Goal: Task Accomplishment & Management: Use online tool/utility

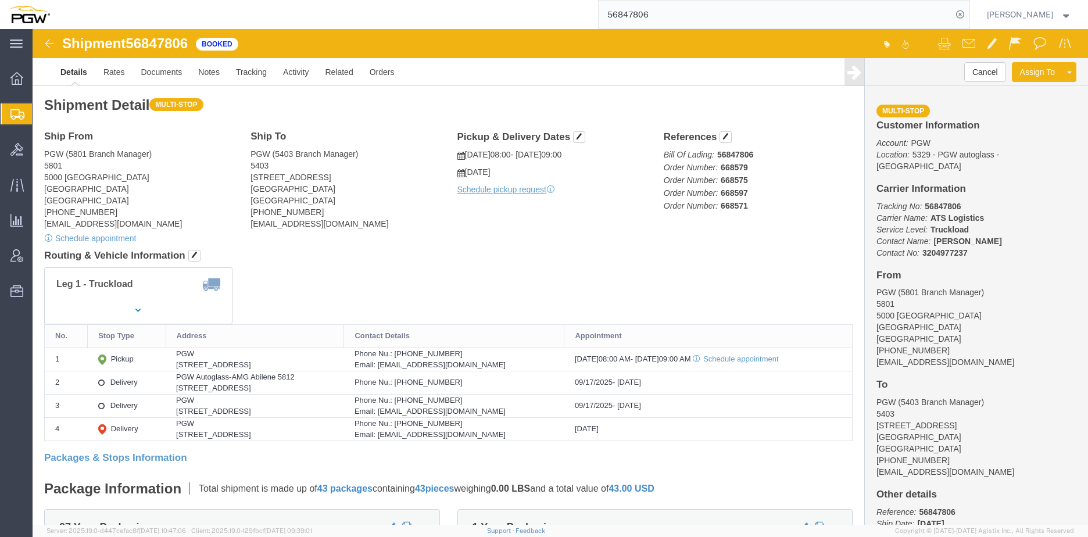
click at [0, 0] on span "Create from Template" at bounding box center [0, 0] width 0 height 0
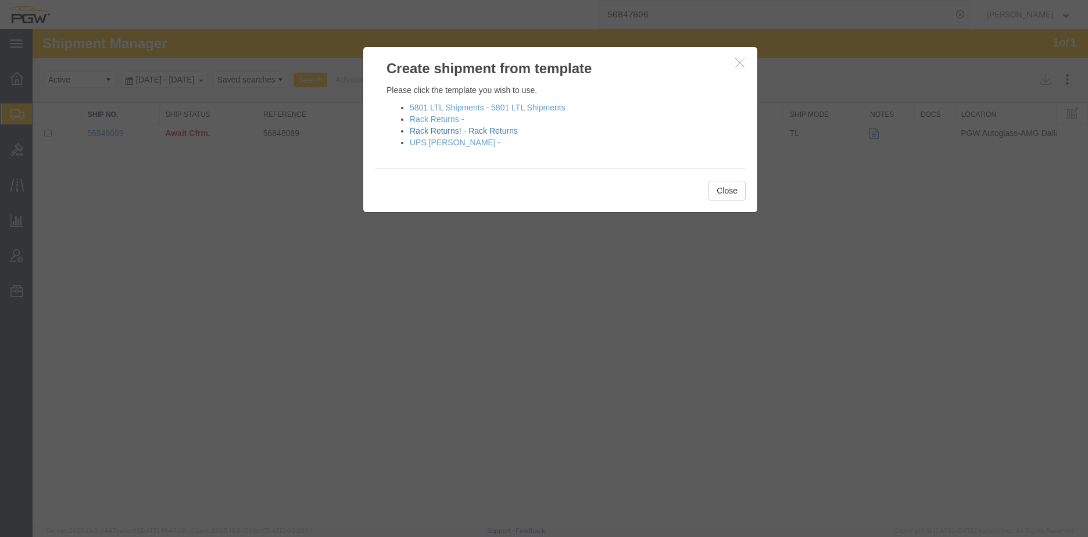
click at [445, 130] on link "Rack Returns! - Rack Returns" at bounding box center [464, 130] width 108 height 9
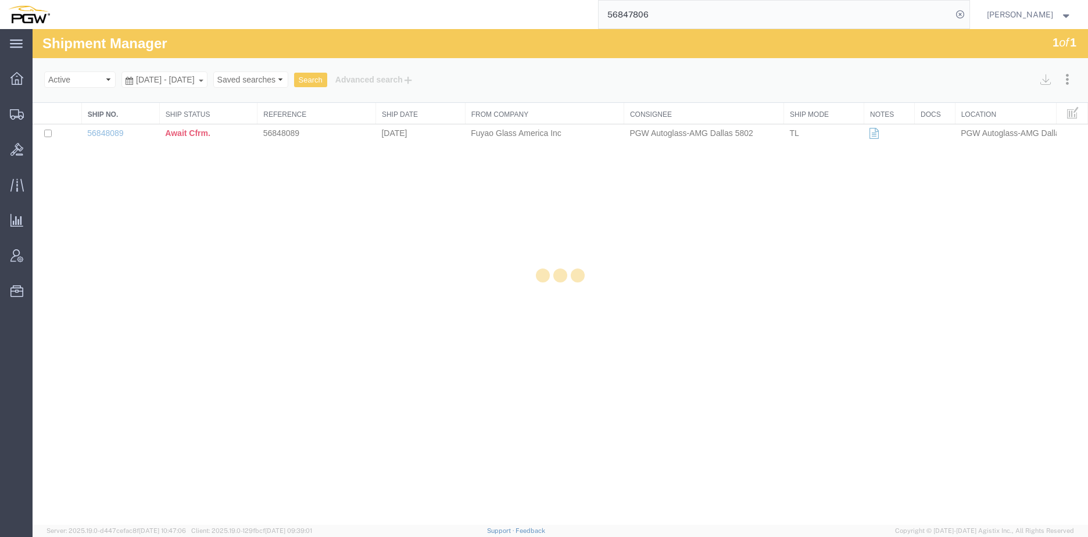
select select "28281"
select select "28253"
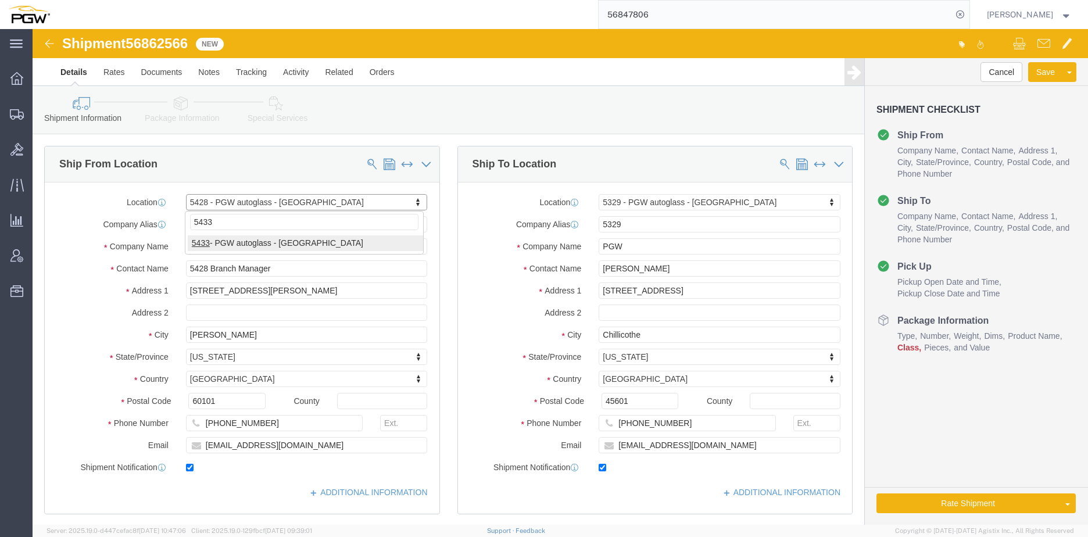
type input "5433"
click div "5433 5433 - PGW autoglass - [GEOGRAPHIC_DATA]"
select select "28285"
type input "5433"
type input "5433 Branch Manager"
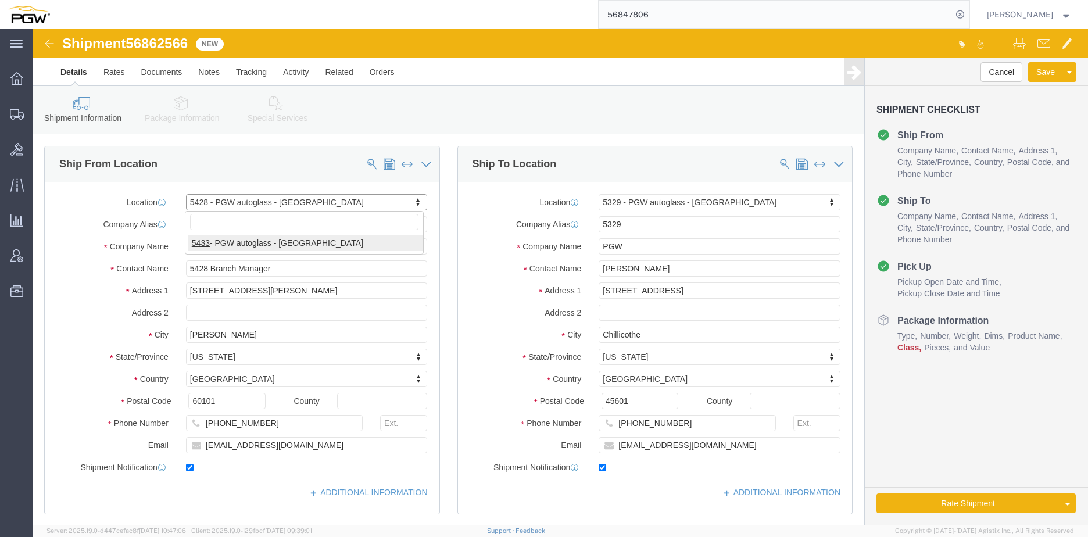
type input "N24 [STREET_ADDRESS]"
type input "Suite E"
type input "Waukesha"
type input "53188"
type input "[PHONE_NUMBER]"
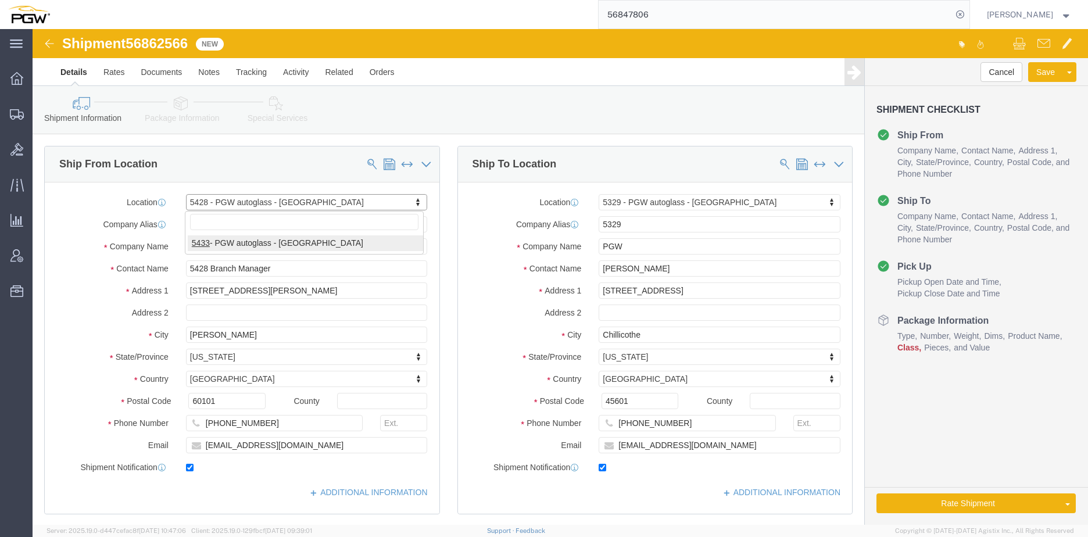
type input "[EMAIL_ADDRESS][DOMAIN_NAME]"
select select "WI"
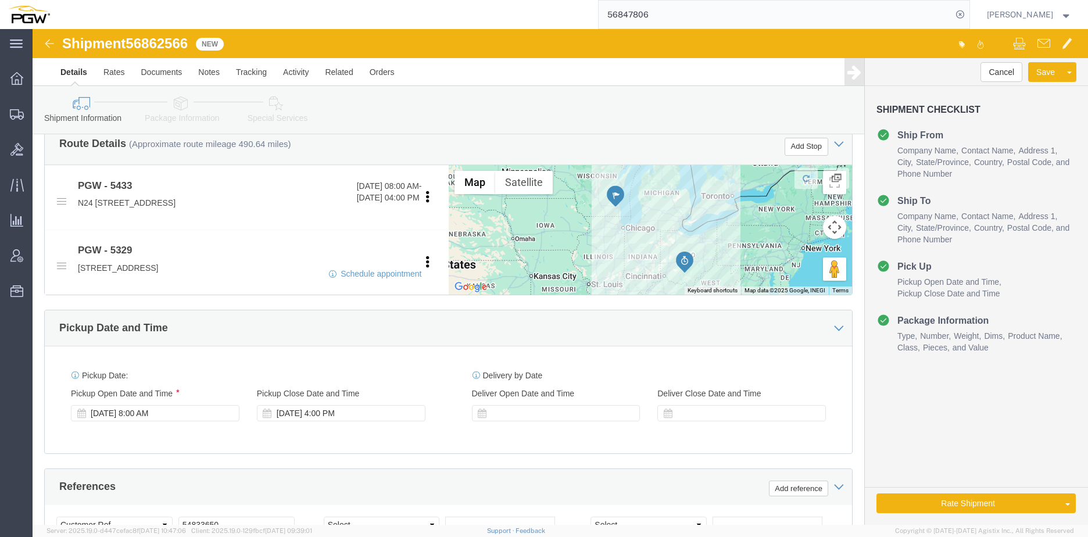
scroll to position [407, 0]
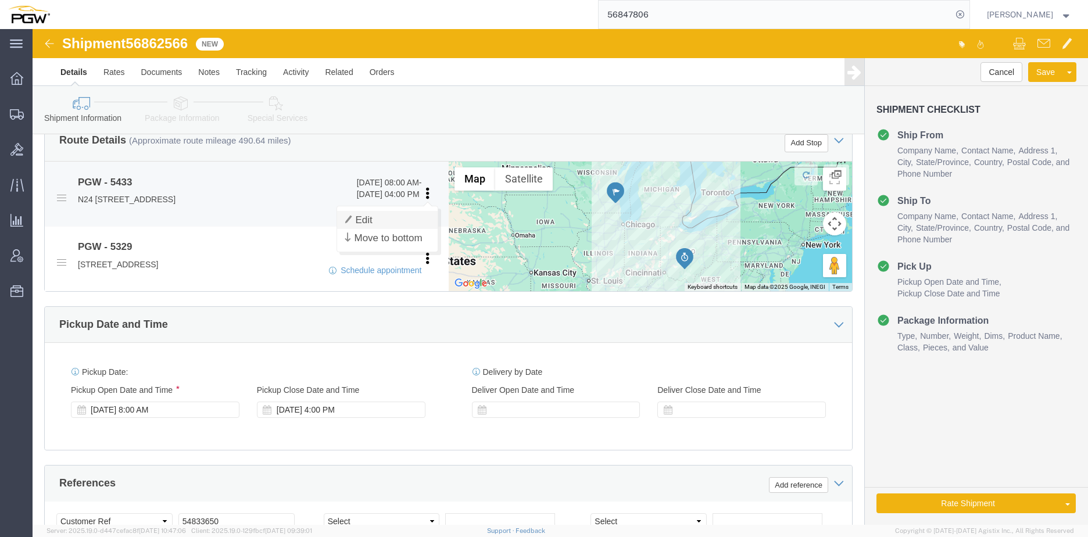
click link "Edit"
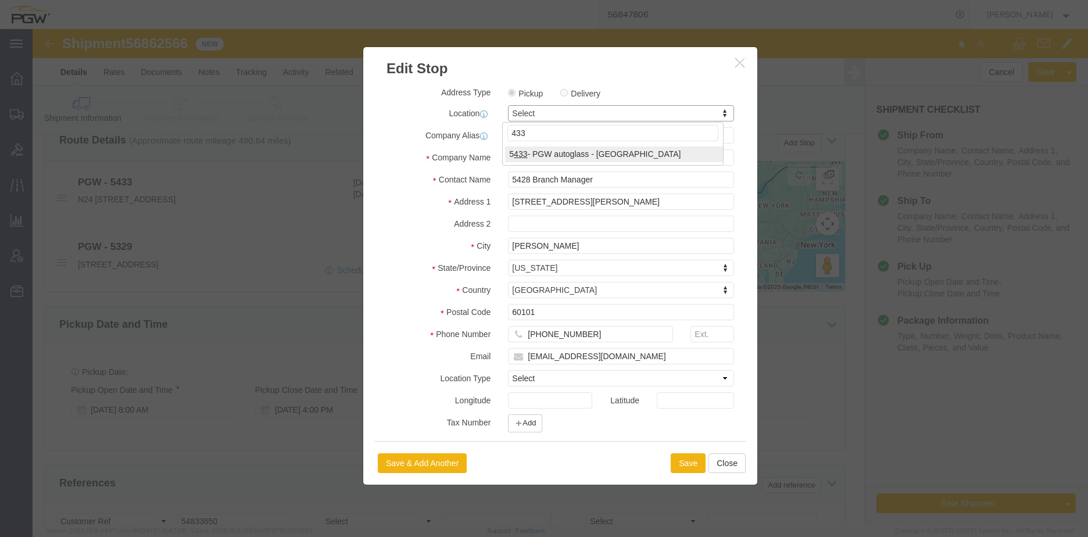
type input "433"
select select "28285"
type input "5433"
type input "5433 Branch Manager"
type input "N24 [STREET_ADDRESS]"
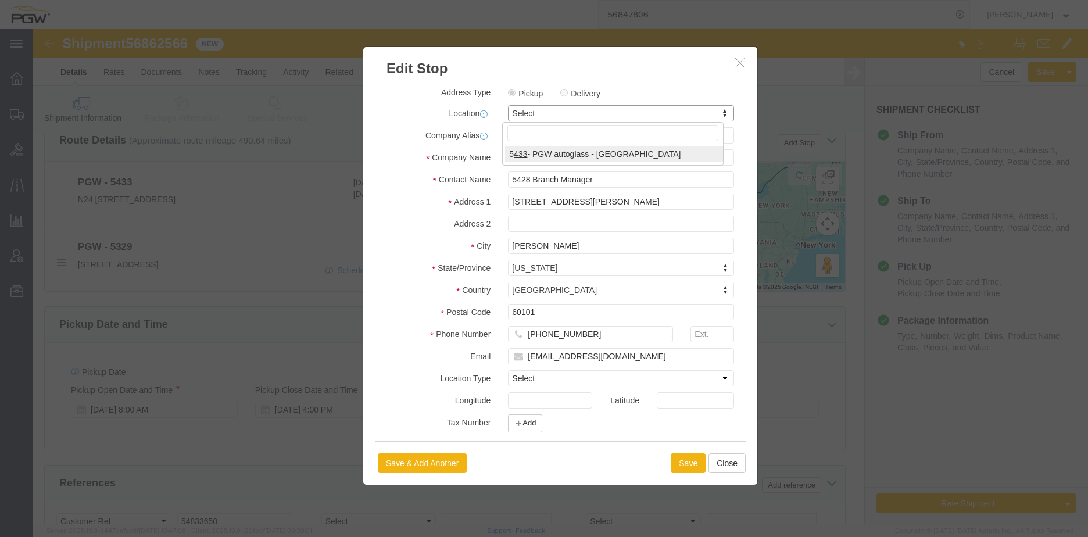
type input "Suite E"
type input "Waukesha"
type input "53188"
type input "[PHONE_NUMBER]"
type input "[EMAIL_ADDRESS][DOMAIN_NAME]"
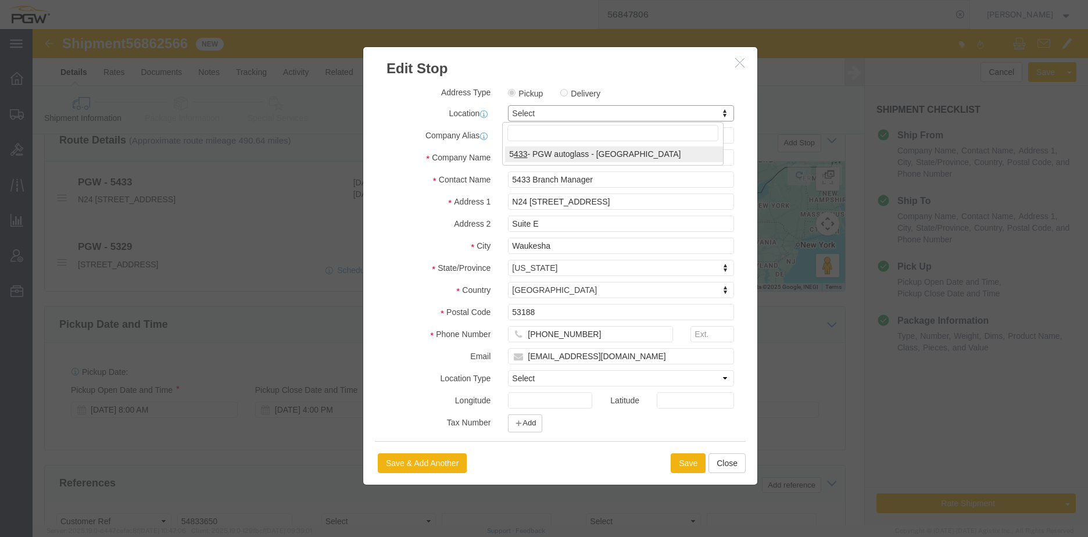
select select "WI"
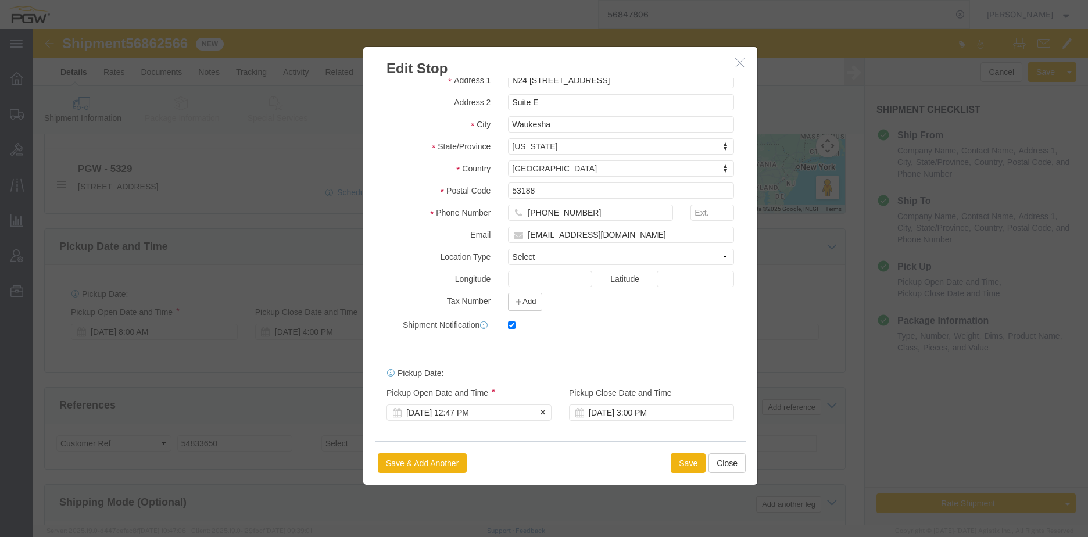
scroll to position [639, 0]
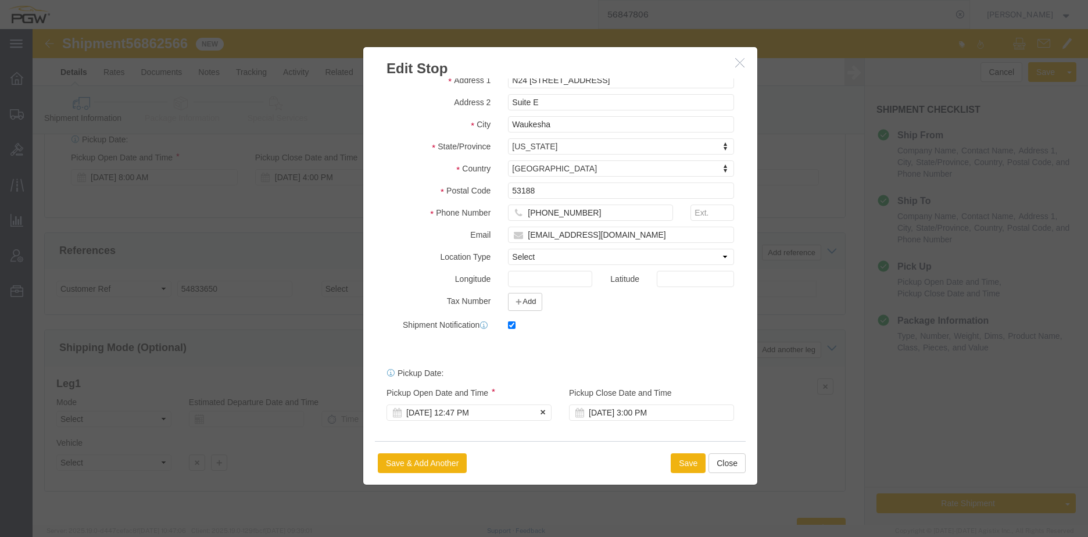
click div "[DATE] 12:47 PM"
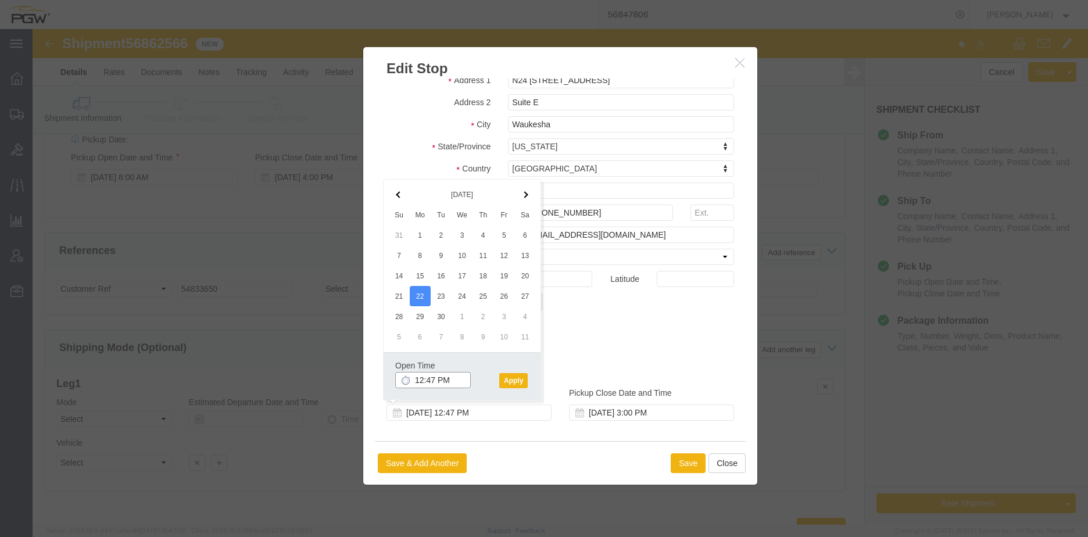
click input "12:47 PM"
type input "8:00 AM"
click button "Apply"
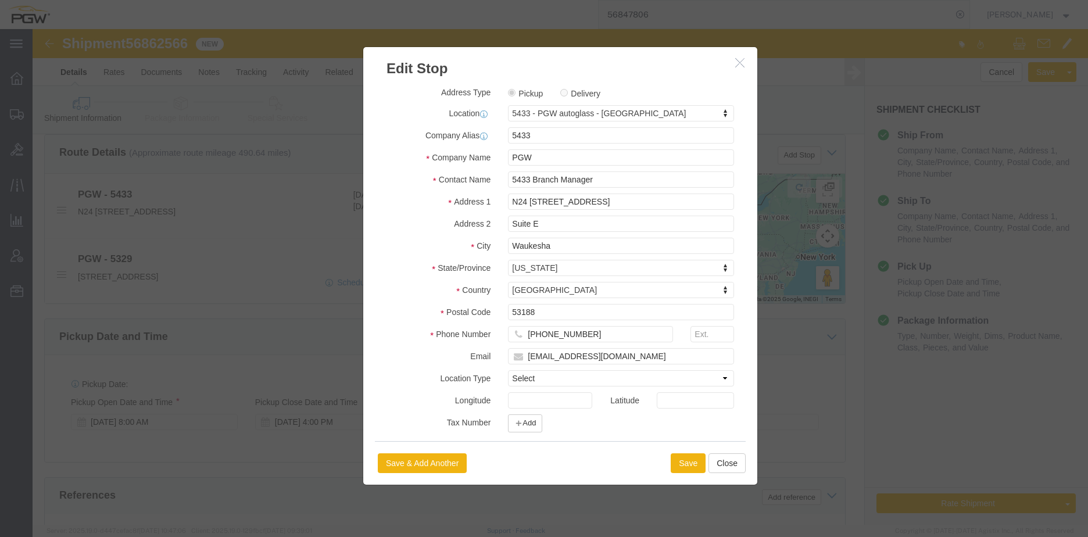
scroll to position [571, 0]
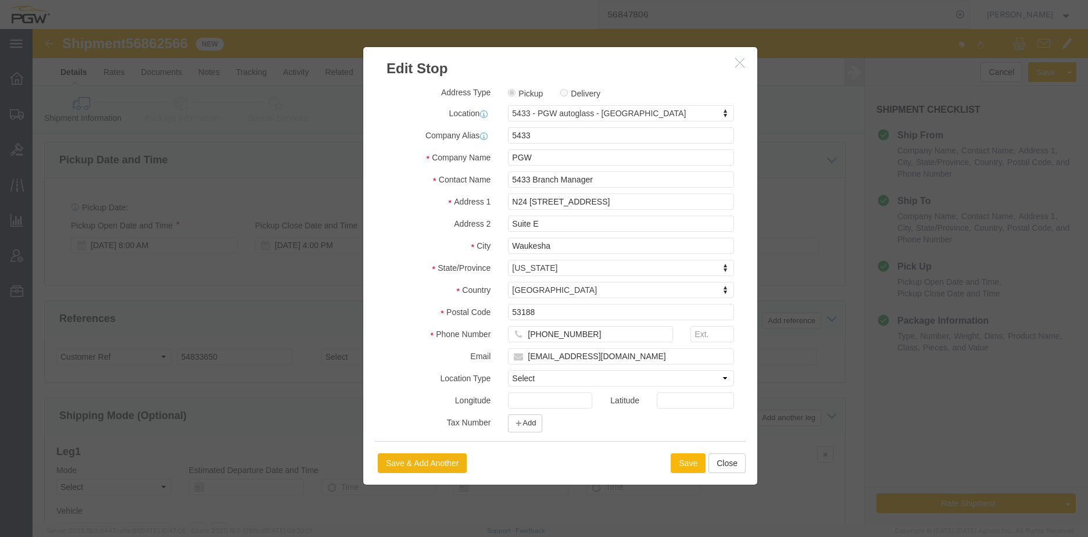
click button "Save"
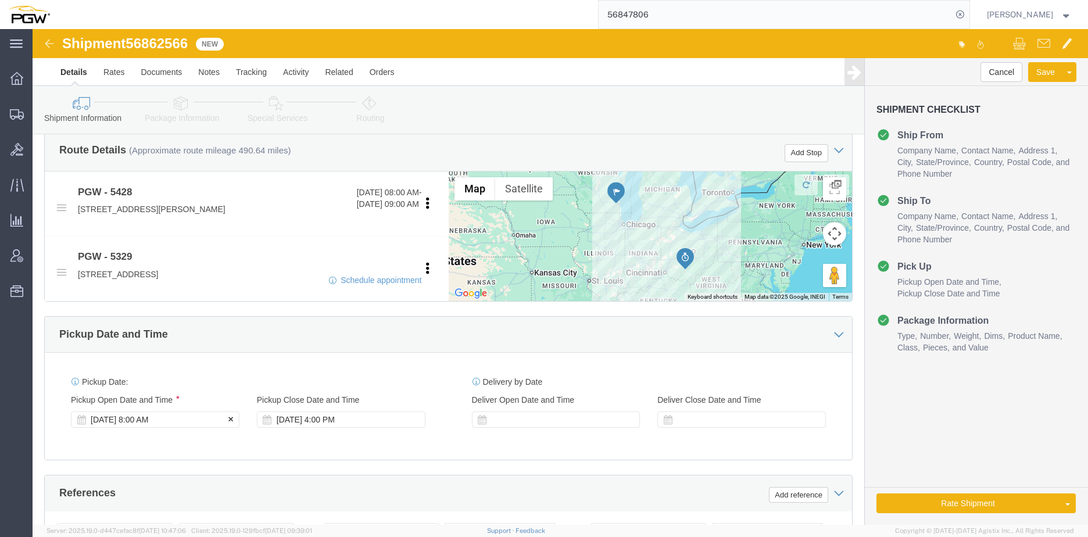
click div "[DATE] 8:00 AM"
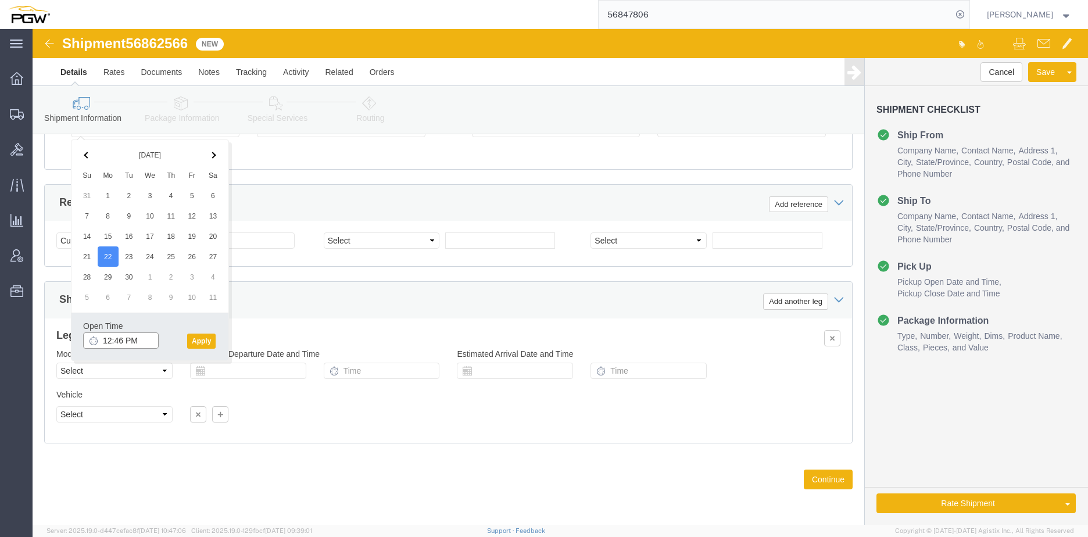
click input "12:46 PM"
type input "8:00 AM"
click button "Apply"
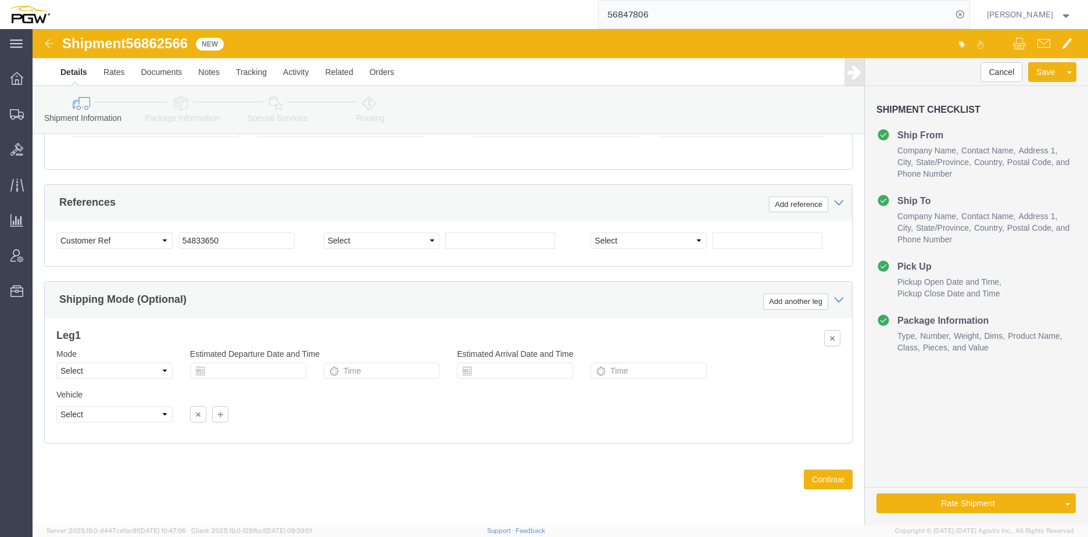
click span "56862566"
copy span "56862566"
click input "54833650"
drag, startPoint x: 185, startPoint y: 216, endPoint x: 49, endPoint y: 214, distance: 136.0
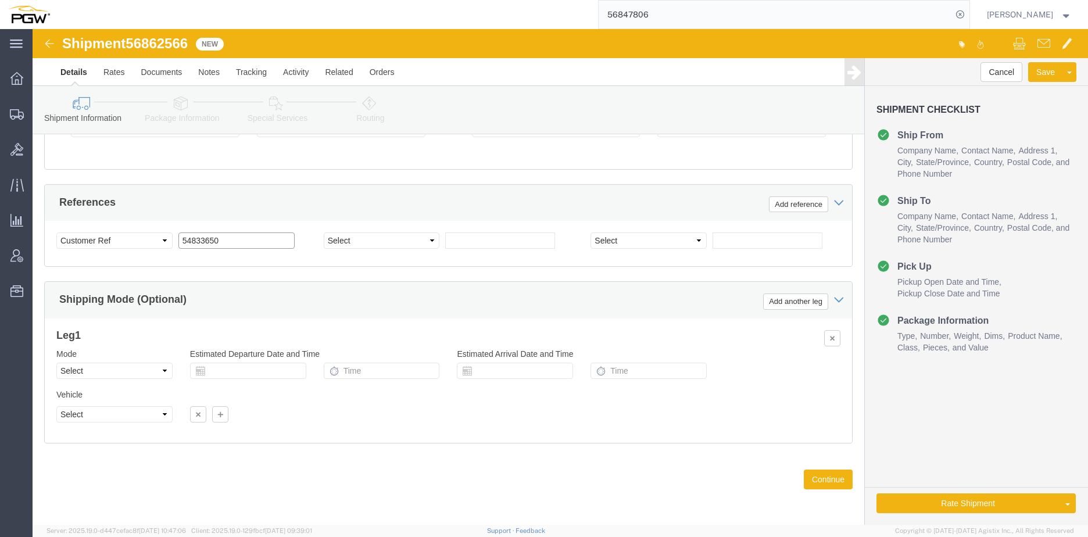
click div "Select Account Type Activity ID Airline Appointment Number ASN Batch Request # …"
paste input "6862566"
click input "56862566"
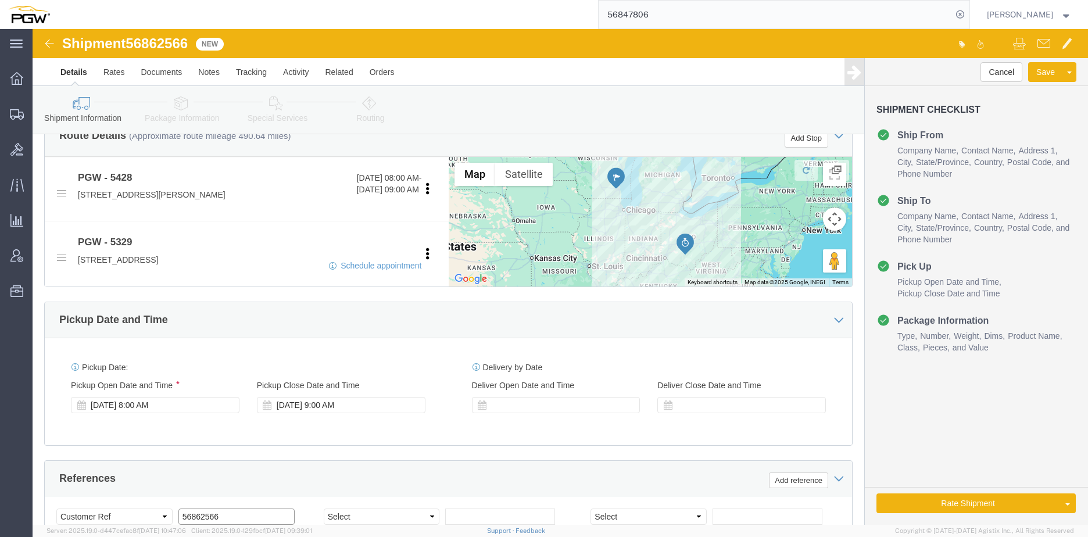
scroll to position [397, 0]
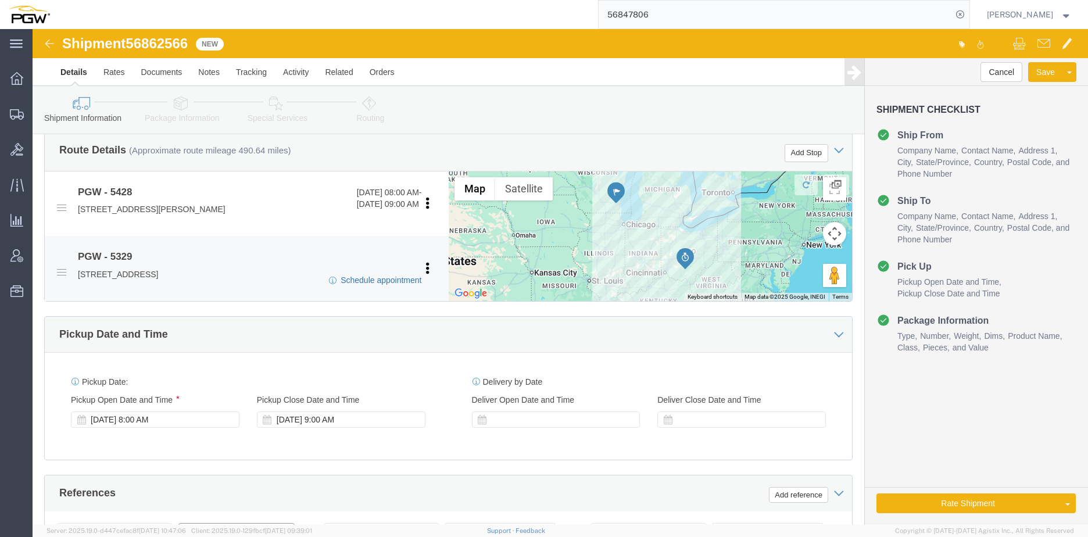
type input "56862566"
click link "Schedule appointment"
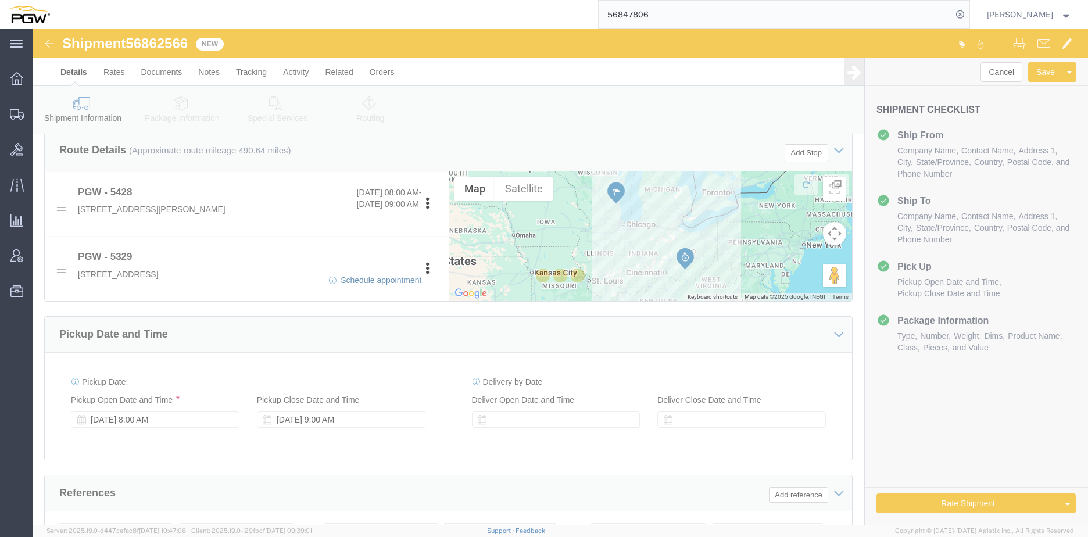
select select
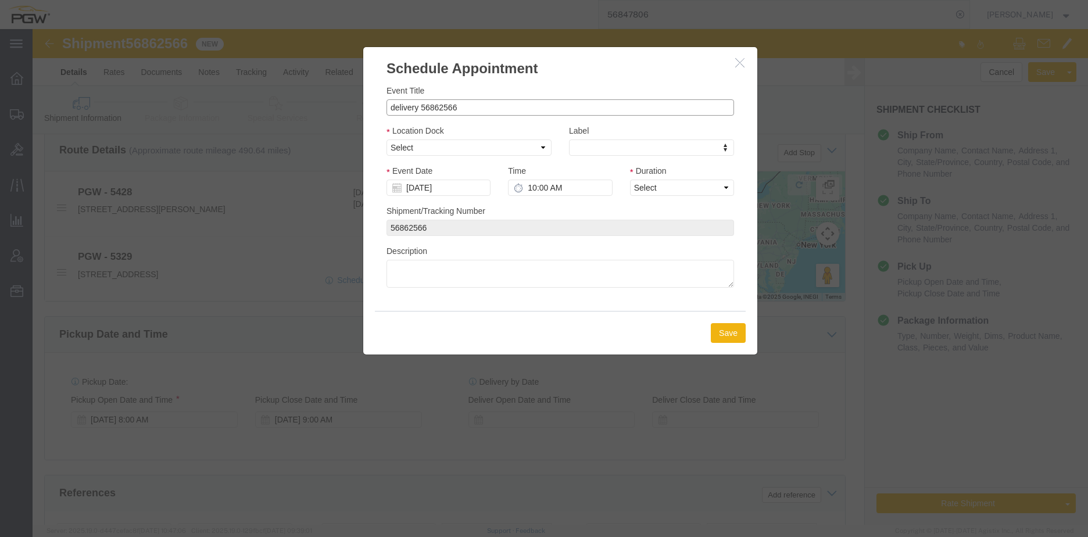
drag, startPoint x: 384, startPoint y: 78, endPoint x: 301, endPoint y: 70, distance: 83.5
click div "Schedule Appointment Event Title delivery 56862566 Location Dock Select Glass L…"
click input "56862566"
type input "56862566 - [GEOGRAPHIC_DATA]"
click select "Select Glass LTL Sundries Outbound Racks"
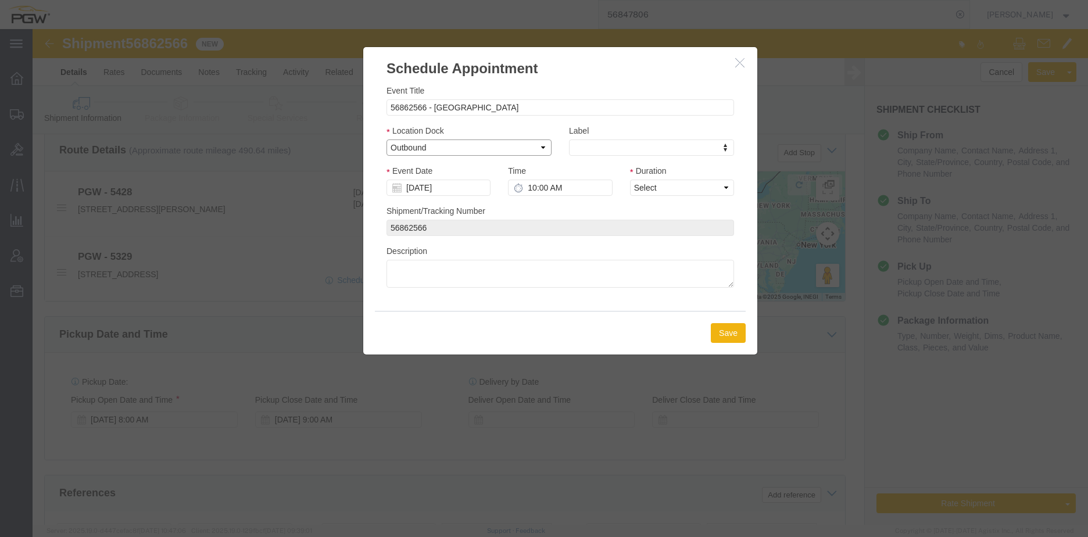
click select "Select Glass LTL Sundries Outbound Racks"
click div "Location Dock Select Glass LTL Sundries Outbound Racks"
click select "Select Glass LTL Sundries Outbound Racks"
select select "3"
click select "Select Glass LTL Sundries Outbound Racks"
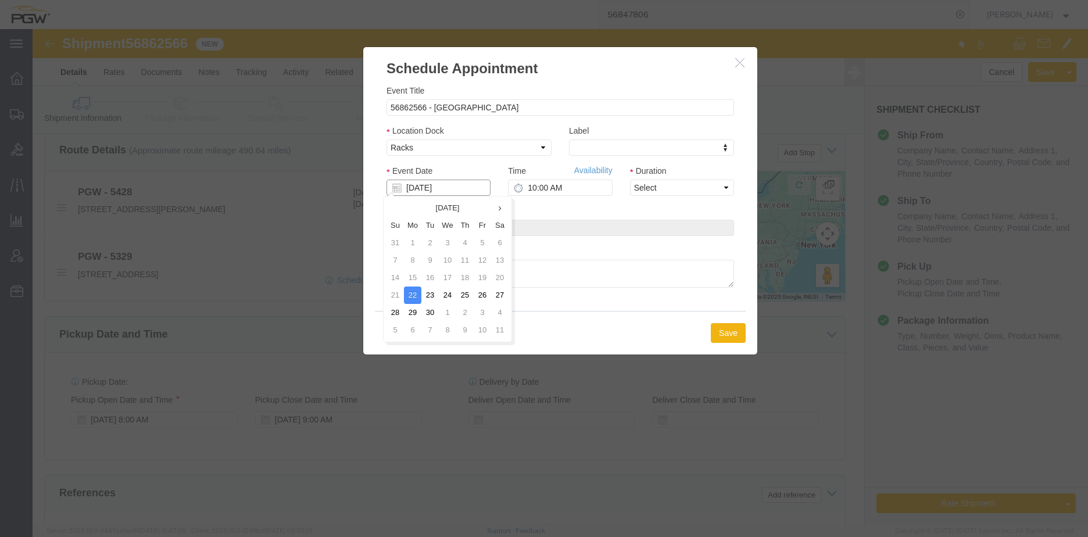
click input "[DATE]"
click td "23"
type input "[DATE]"
click input "10:00 AM"
type input "8:30 AM"
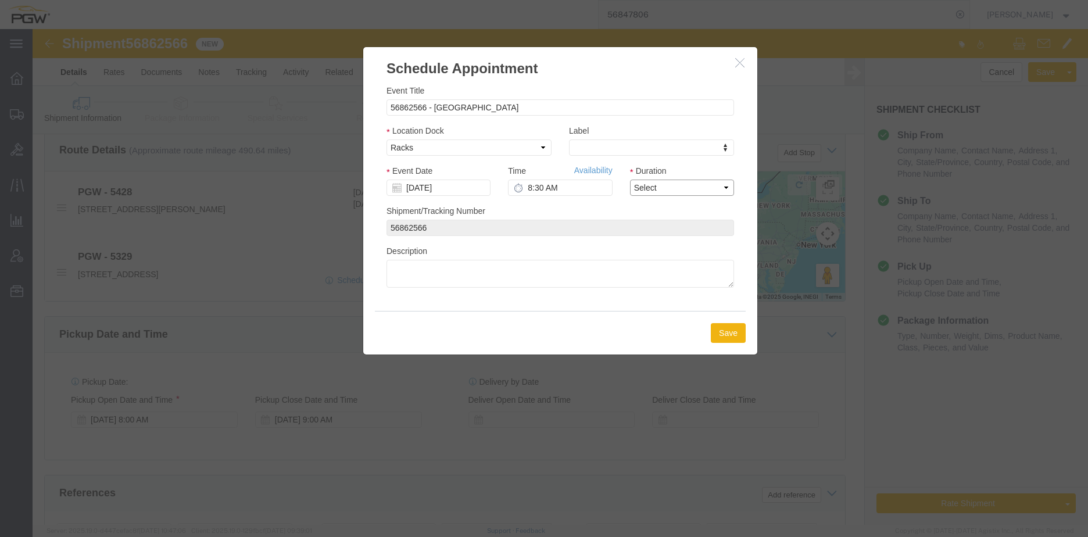
click select "Select 15 min 30 min 45 min 1 hr 2 hr 3 hr 4 hr"
select select "60"
click select "Select 15 min 30 min 45 min 1 hr 2 hr 3 hr 4 hr"
click button "Save"
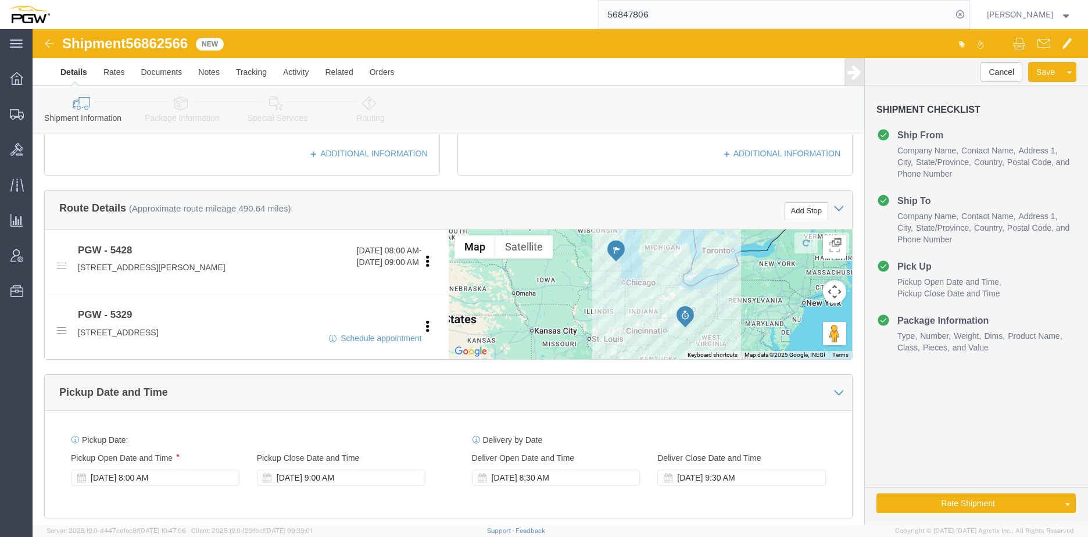
scroll to position [223, 0]
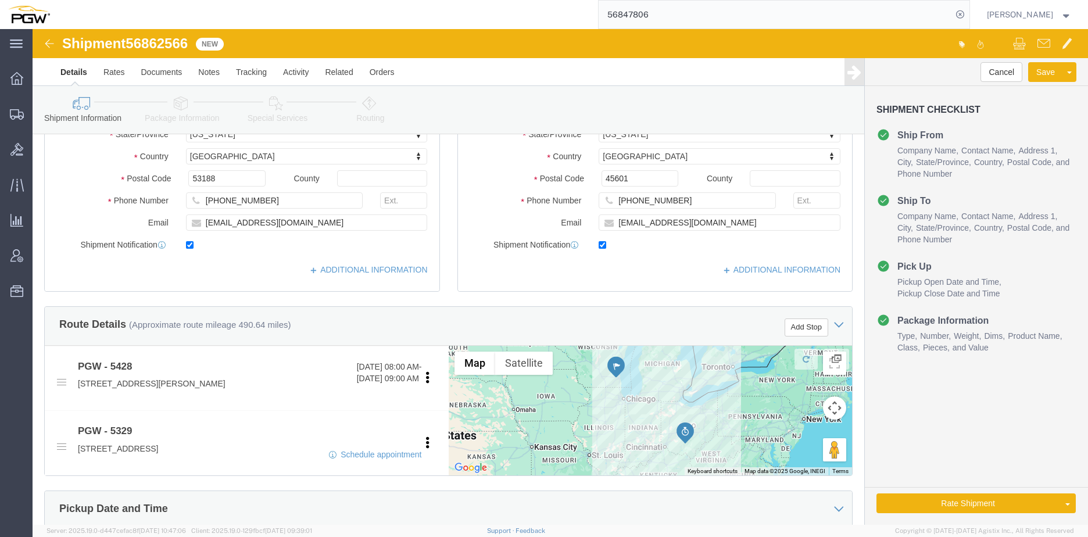
click icon
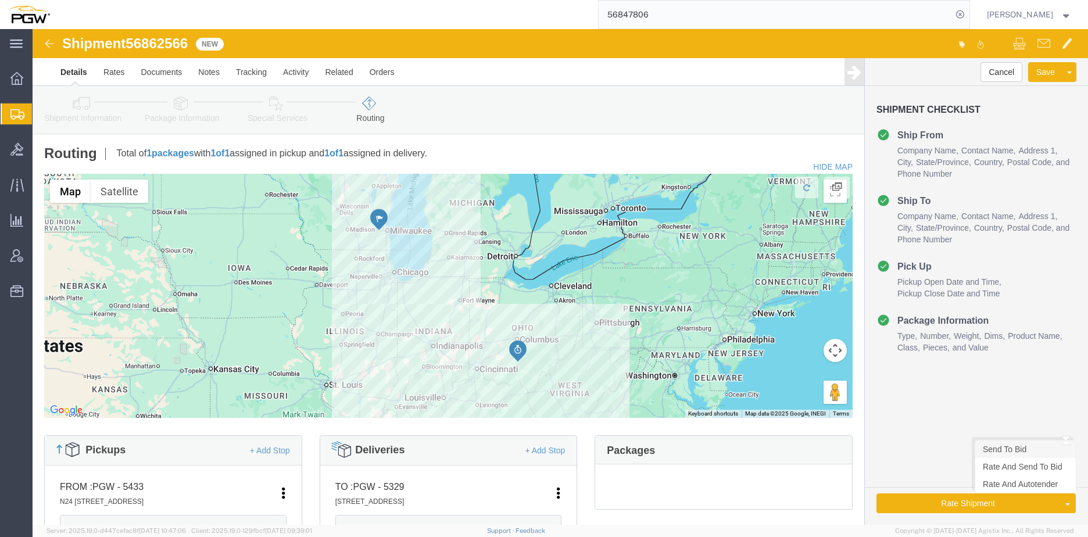
click link "Send To Bid"
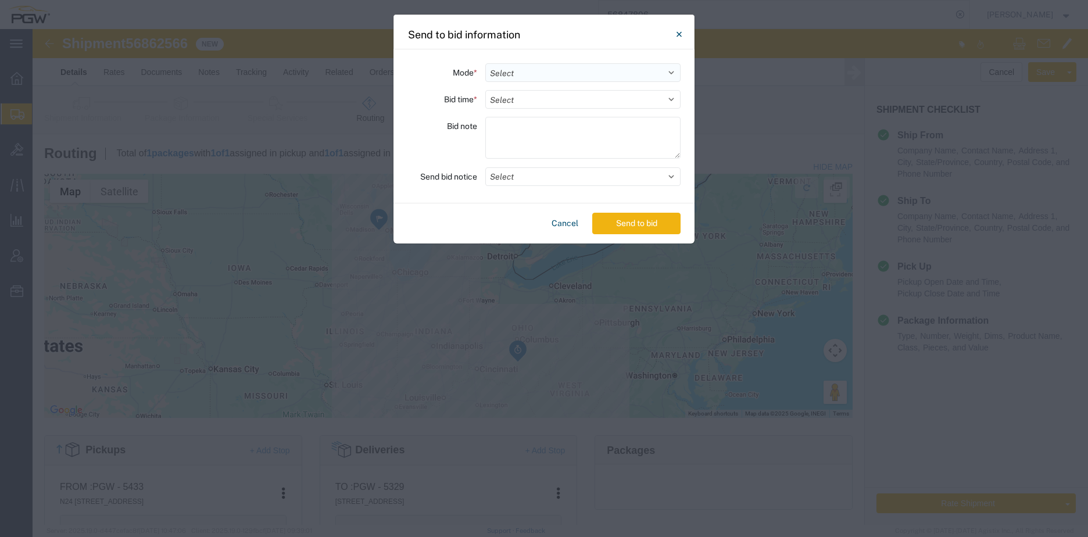
click at [496, 73] on select "Select Small Parcel Truckload Air Rail Less than Truckload Ocean Freight Multi-…" at bounding box center [582, 72] width 195 height 19
select select "TL"
click at [485, 63] on select "Select Small Parcel Truckload Air Rail Less than Truckload Ocean Freight Multi-…" at bounding box center [582, 72] width 195 height 19
click at [529, 106] on select "Select 30 Min (Rush) 1 Hour (Rush) 2 Hours (Rush) 4 Hours (Rush) 8 Hours (Rush)…" at bounding box center [582, 99] width 195 height 19
click at [485, 90] on select "Select 30 Min (Rush) 1 Hour (Rush) 2 Hours (Rush) 4 Hours (Rush) 8 Hours (Rush)…" at bounding box center [582, 99] width 195 height 19
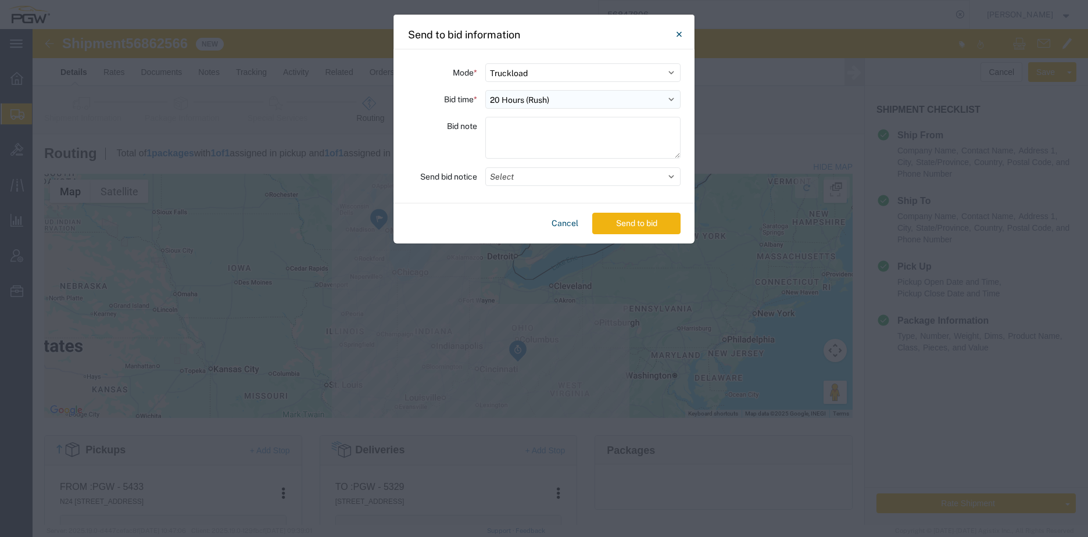
click at [534, 103] on select "Select 30 Min (Rush) 1 Hour (Rush) 2 Hours (Rush) 4 Hours (Rush) 8 Hours (Rush)…" at bounding box center [582, 99] width 195 height 19
select select "24"
click at [485, 90] on select "Select 30 Min (Rush) 1 Hour (Rush) 2 Hours (Rush) 4 Hours (Rush) 8 Hours (Rush)…" at bounding box center [582, 99] width 195 height 19
click at [638, 224] on button "Send to bid" at bounding box center [636, 224] width 88 height 22
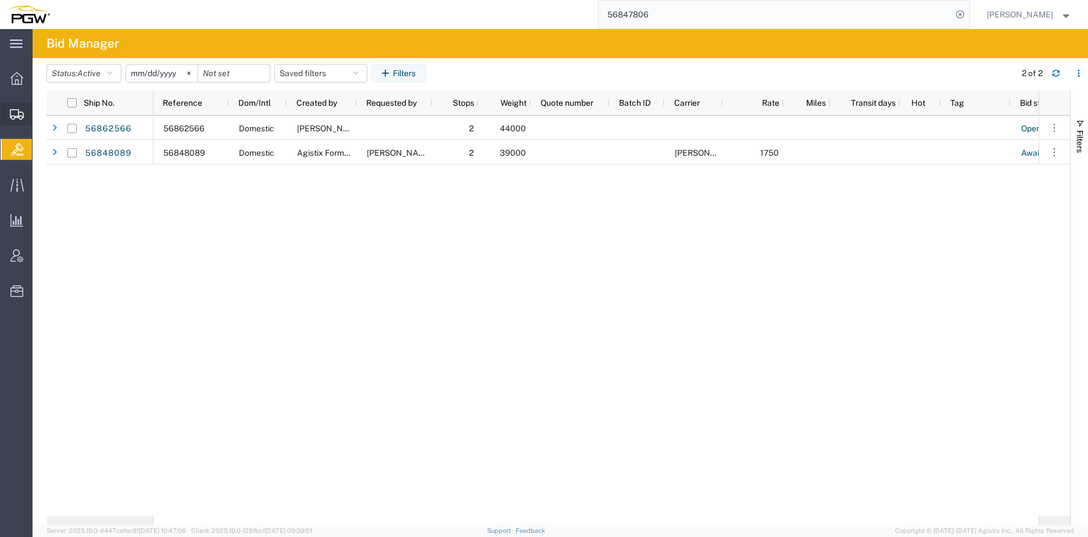
click at [0, 0] on span "Create from Template" at bounding box center [0, 0] width 0 height 0
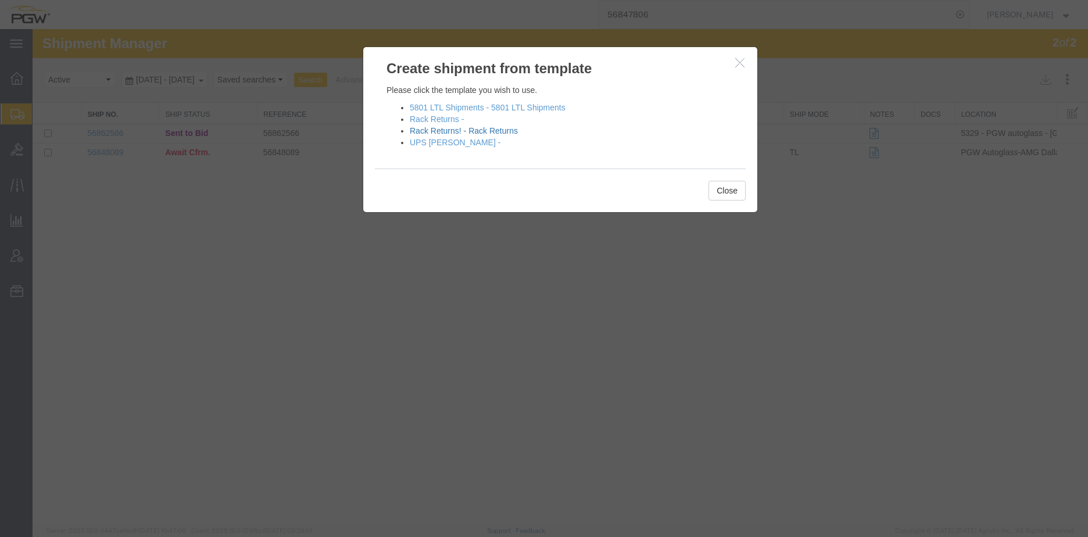
click at [436, 131] on link "Rack Returns! - Rack Returns" at bounding box center [464, 130] width 108 height 9
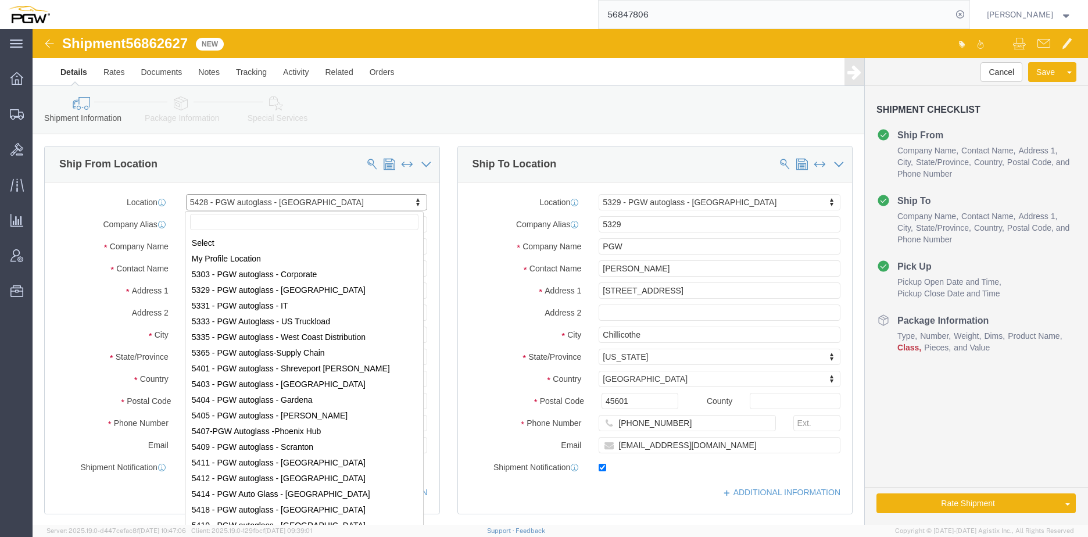
scroll to position [96, 0]
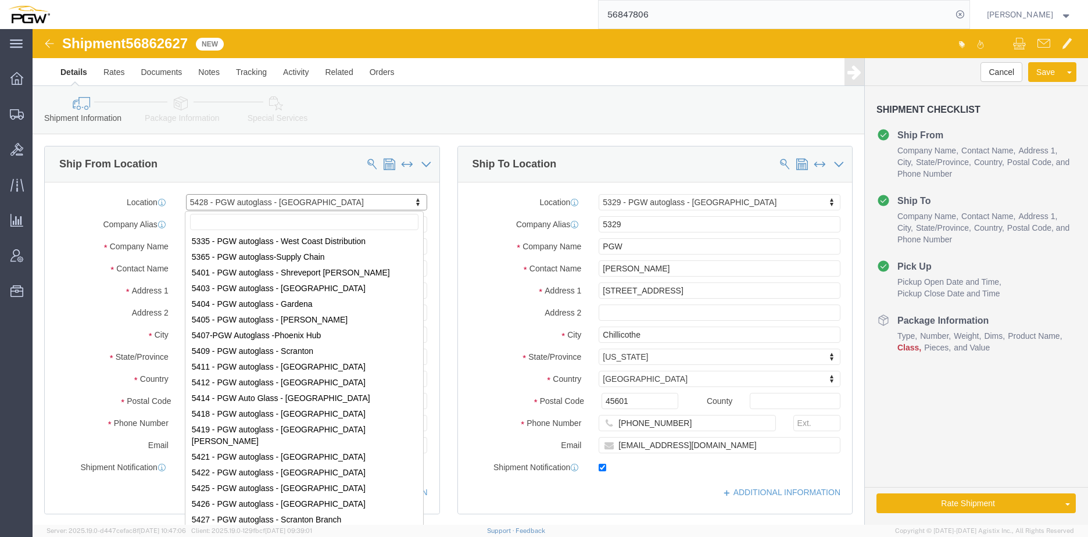
select select "28281"
select select "28253"
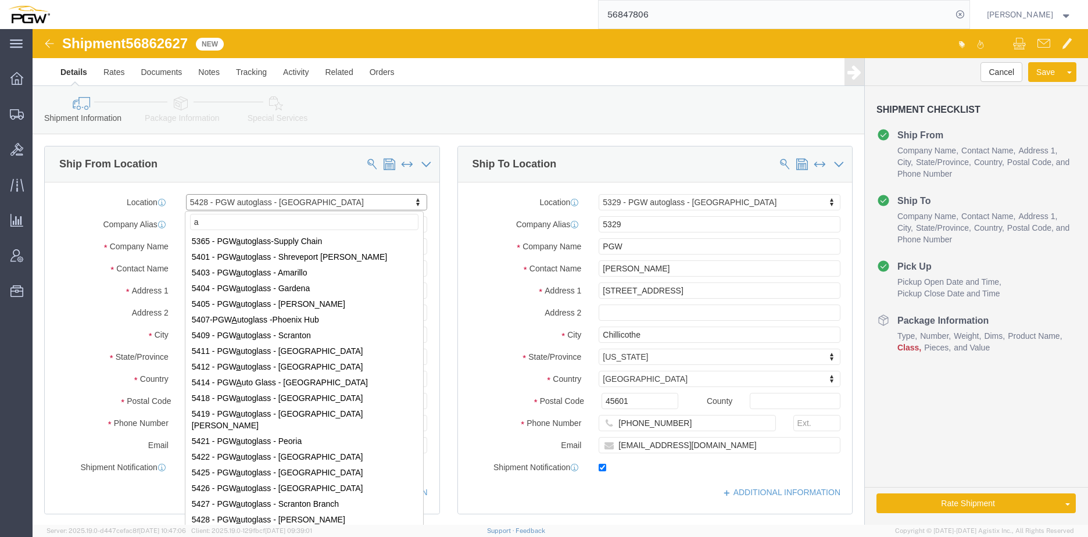
scroll to position [0, 0]
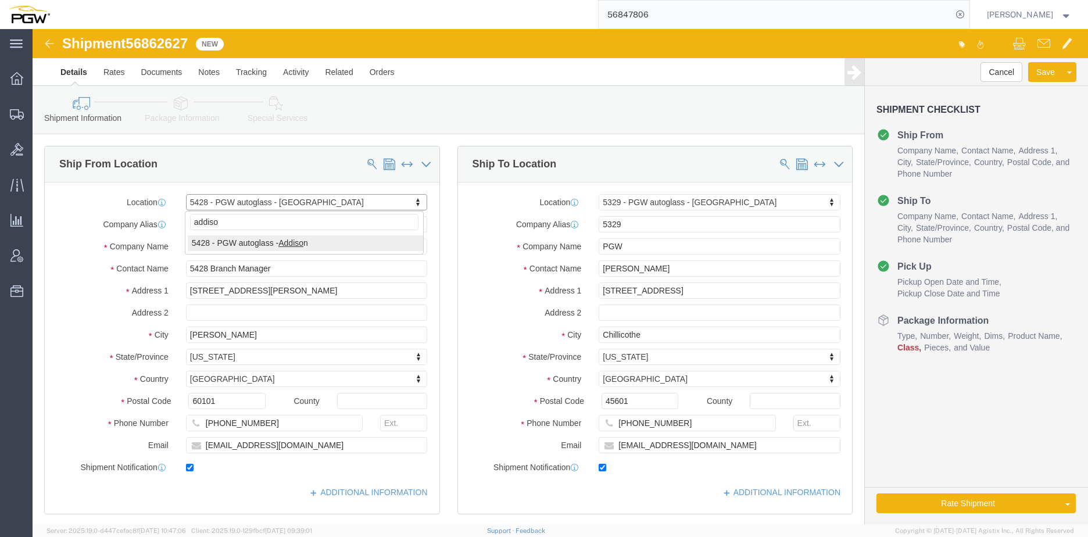
type input "addison"
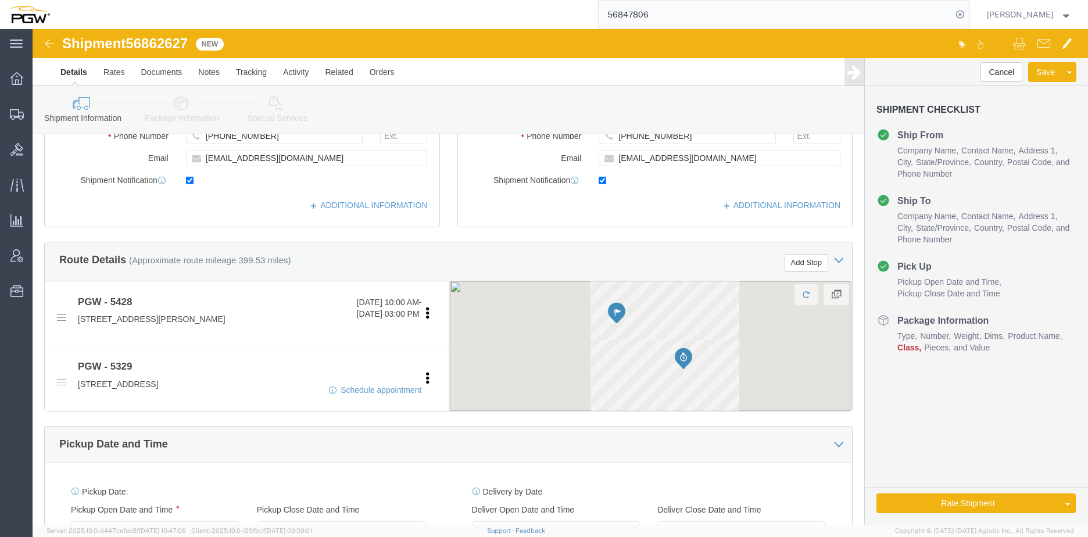
scroll to position [291, 0]
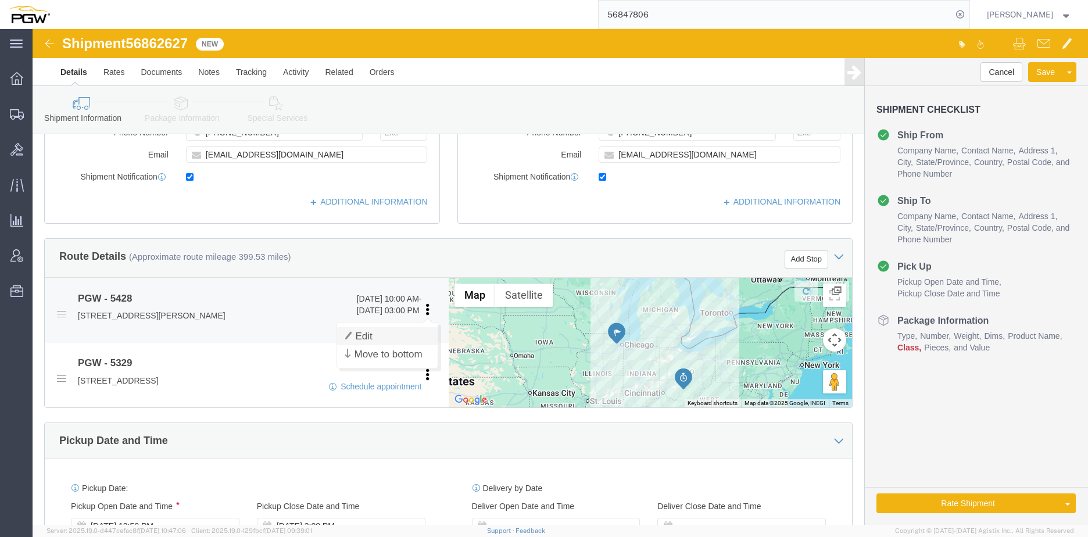
click link "Edit"
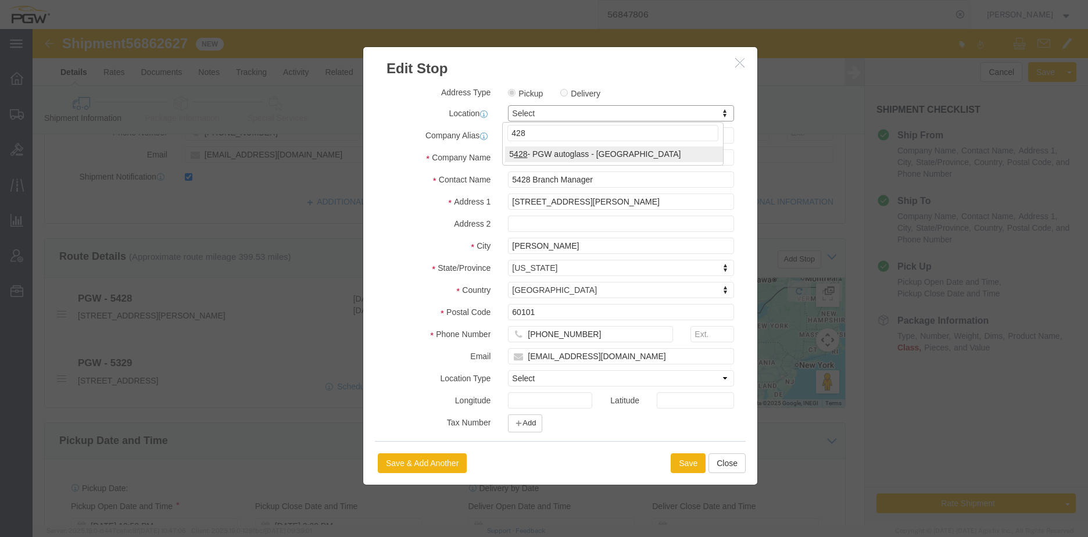
type input "428"
select select "28281"
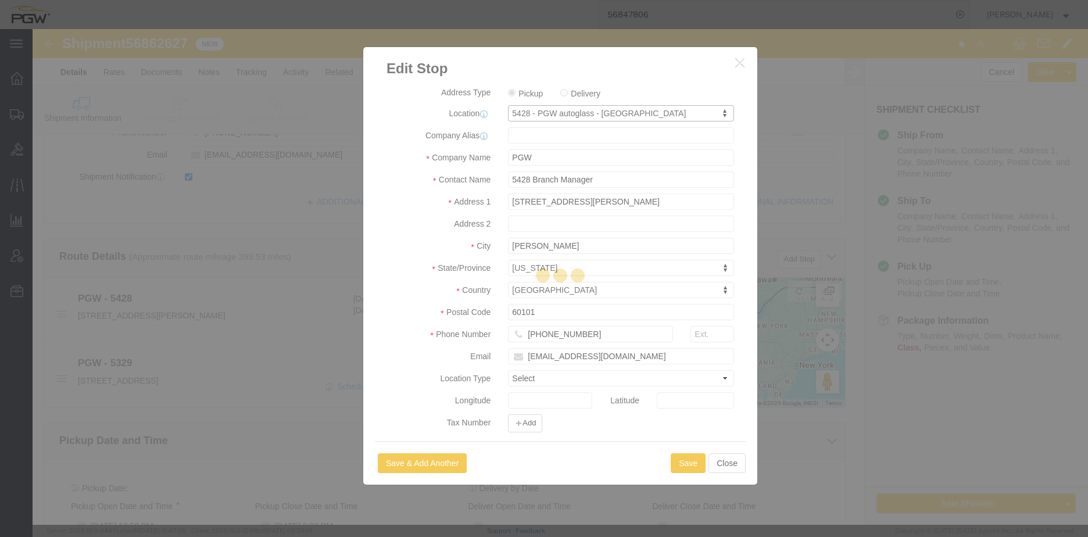
type input "5428"
select select "IL"
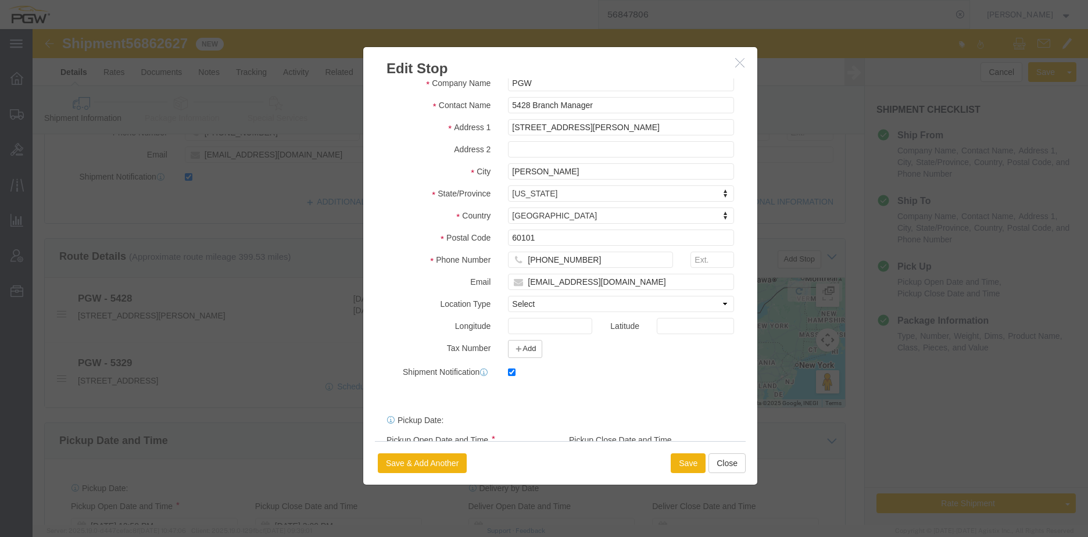
scroll to position [121, 0]
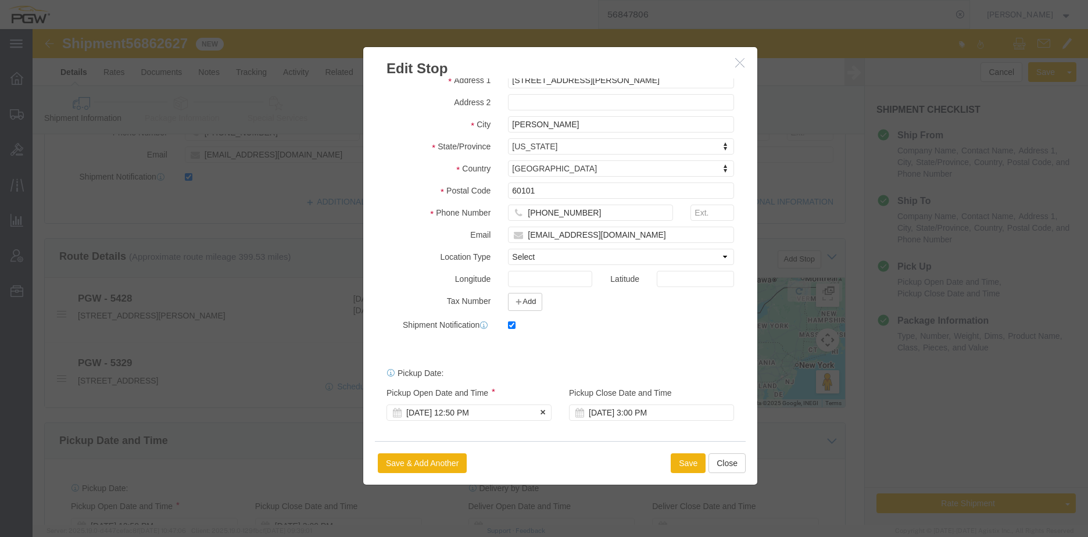
click div "[DATE] 12:50 PM"
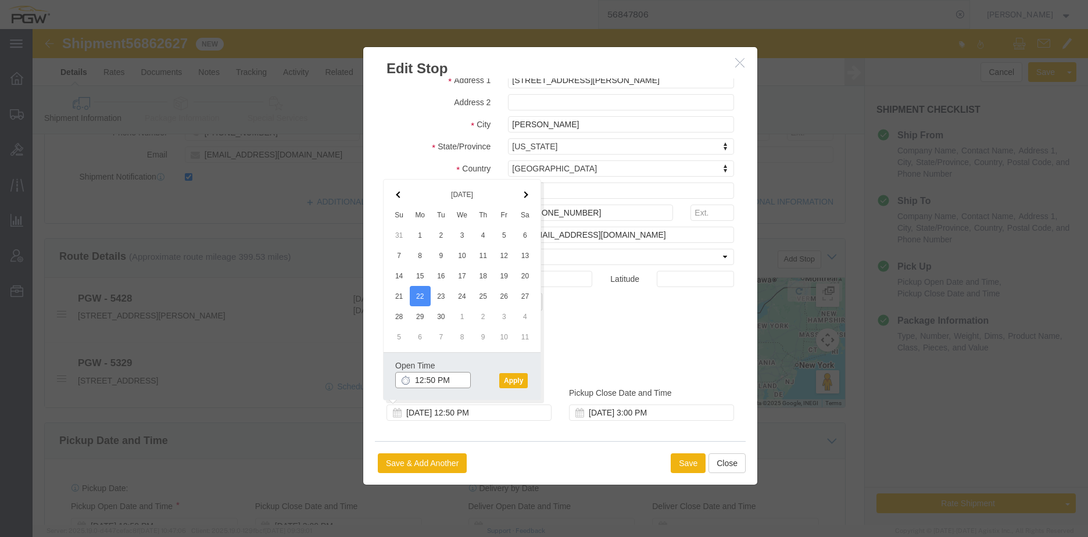
click input "12:50 PM"
type input "9:30 AM"
click button "Apply"
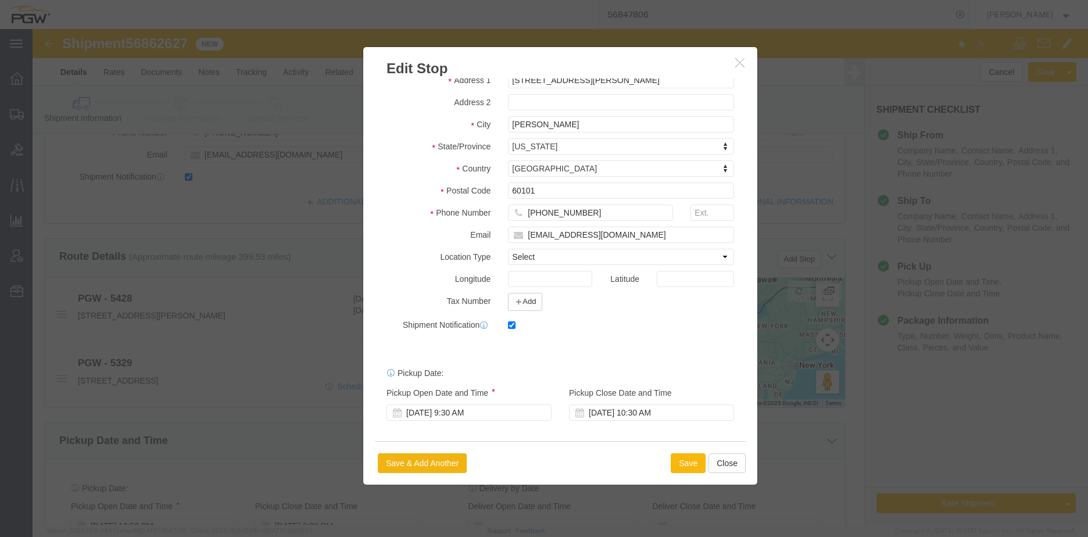
click button "Save"
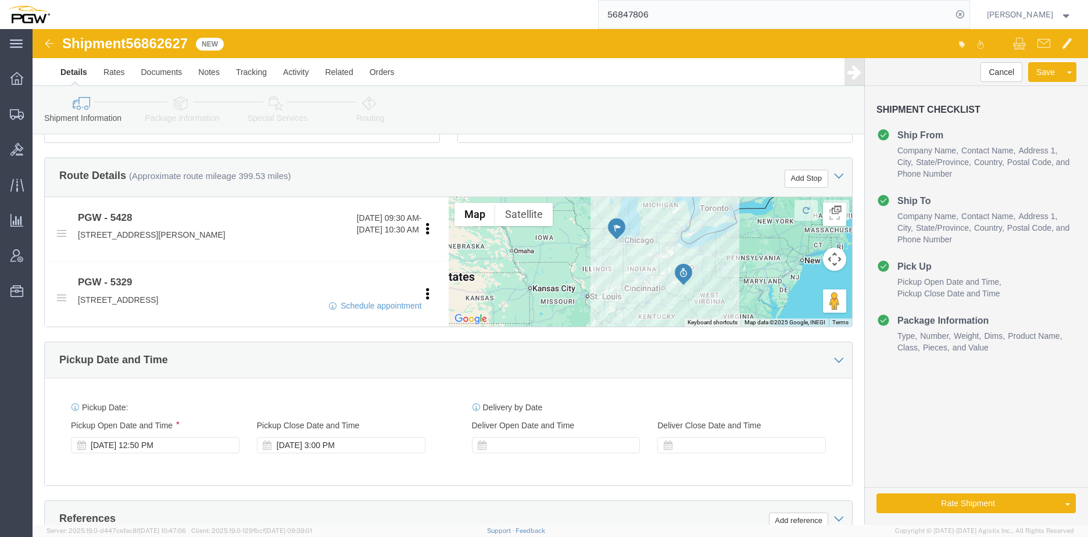
scroll to position [407, 0]
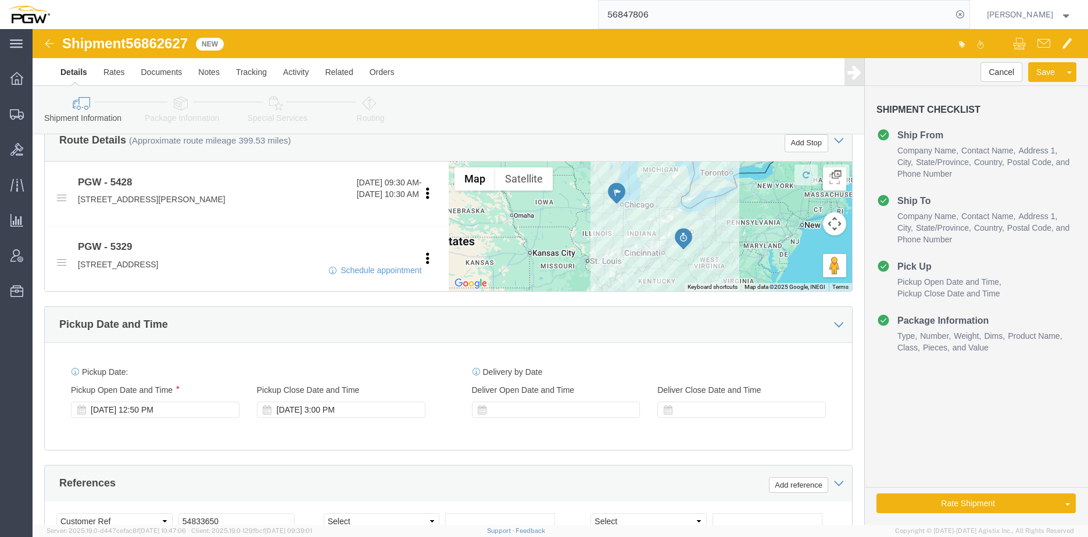
click div "[DATE] 12:50 PM"
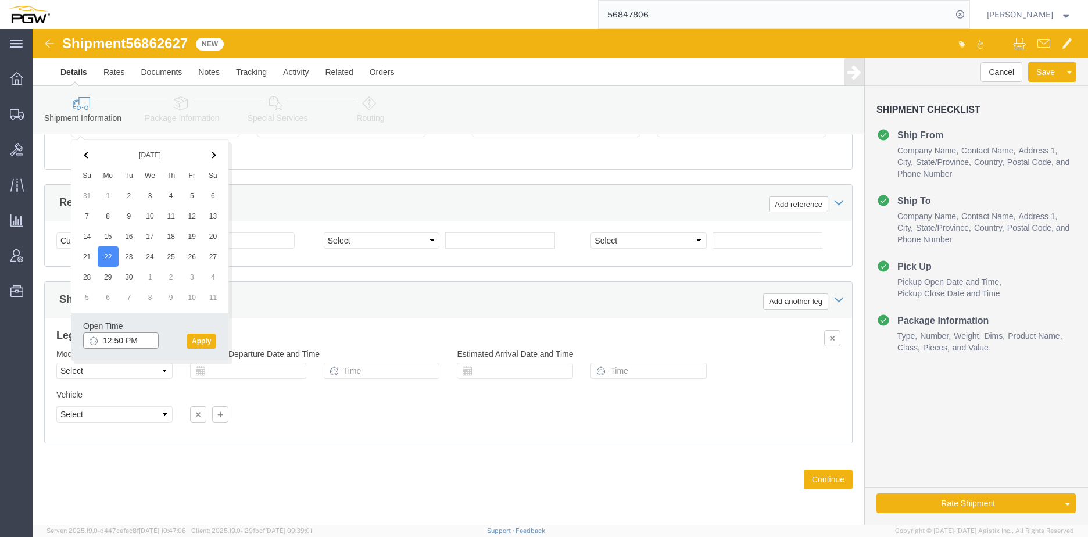
click input "12:50 PM"
type input "9:30 AM"
click button "Apply"
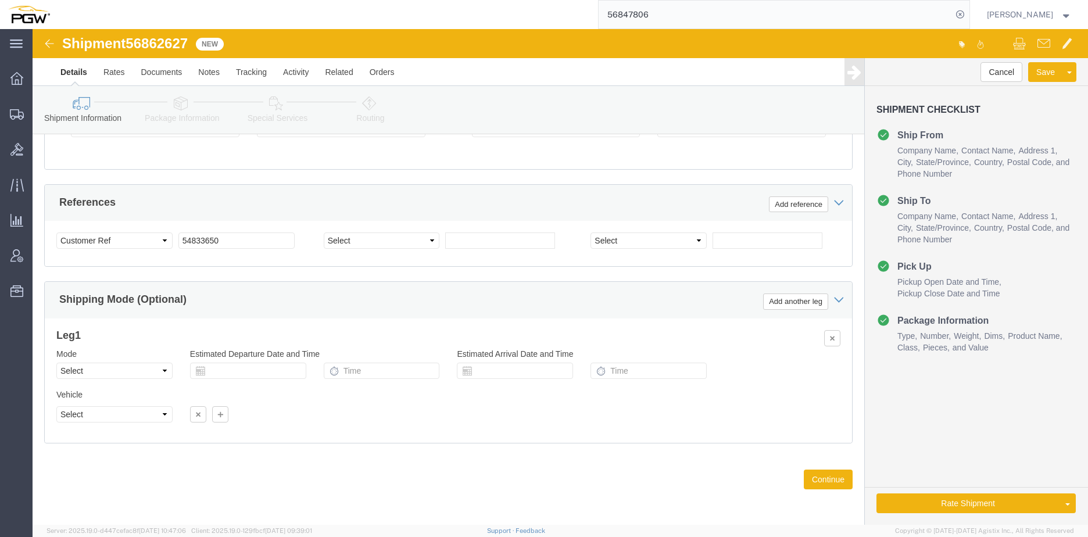
click span "56862627"
copy span "56862627"
drag, startPoint x: 213, startPoint y: 221, endPoint x: 208, endPoint y: 218, distance: 6.0
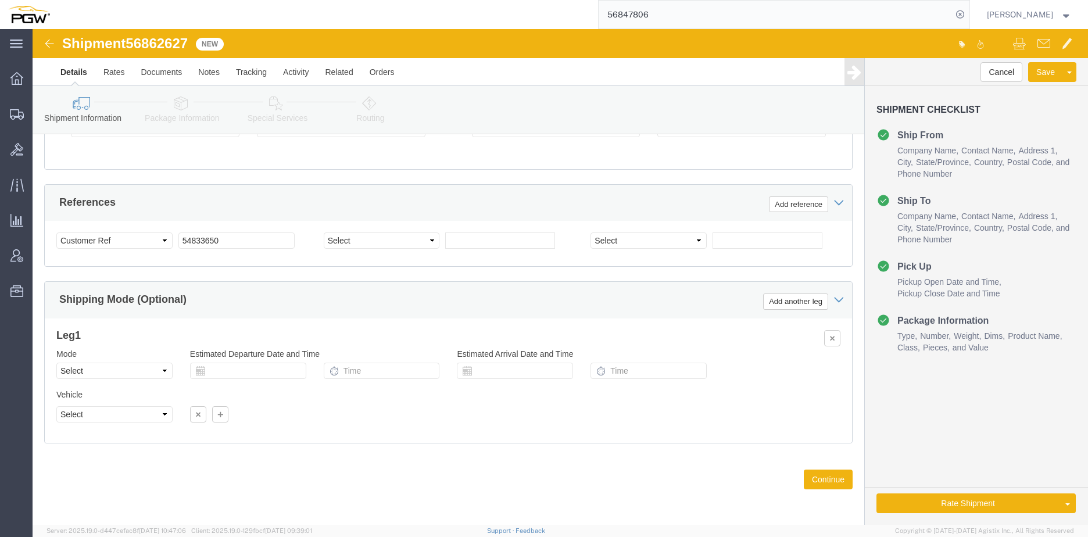
click div "Select Account Type Activity ID Airline Appointment Number ASN Batch Request # …"
drag, startPoint x: 205, startPoint y: 211, endPoint x: 131, endPoint y: 210, distance: 73.2
click div "Select Account Type Activity ID Airline Appointment Number ASN Batch Request # …"
paste input "6862627"
click input "56862627"
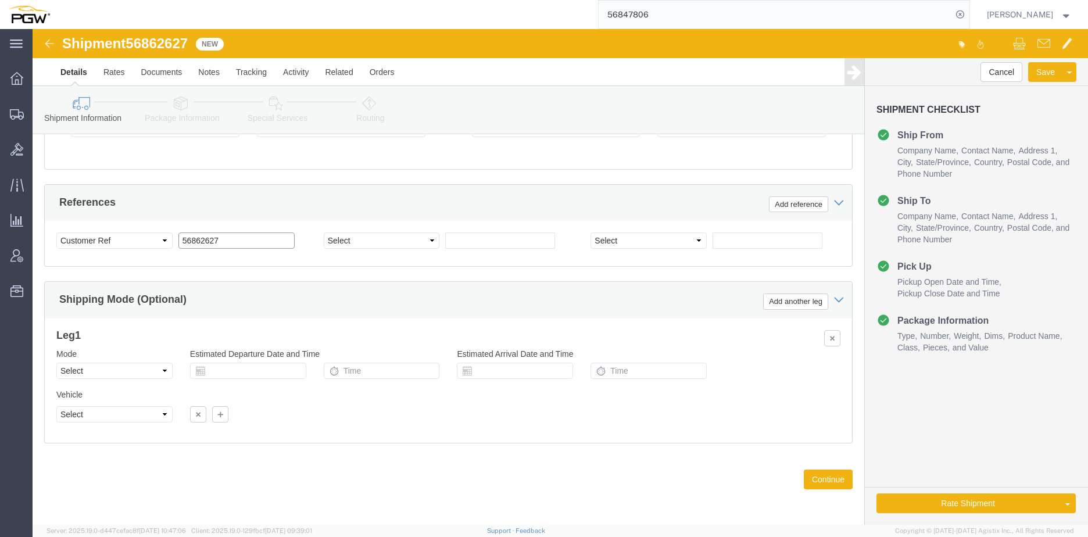
click input "56862627"
type input "56862627"
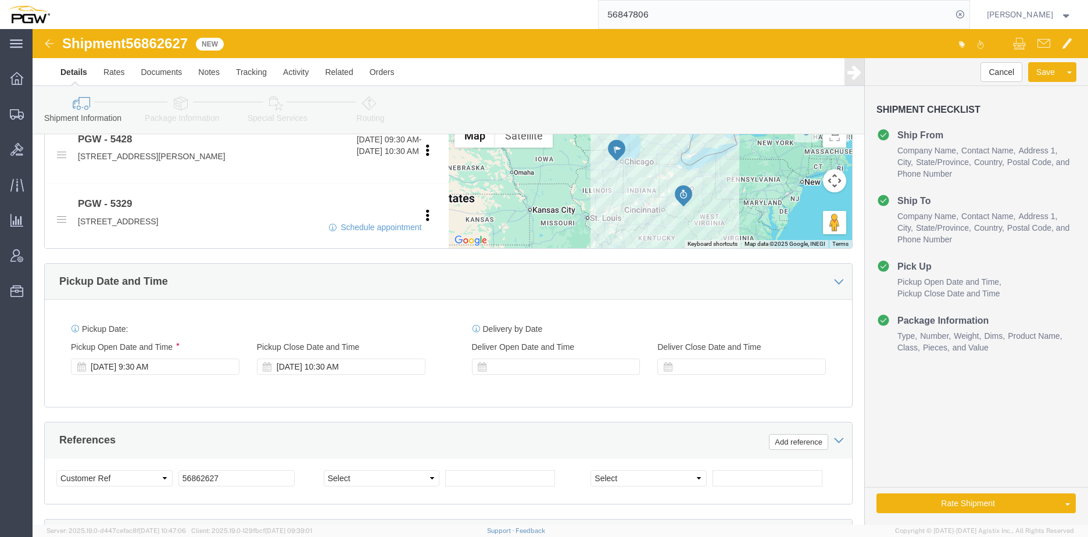
scroll to position [455, 0]
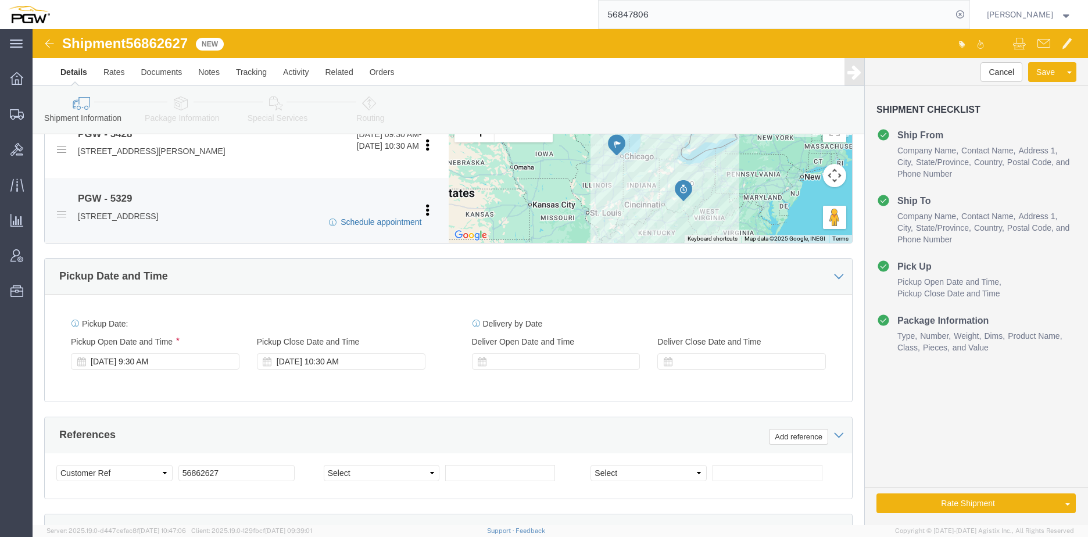
click link "Schedule appointment"
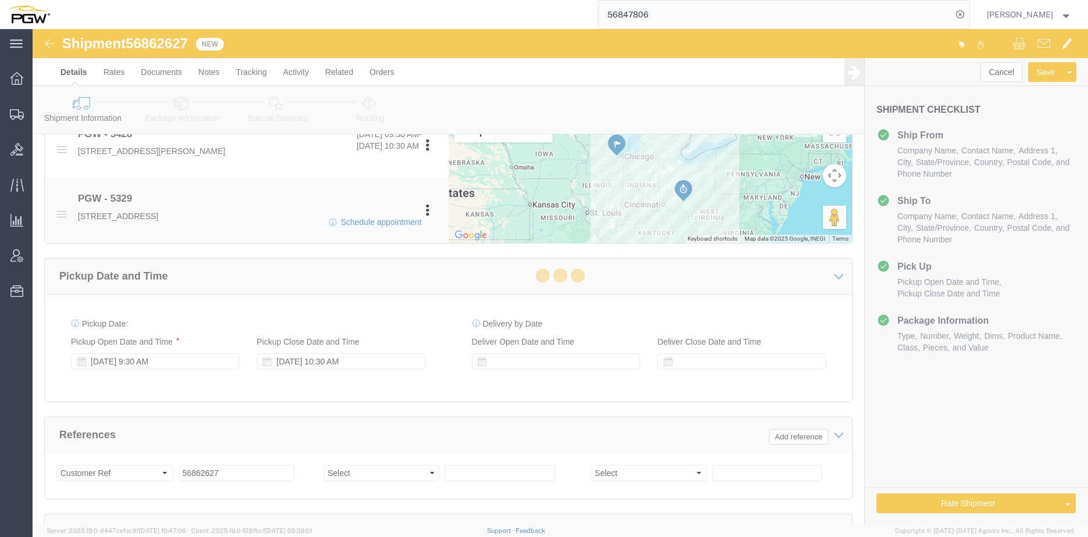
select select
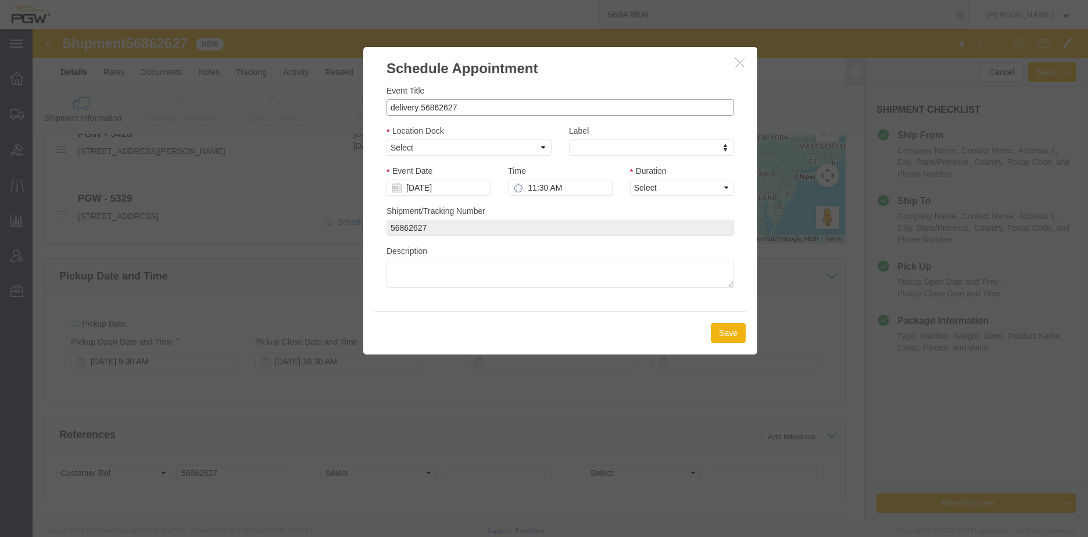
drag, startPoint x: 384, startPoint y: 79, endPoint x: 321, endPoint y: 76, distance: 63.4
click div "Schedule Appointment Event Title delivery 56862627 Location Dock Select Glass L…"
click input "56862627"
type input "56862627 - [PERSON_NAME]"
click select "Select Glass LTL Sundries Outbound Racks"
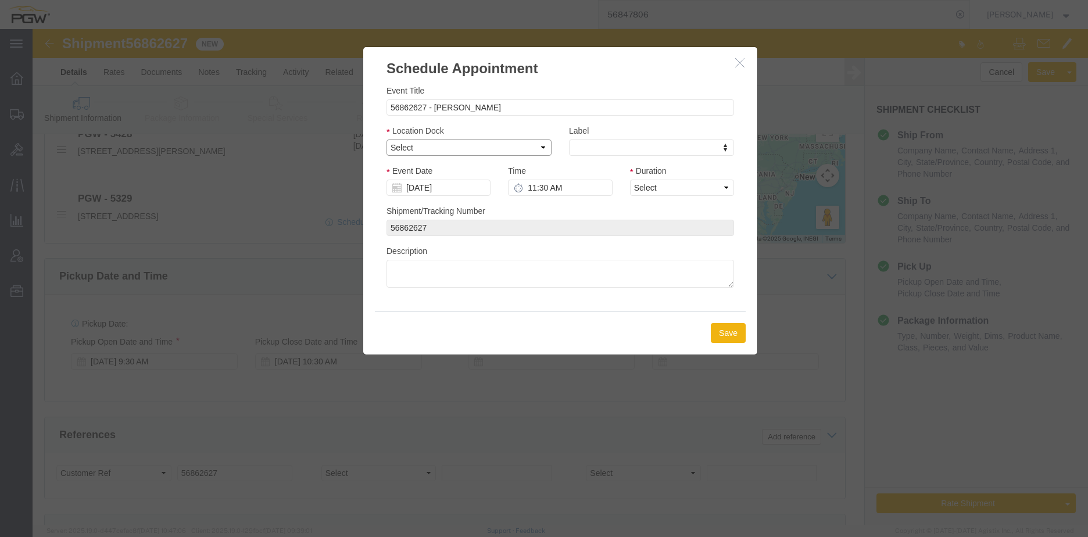
select select "3"
click select "Select Glass LTL Sundries Outbound Racks"
click input "[DATE]"
click td "23"
type input "[DATE]"
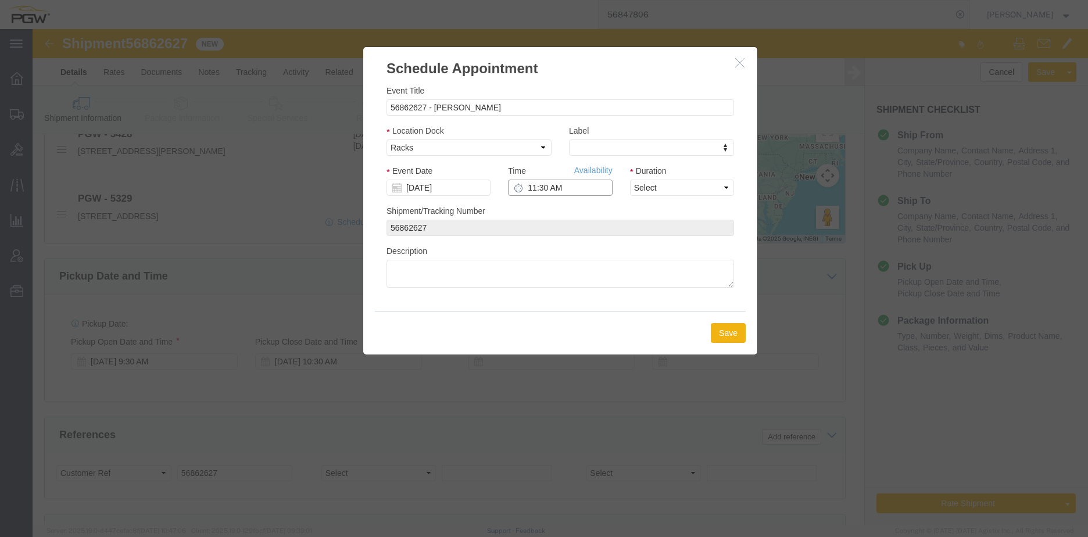
click input "11:30 AM"
type input "10:30 AM"
drag, startPoint x: 628, startPoint y: 159, endPoint x: 628, endPoint y: 167, distance: 8.1
click select "Select 15 min 30 min 45 min 1 hr 2 hr 3 hr 4 hr"
select select "60"
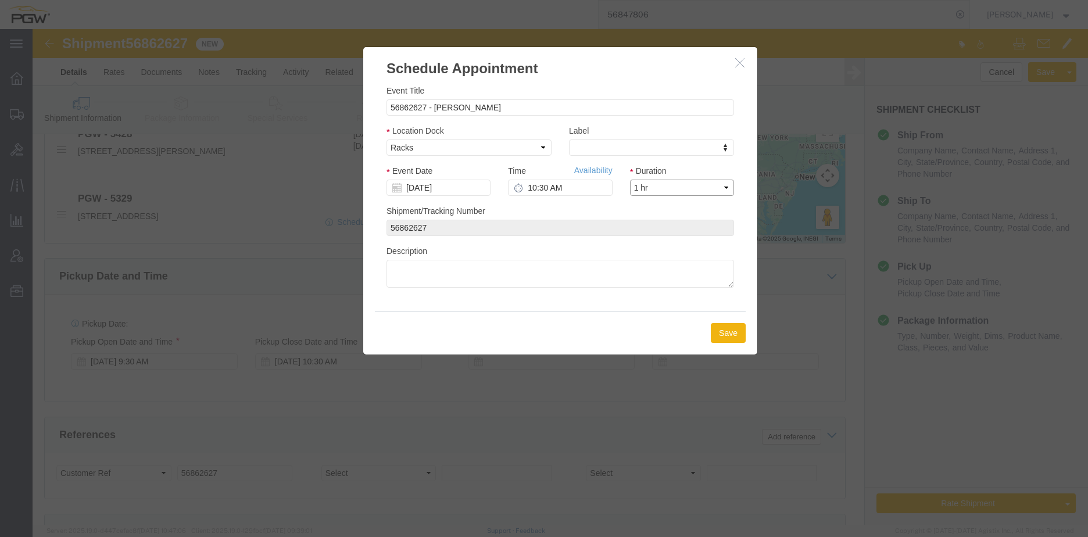
click select "Select 15 min 30 min 45 min 1 hr 2 hr 3 hr 4 hr"
click button "Save"
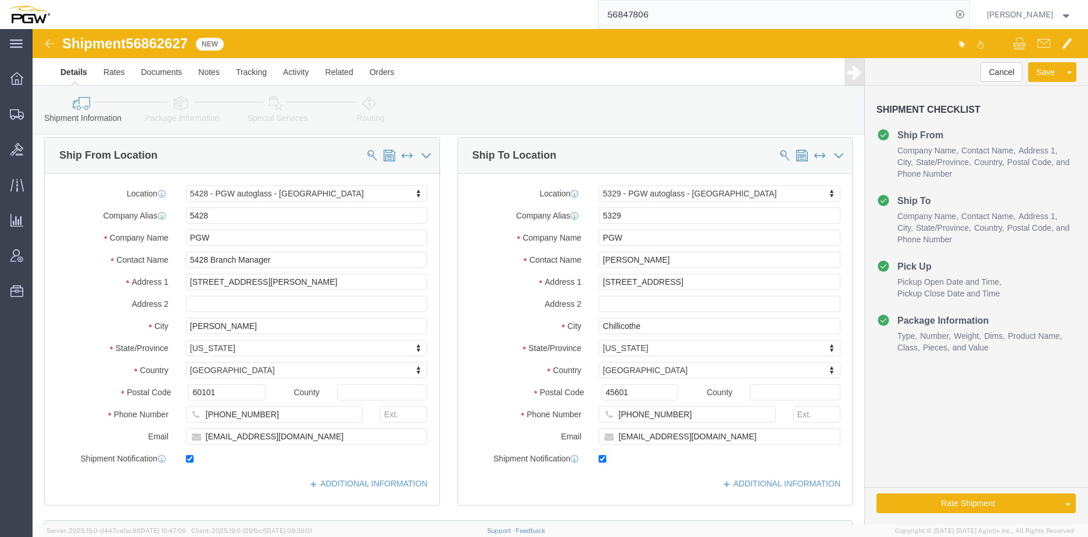
scroll to position [0, 0]
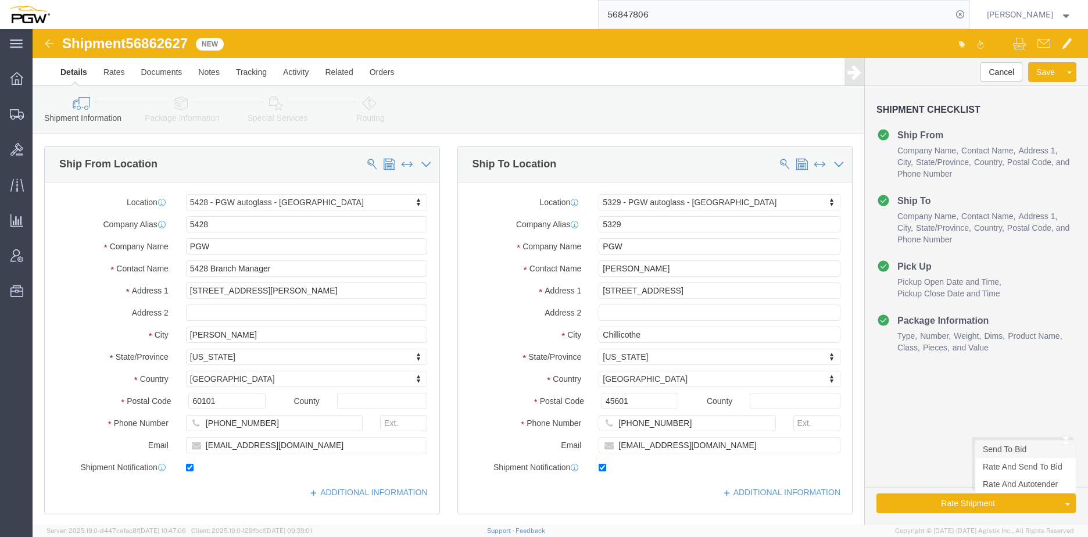
click link "Send To Bid"
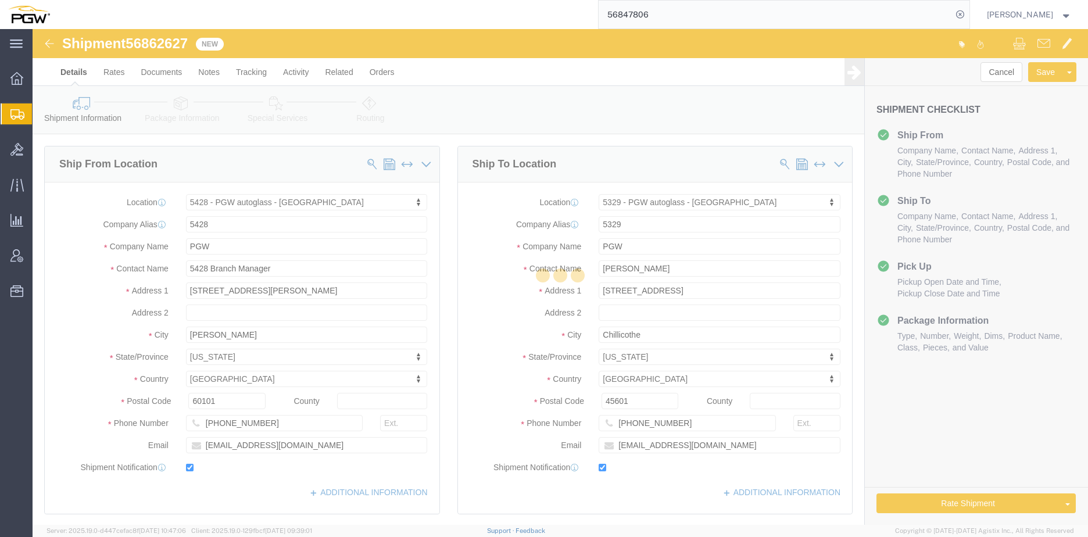
select select "28281"
select select "28253"
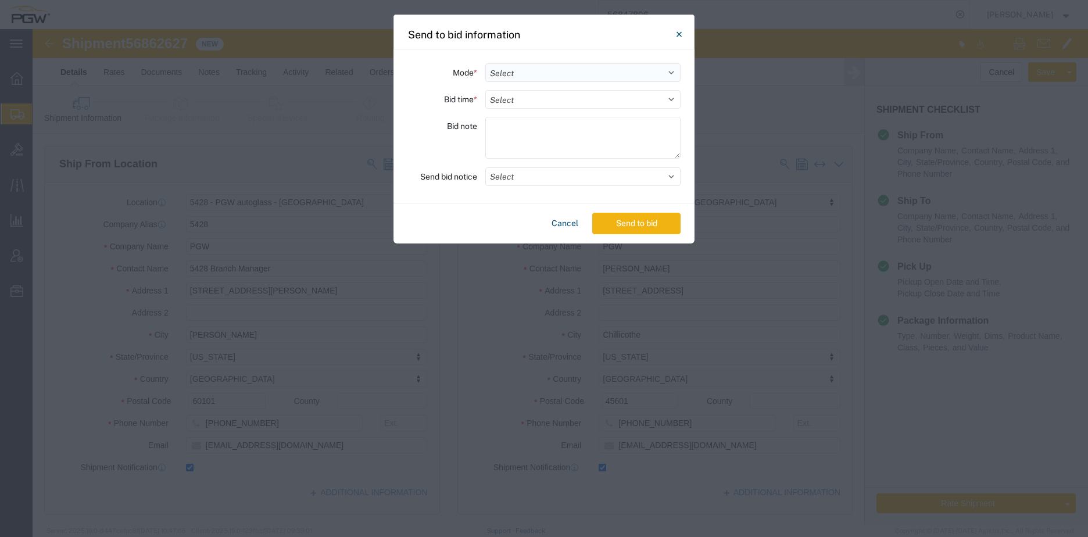
click at [538, 72] on select "Select Small Parcel Truckload Air Rail Less than Truckload Ocean Freight Multi-…" at bounding box center [582, 72] width 195 height 19
select select "TL"
click at [485, 63] on select "Select Small Parcel Truckload Air Rail Less than Truckload Ocean Freight Multi-…" at bounding box center [582, 72] width 195 height 19
click at [522, 101] on select "Select 30 Min (Rush) 1 Hour (Rush) 2 Hours (Rush) 4 Hours (Rush) 8 Hours (Rush)…" at bounding box center [582, 99] width 195 height 19
select select "24"
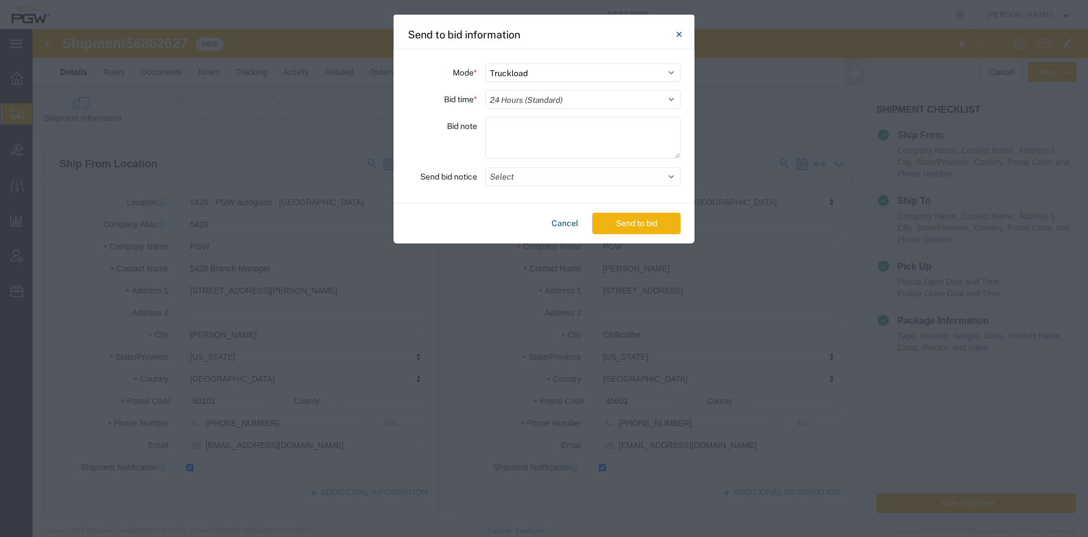
click at [485, 90] on select "Select 30 Min (Rush) 1 Hour (Rush) 2 Hours (Rush) 4 Hours (Rush) 8 Hours (Rush)…" at bounding box center [582, 99] width 195 height 19
click at [617, 231] on button "Send to bid" at bounding box center [636, 224] width 88 height 22
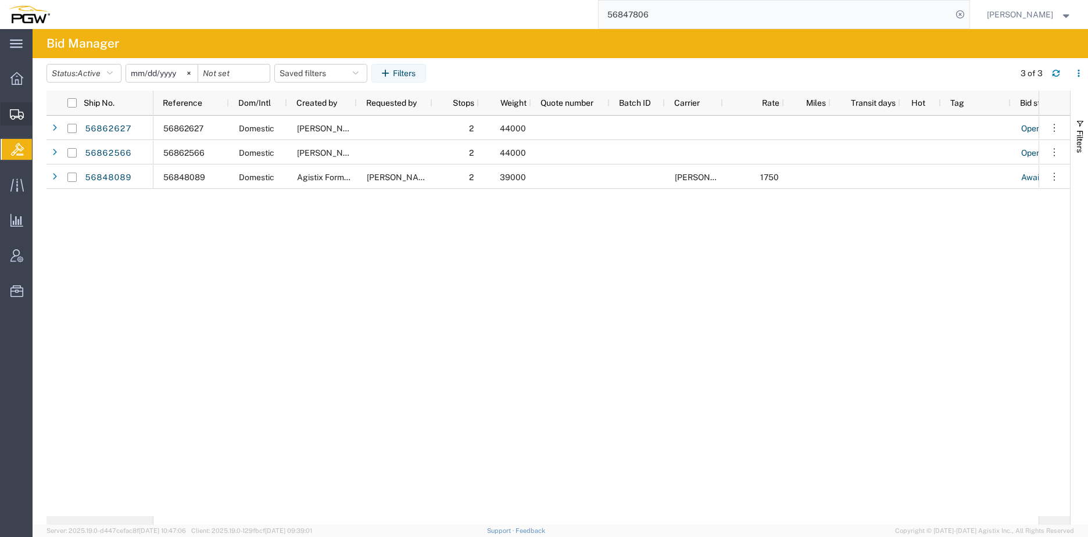
click at [0, 0] on span "Create from Template" at bounding box center [0, 0] width 0 height 0
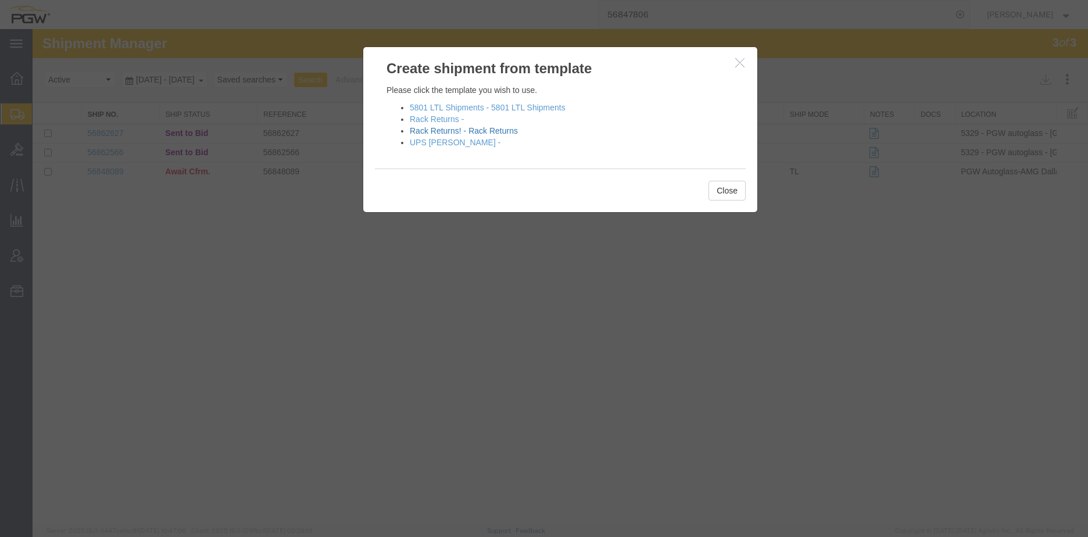
click at [440, 131] on link "Rack Returns! - Rack Returns" at bounding box center [464, 130] width 108 height 9
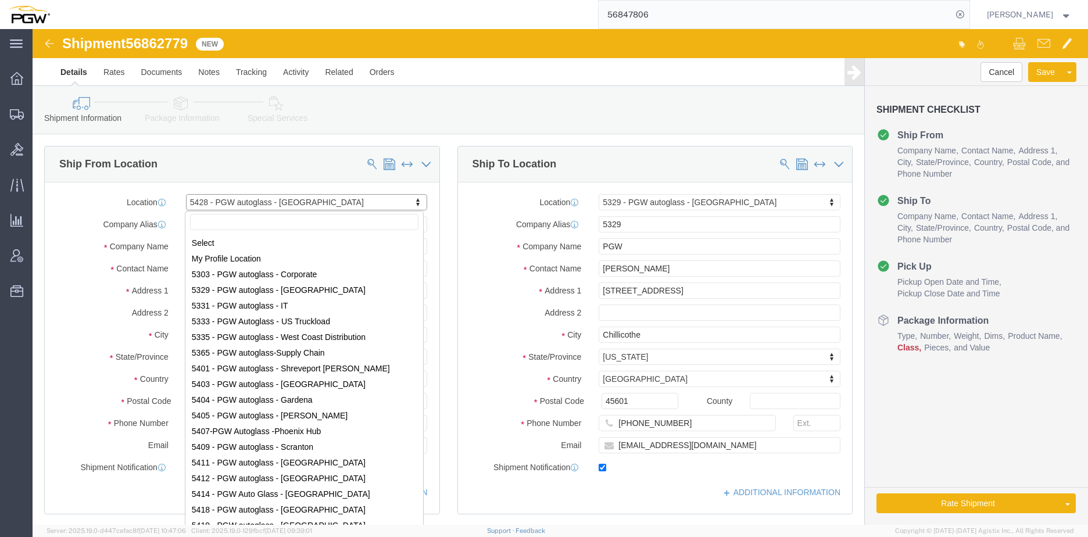
scroll to position [96, 0]
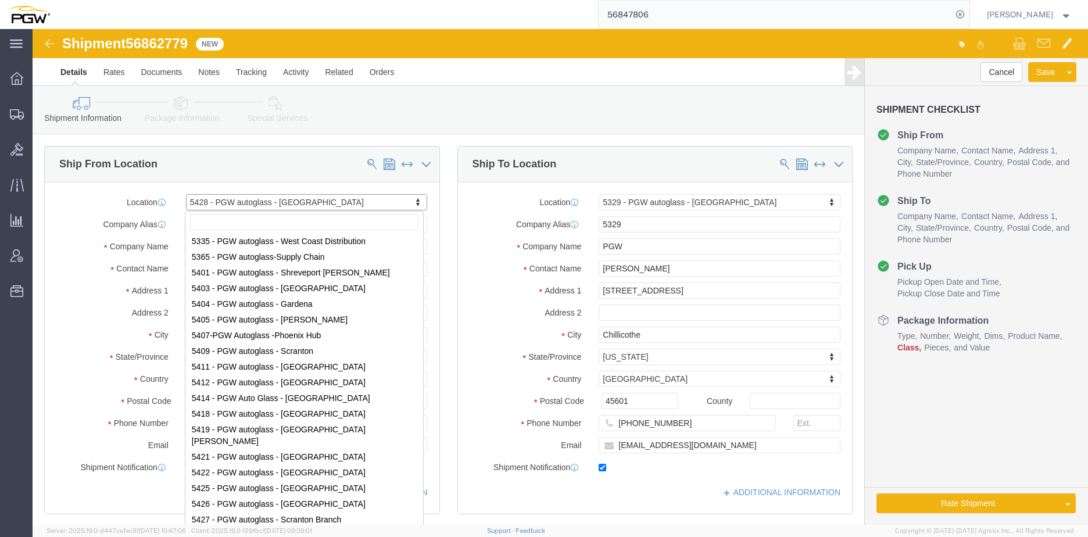
select select "28281"
select select "28253"
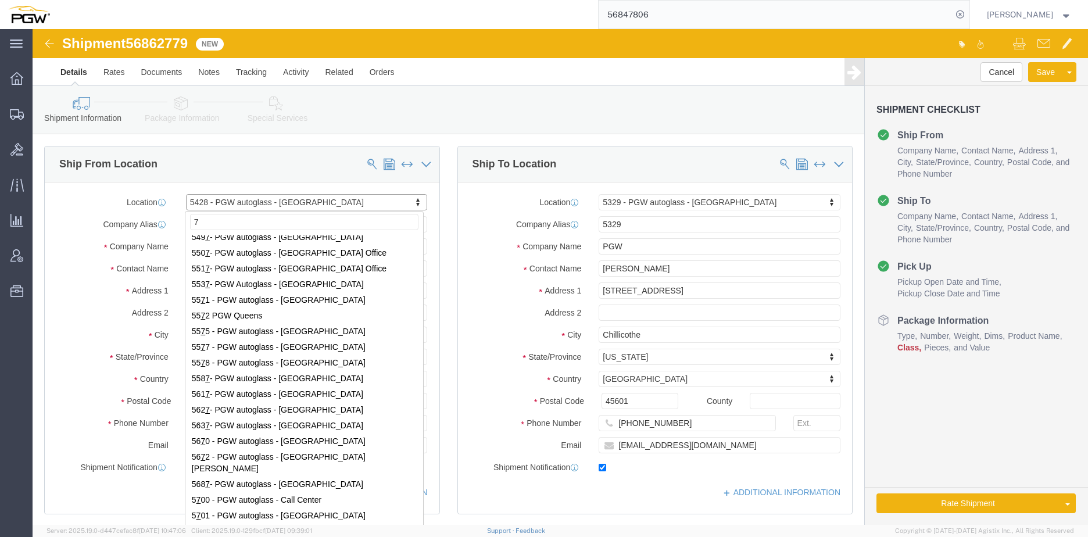
scroll to position [0, 0]
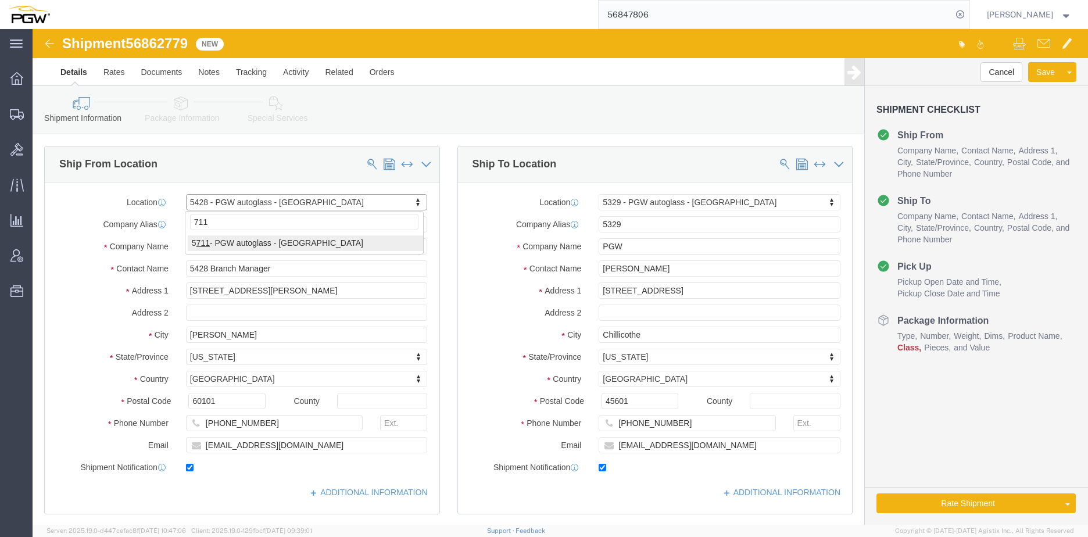
type input "711"
select select "28467"
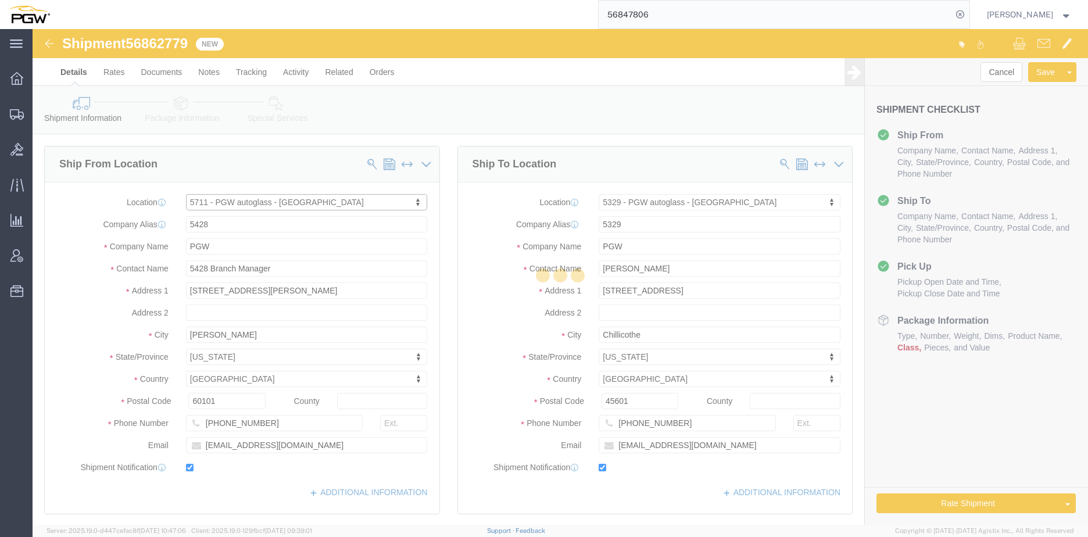
type input "5711"
type input "5711 Branch Manager"
type input "[STREET_ADDRESS]"
type input "Suite 100"
type input "[PERSON_NAME]"
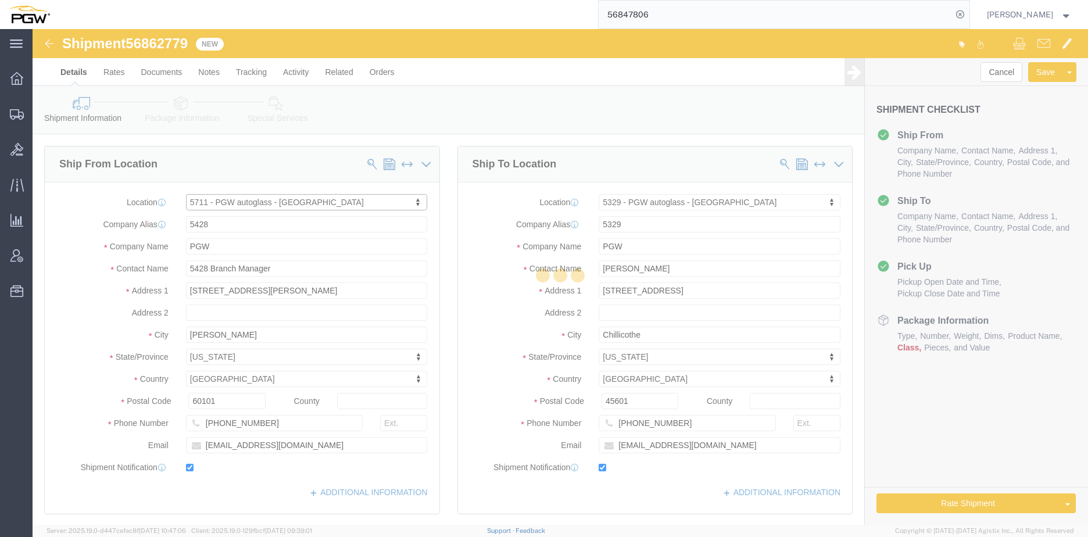
type input "98390"
type input "[PHONE_NUMBER]"
type input "[EMAIL_ADDRESS][DOMAIN_NAME]"
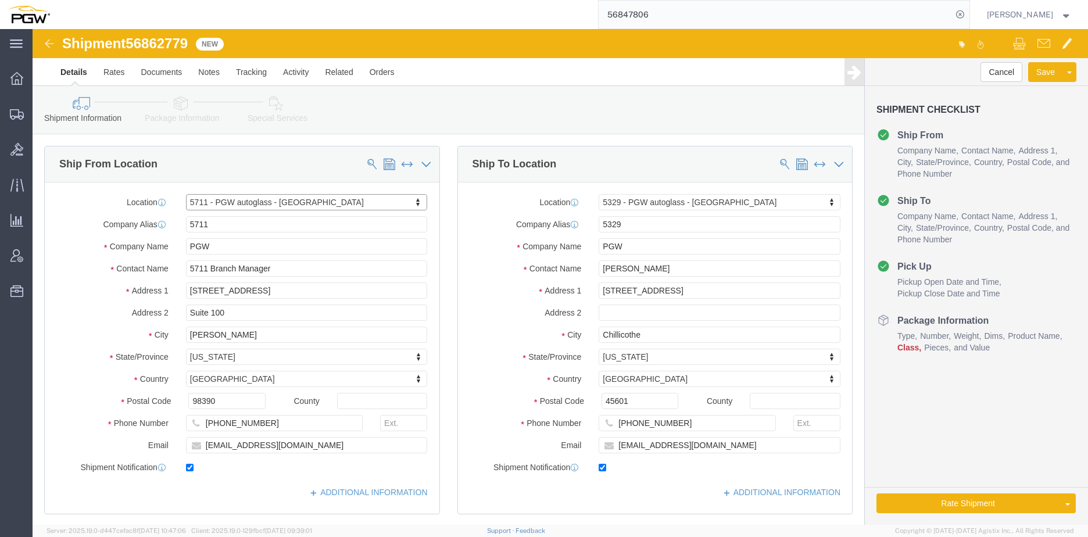
select select "WA"
type input "phoenix"
select select "62351"
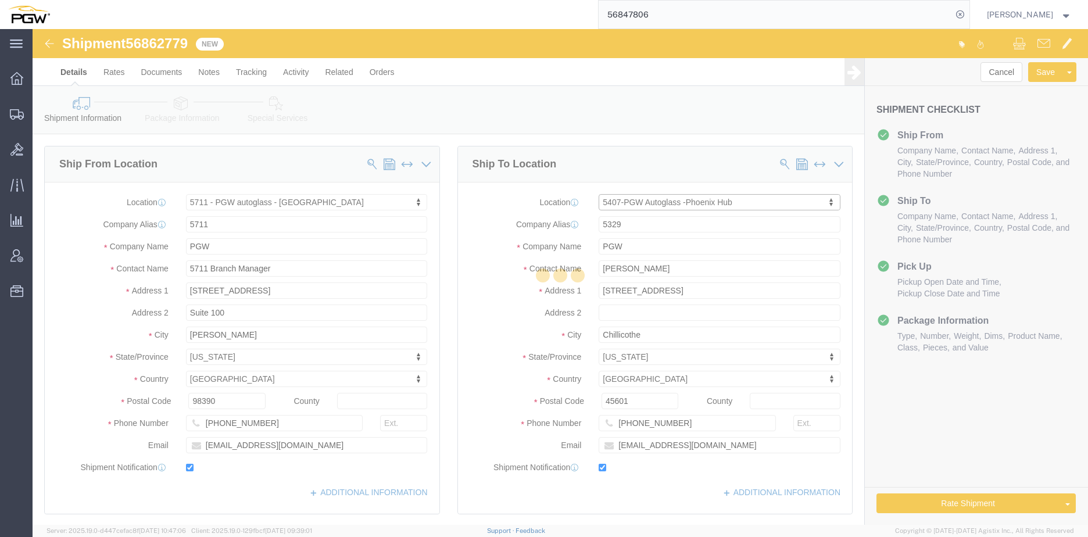
type input "5407"
type input "5407 Branch Manager"
type input "[STREET_ADDRESS]"
type input "[GEOGRAPHIC_DATA]"
type input "85307"
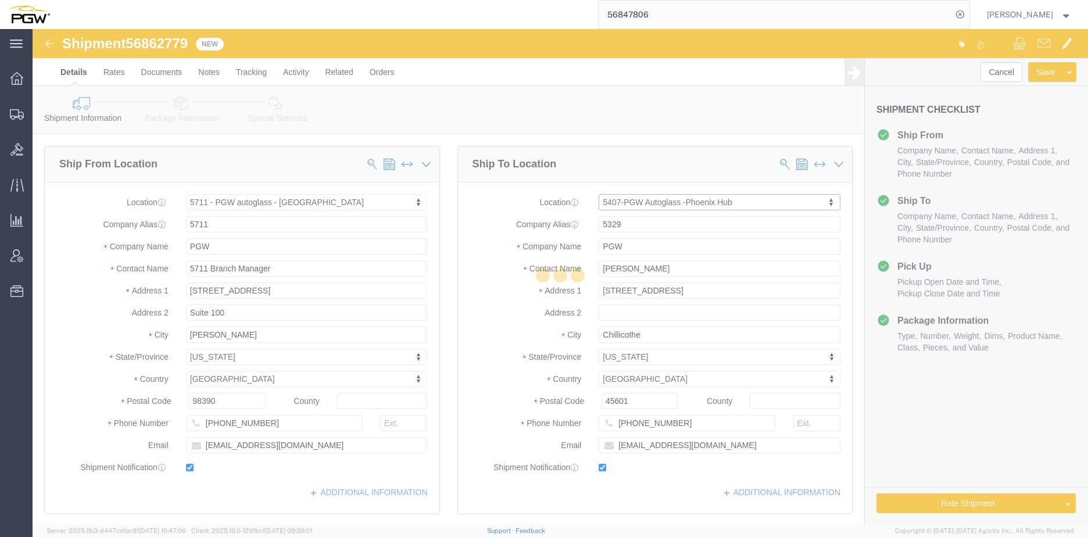
type input "[PHONE_NUMBER]"
type input "[EMAIL_ADDRESS][DOMAIN_NAME]"
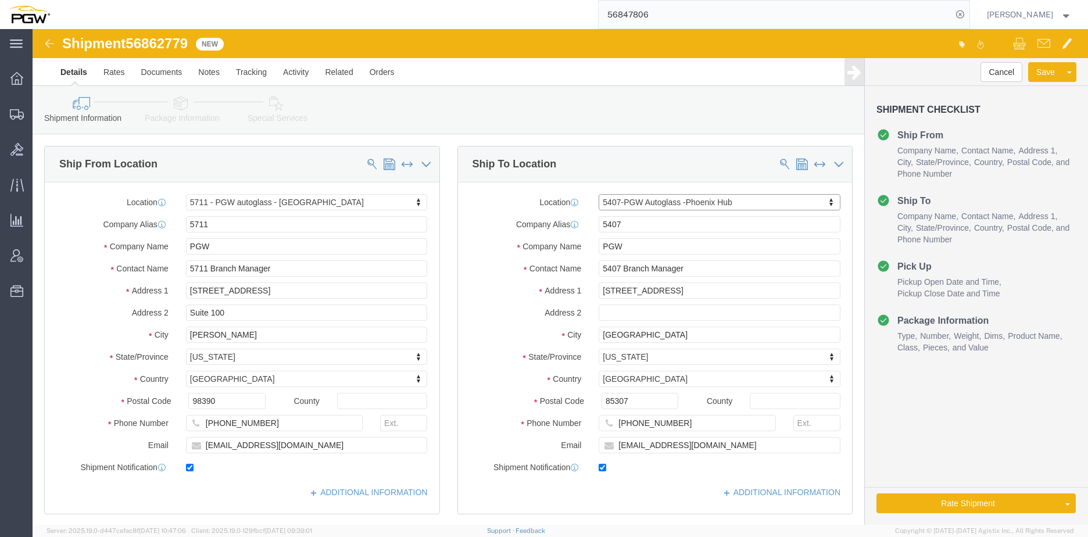
select select "AZ"
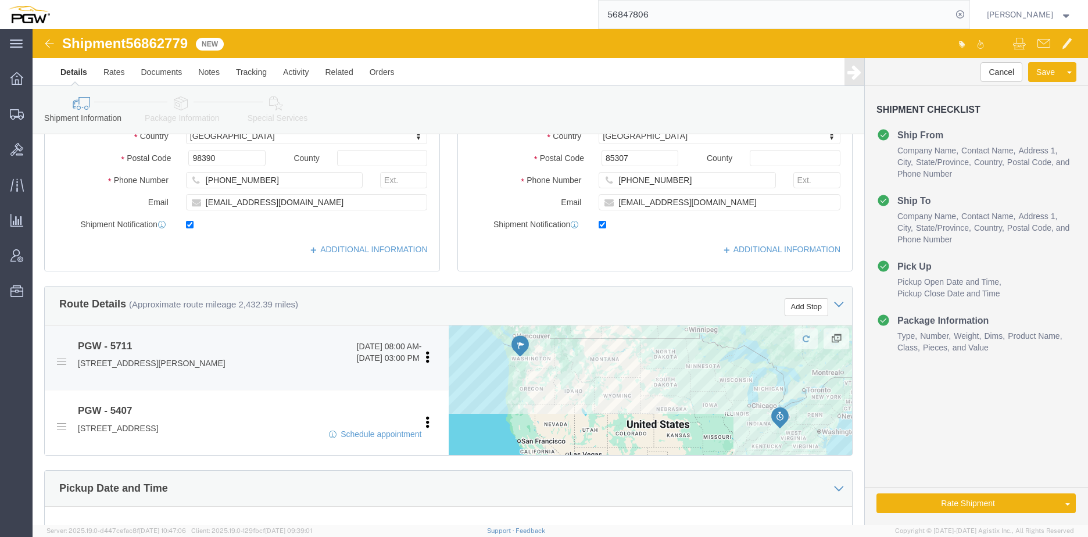
scroll to position [291, 0]
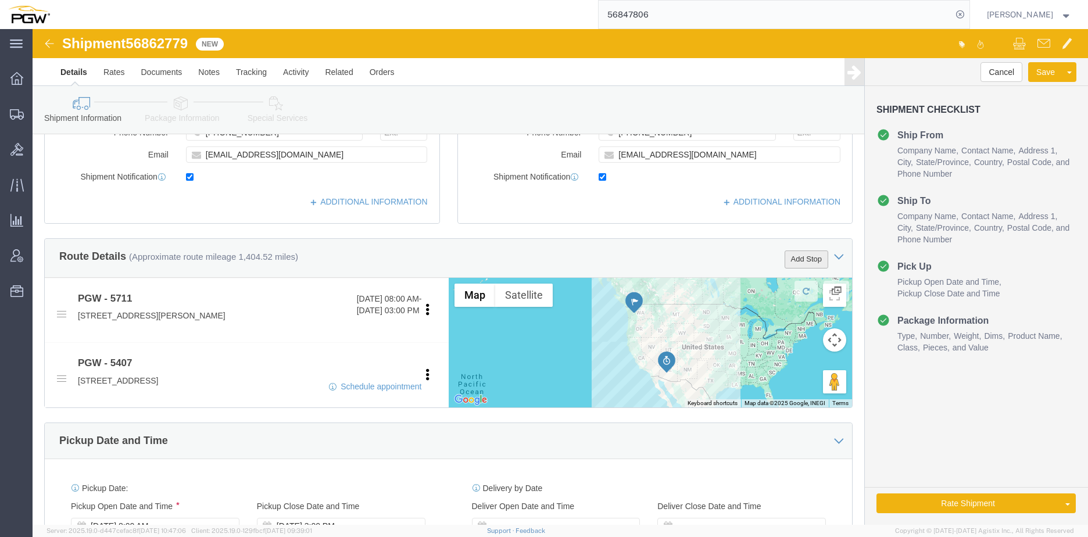
click button "Add Stop"
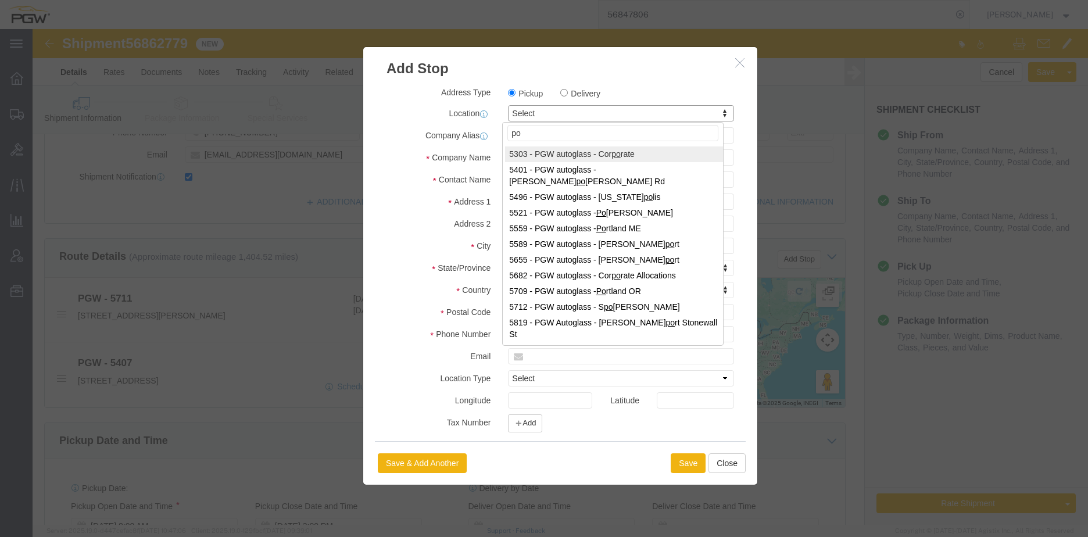
type input "p"
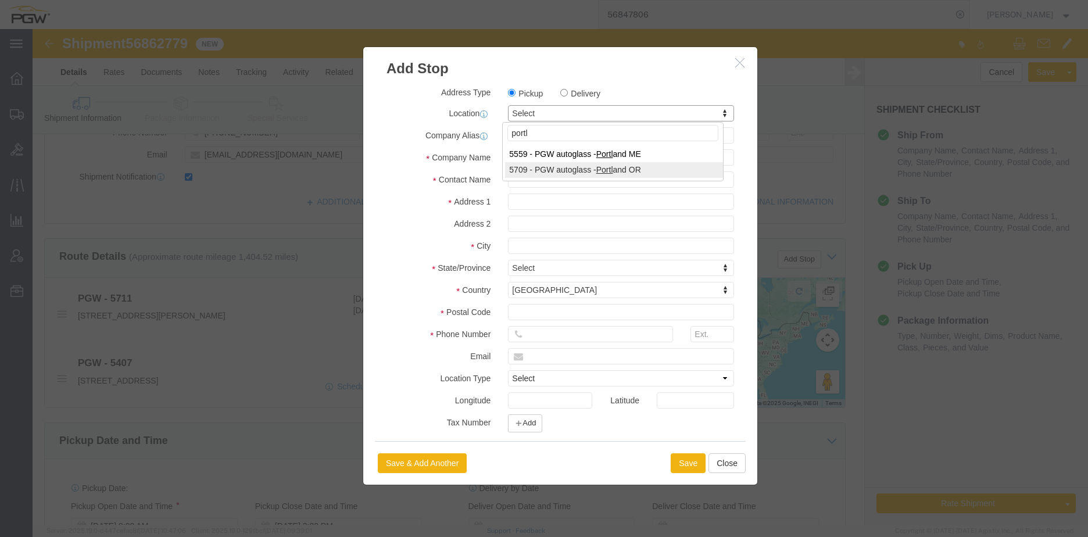
type input "portl"
select select "28465"
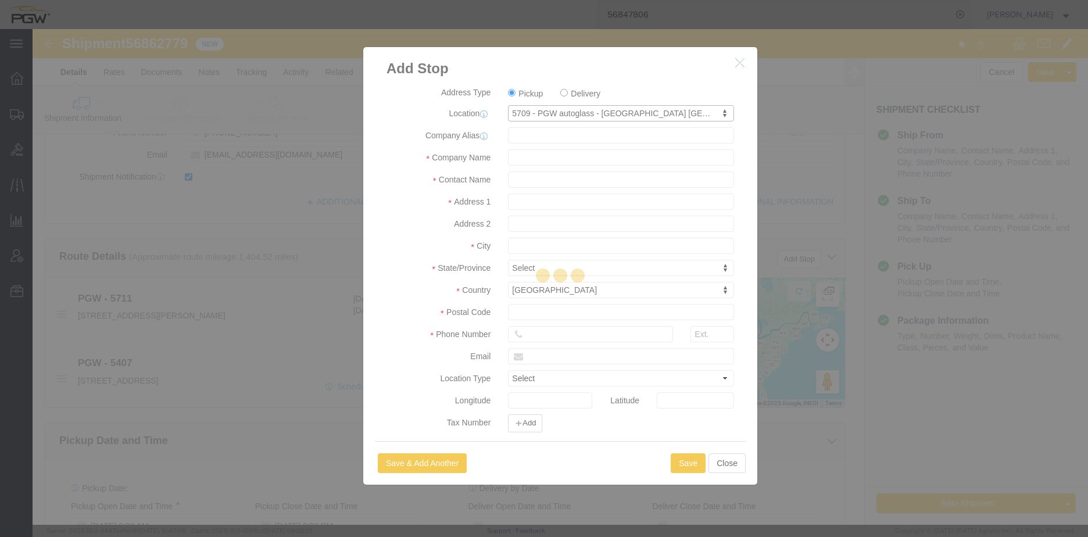
type input "5709"
type input "PGW"
type input "5709 Branch Manager"
type input "[STREET_ADDRESS]"
type input "Dock #10"
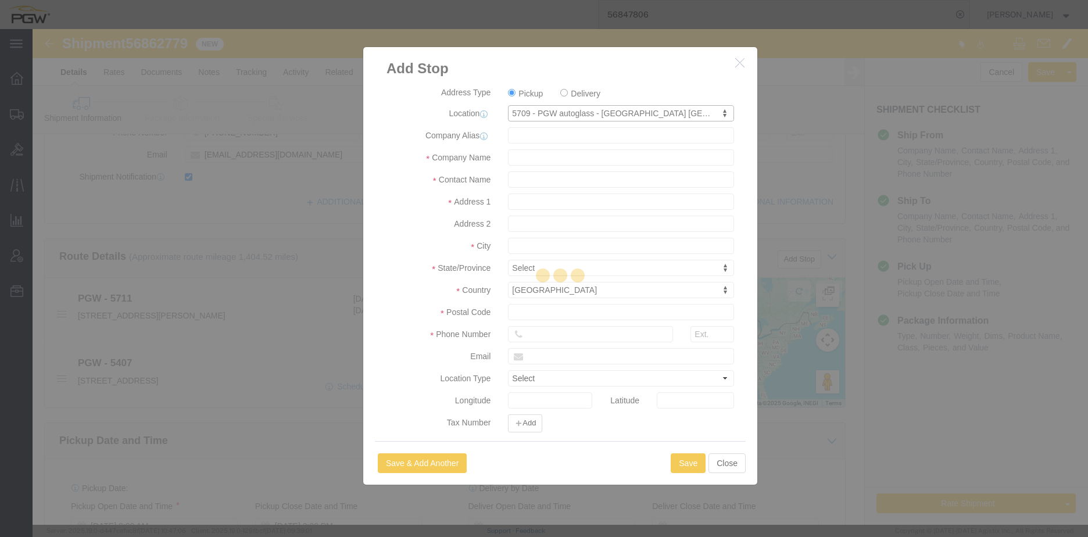
type input "[GEOGRAPHIC_DATA]"
type input "97230"
type input "[PHONE_NUMBER]"
type input "[EMAIL_ADDRESS][DOMAIN_NAME]"
checkbox input "true"
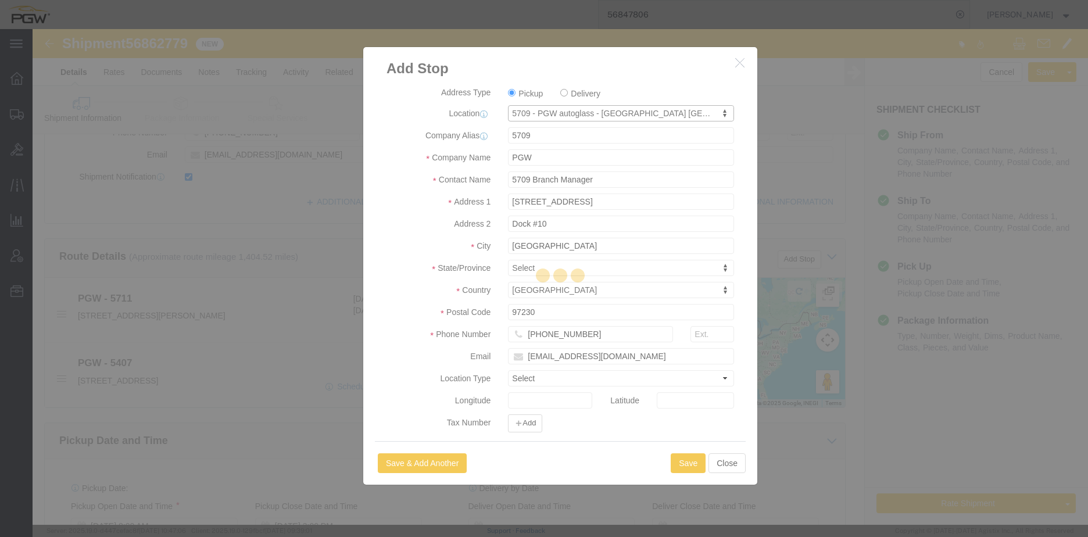
select select "OR"
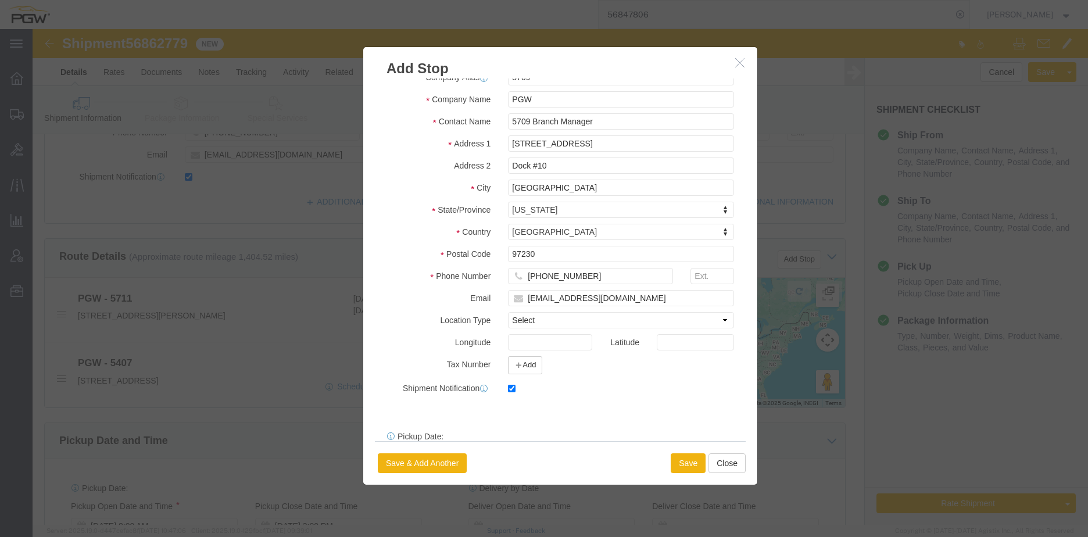
scroll to position [121, 0]
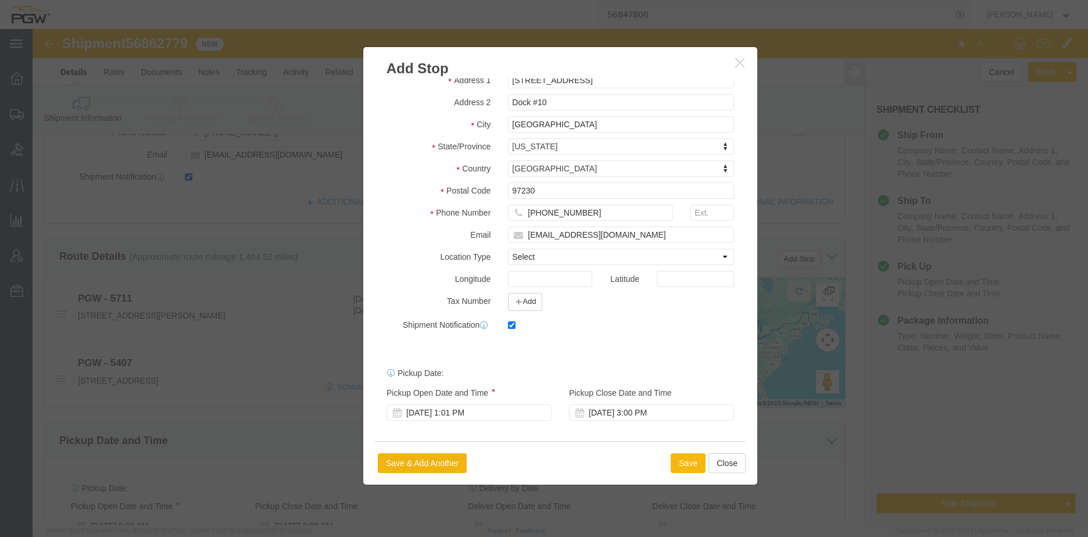
click button "Save"
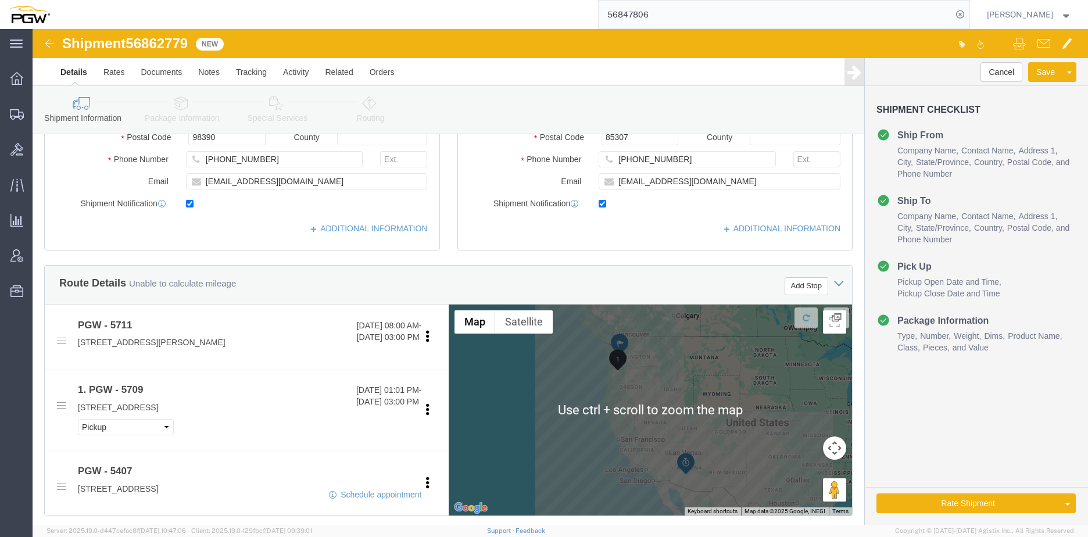
scroll to position [291, 0]
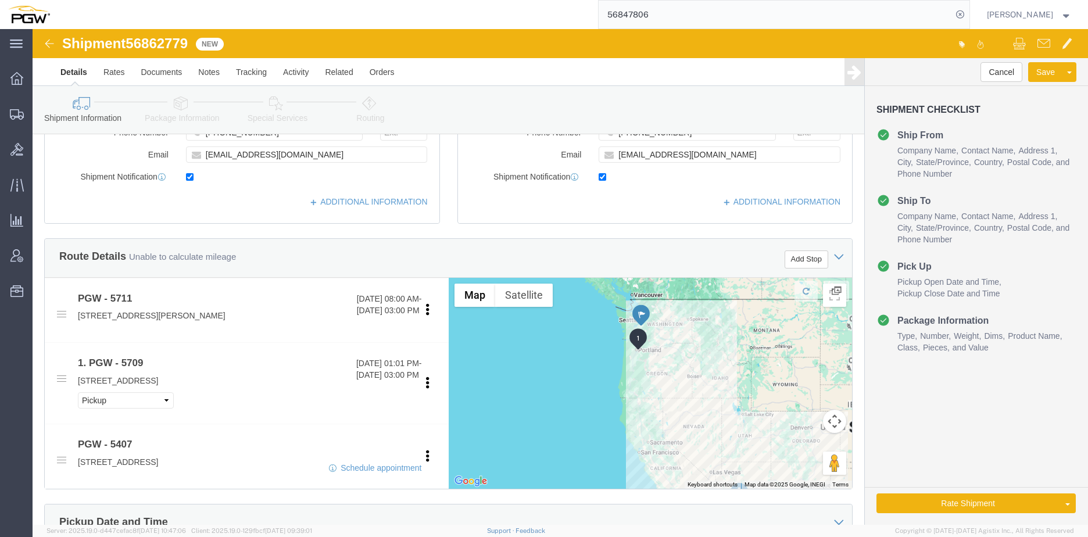
drag, startPoint x: 560, startPoint y: 310, endPoint x: 568, endPoint y: 311, distance: 7.6
click div
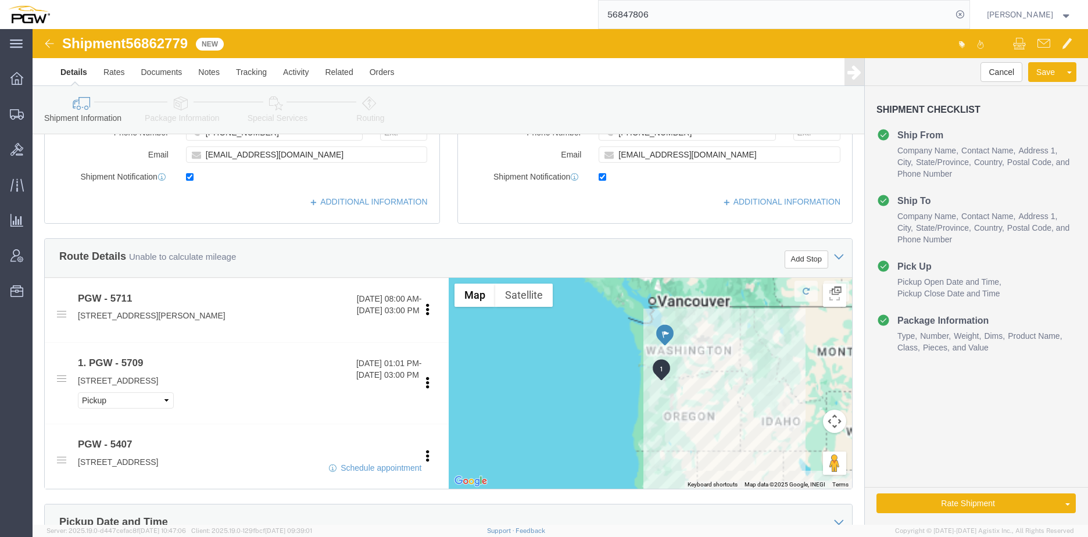
click div
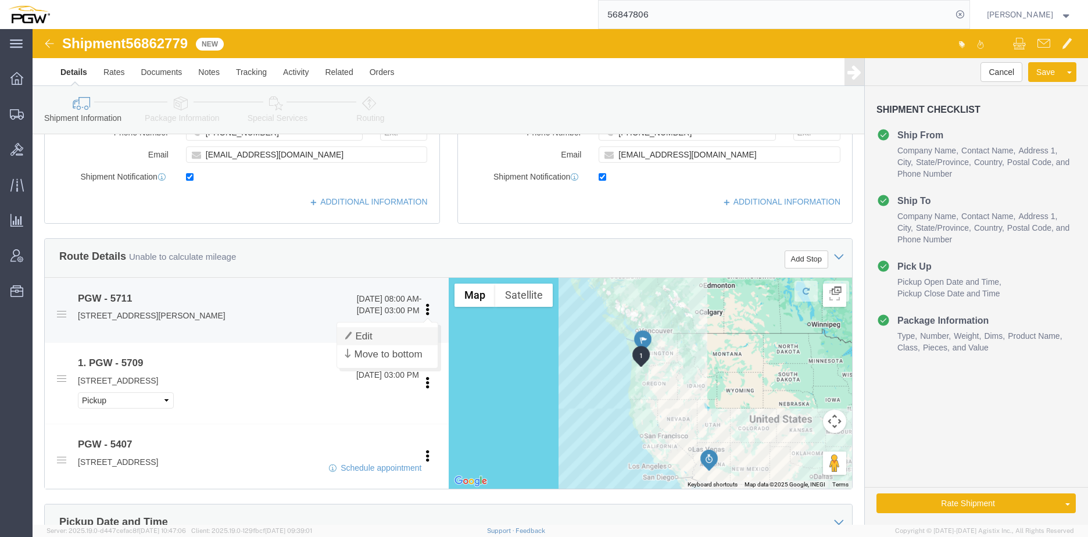
click link "Edit"
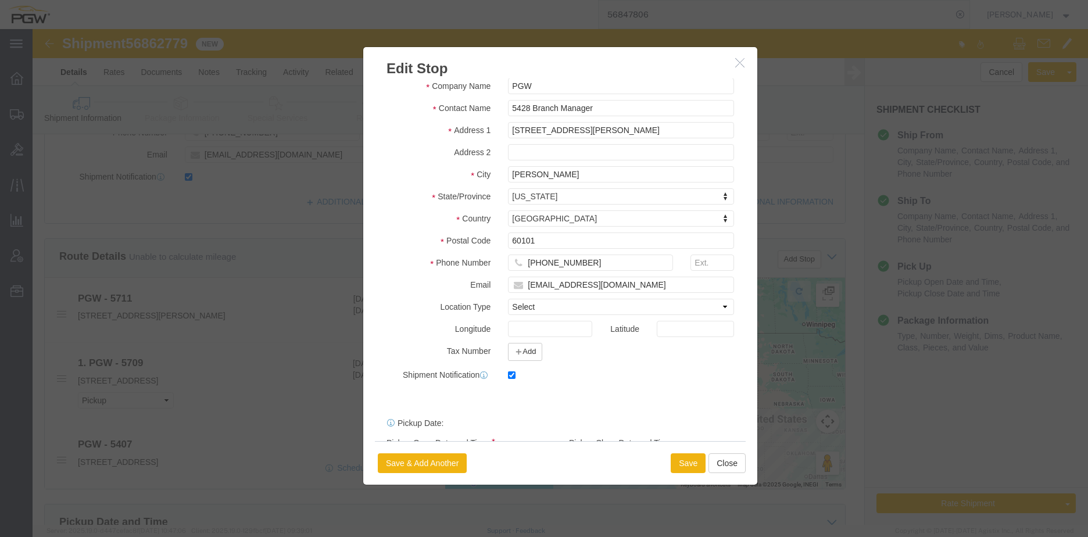
scroll to position [121, 0]
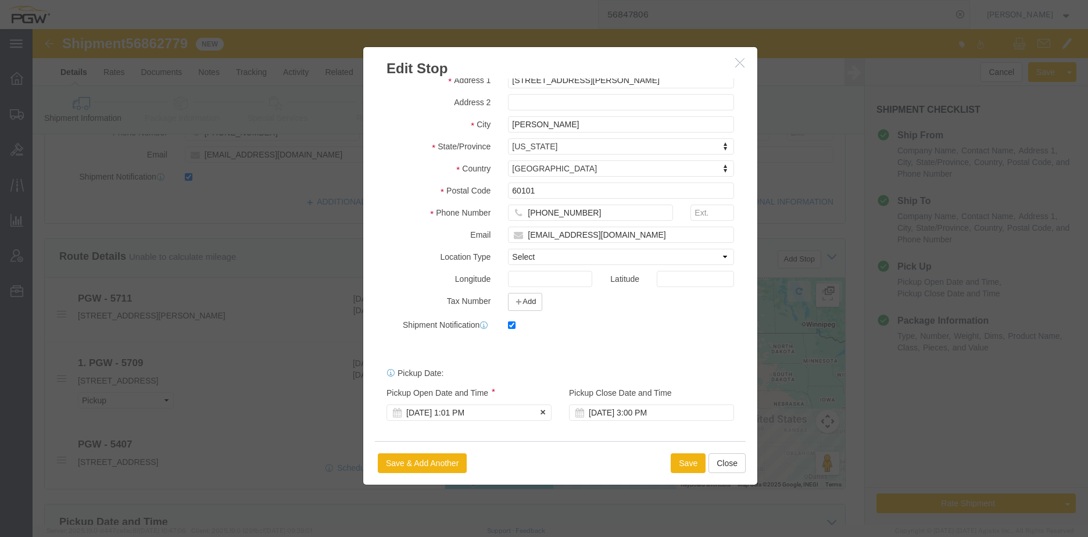
click div "[DATE] 1:01 PM"
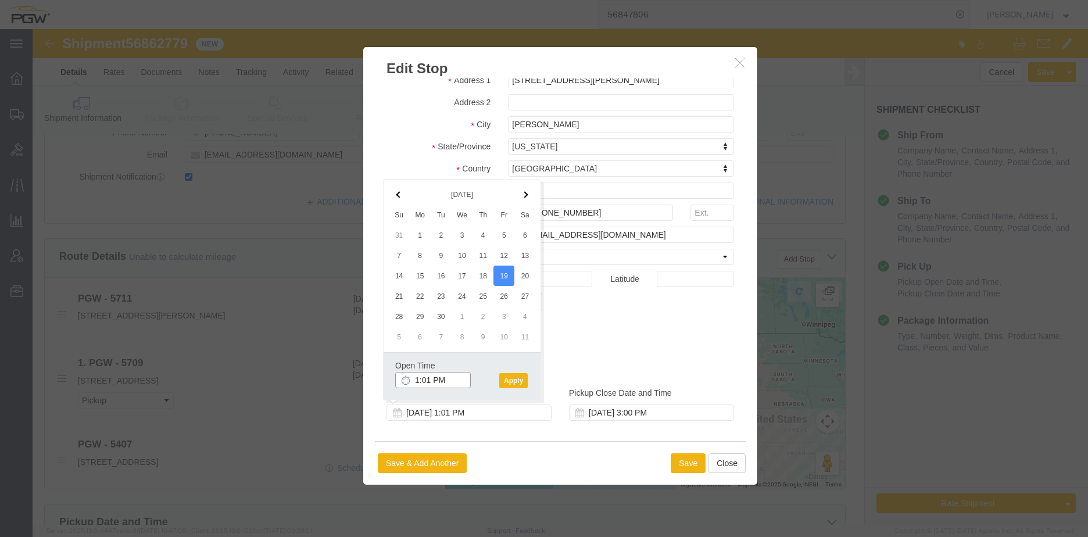
click input "1:01 PM"
type input "8:00 AM"
click button "Apply"
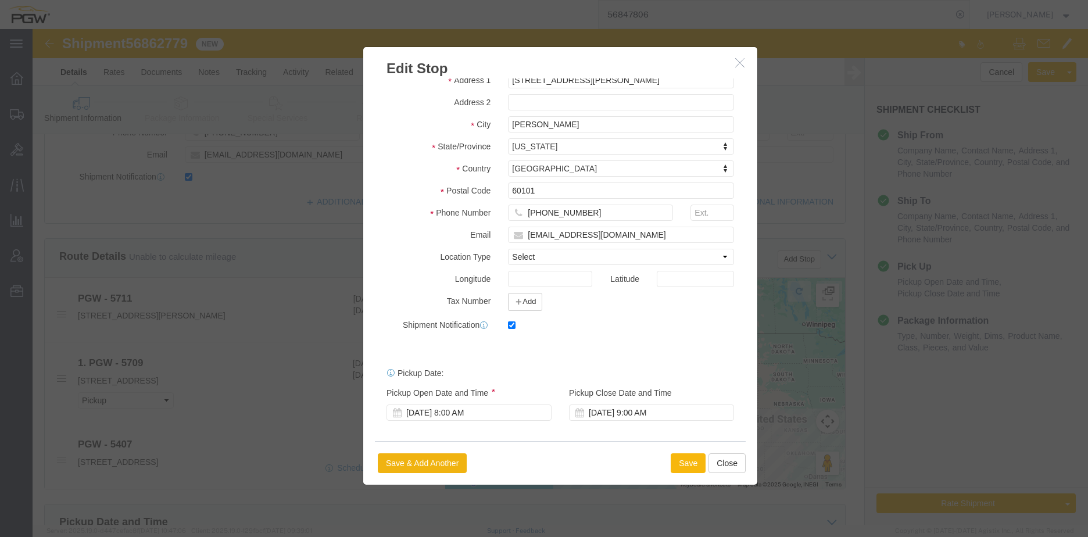
click button "Save"
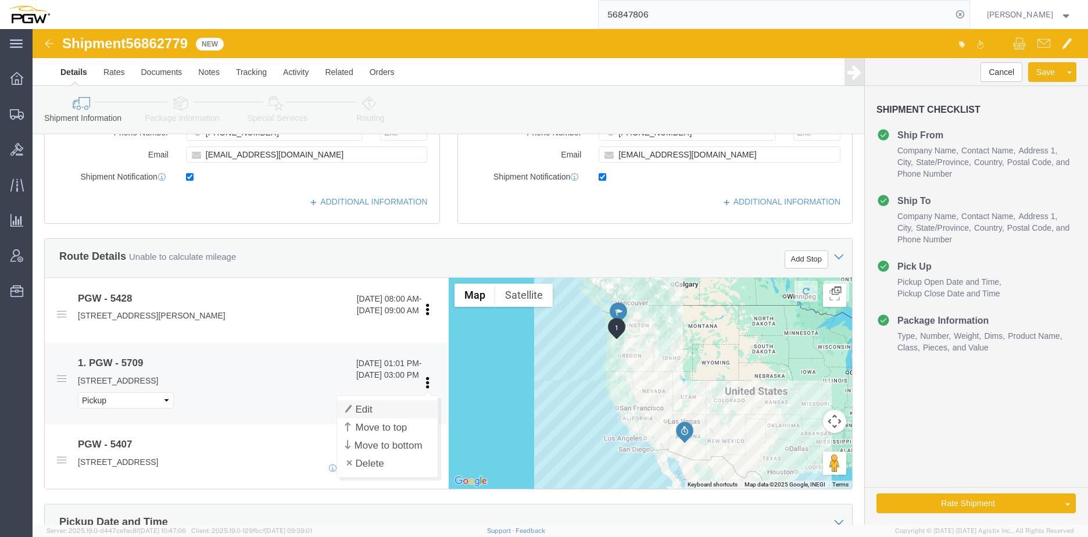
click link "Edit"
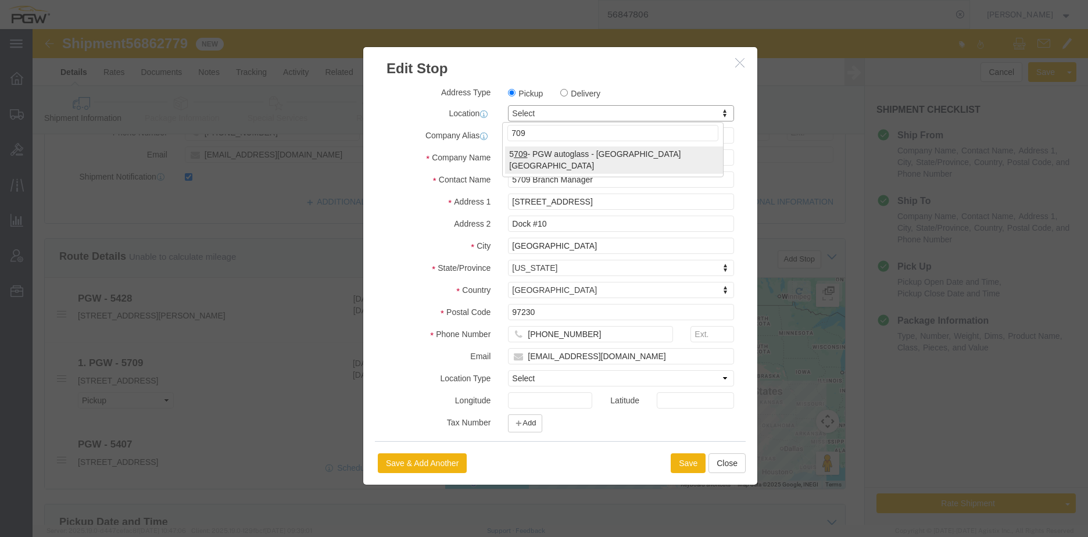
type input "709"
select select "28465"
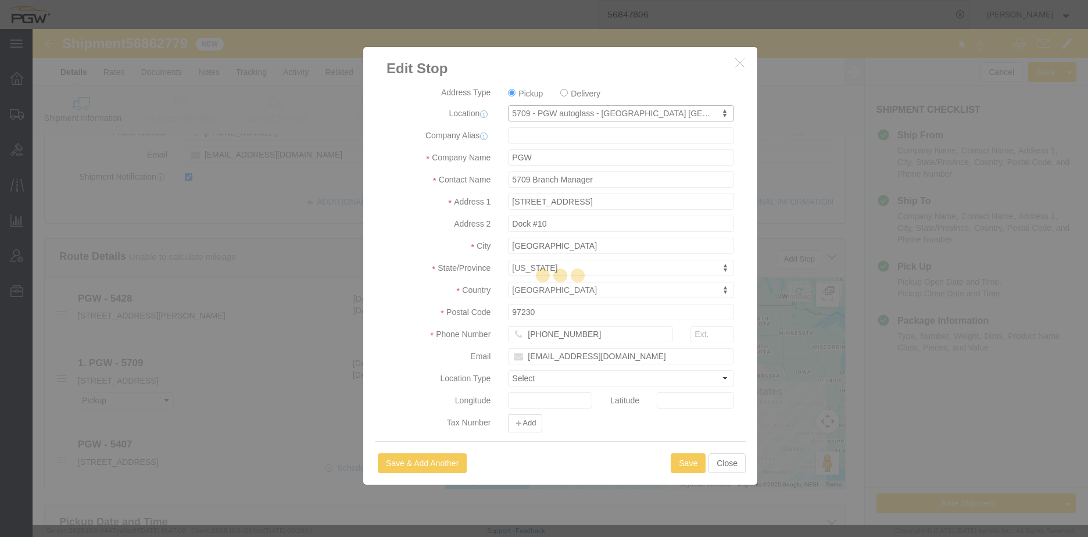
type input "5709"
select select "OR"
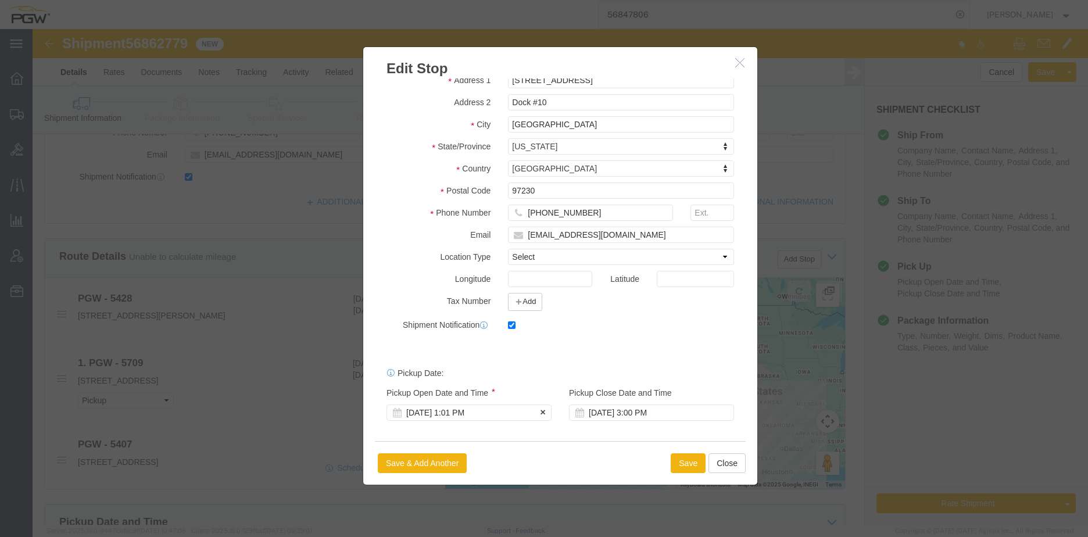
click div "[DATE] 1:01 PM"
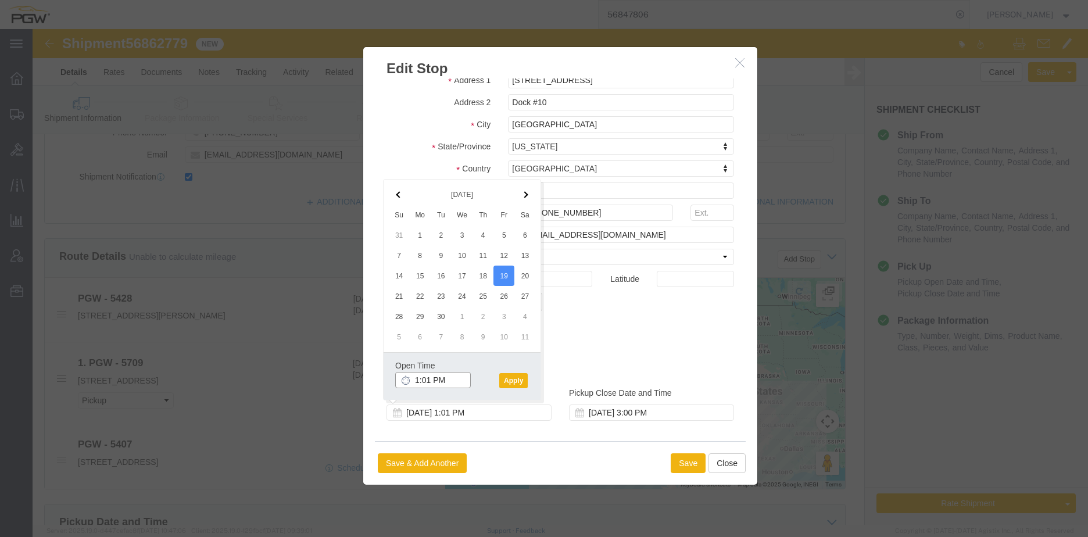
click input "1:01 PM"
type input "2:00 PM"
click button "Apply"
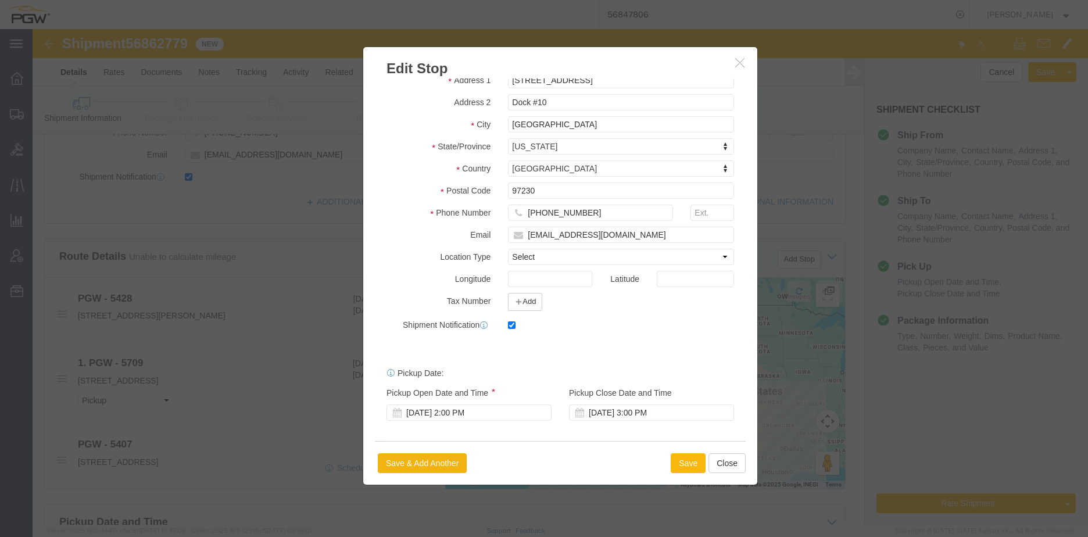
click button "Save"
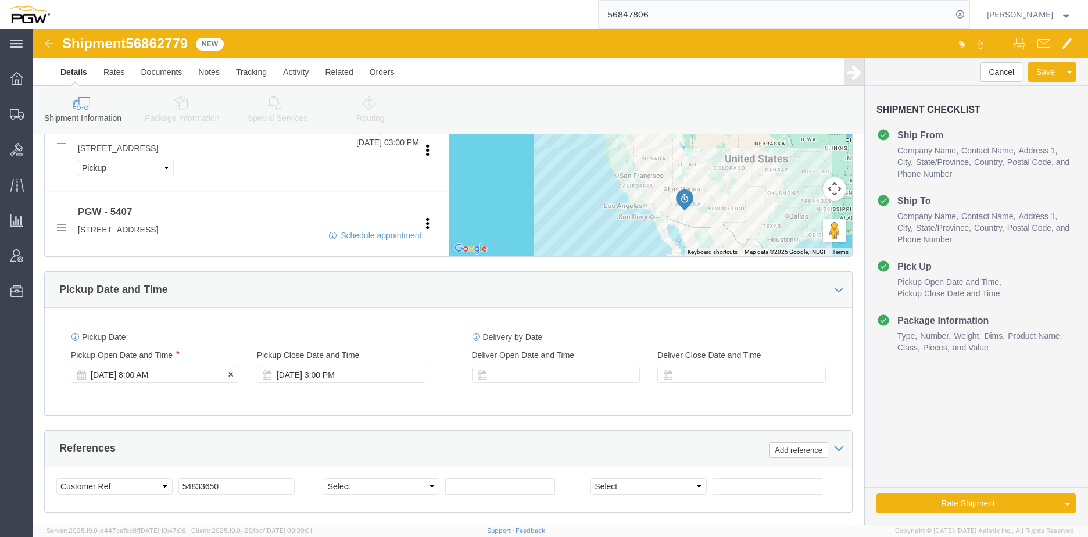
click div "[DATE] 8:00 AM"
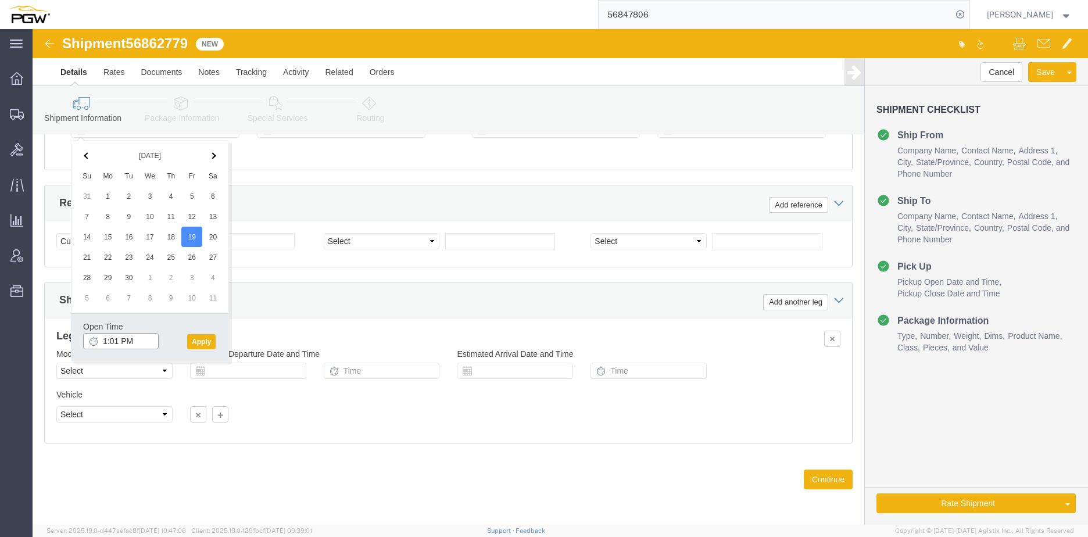
click input "1:01 PM"
type input "8:00 AM"
click button "Apply"
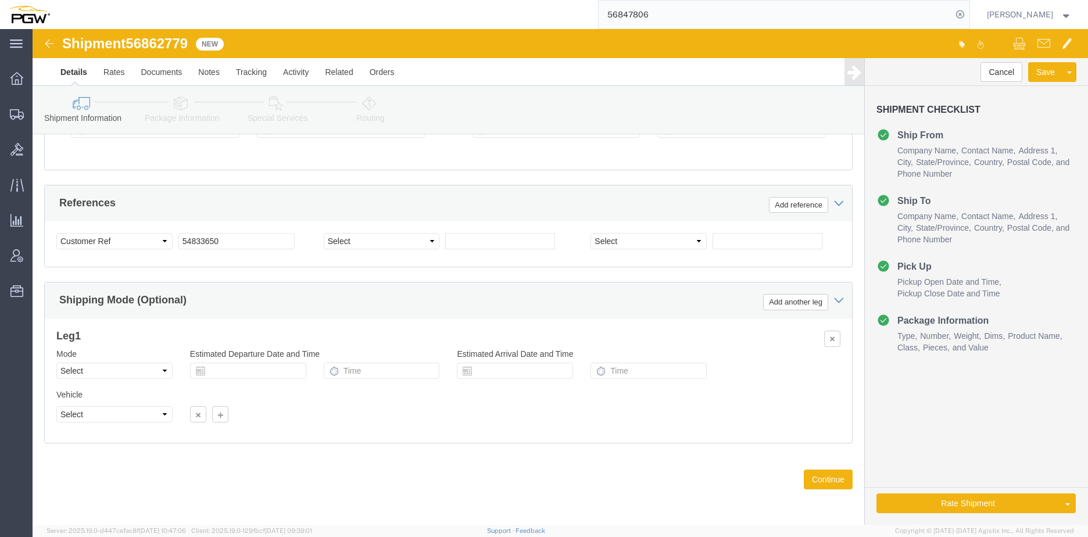
click div "Shipment 56862779 New"
copy span "56862779"
click input "54833650"
drag, startPoint x: 191, startPoint y: 217, endPoint x: 54, endPoint y: 211, distance: 137.3
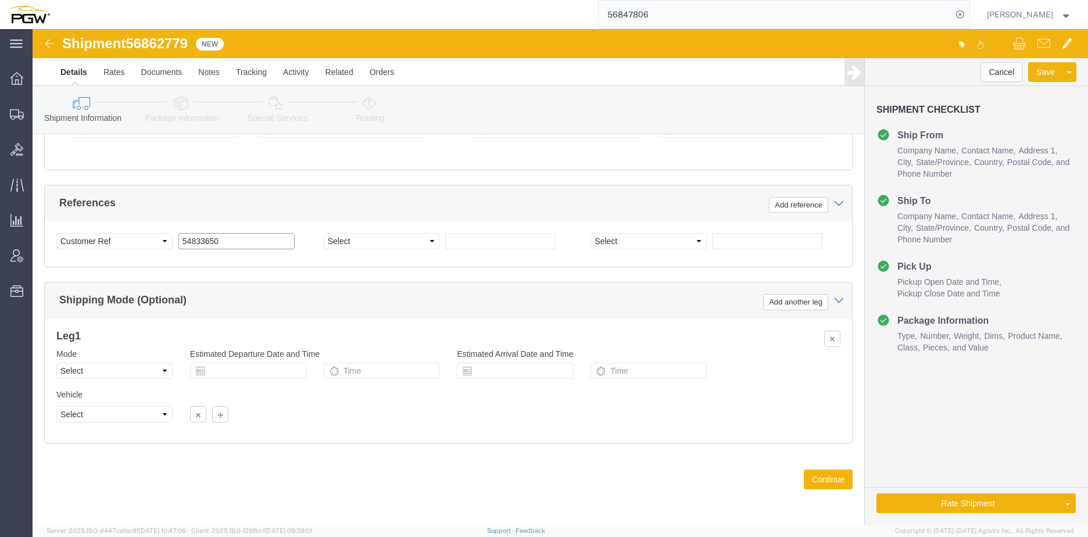
click div "Select Account Type Activity ID Airline Appointment Number ASN Batch Request # …"
paste input "6862779"
click input "56862779"
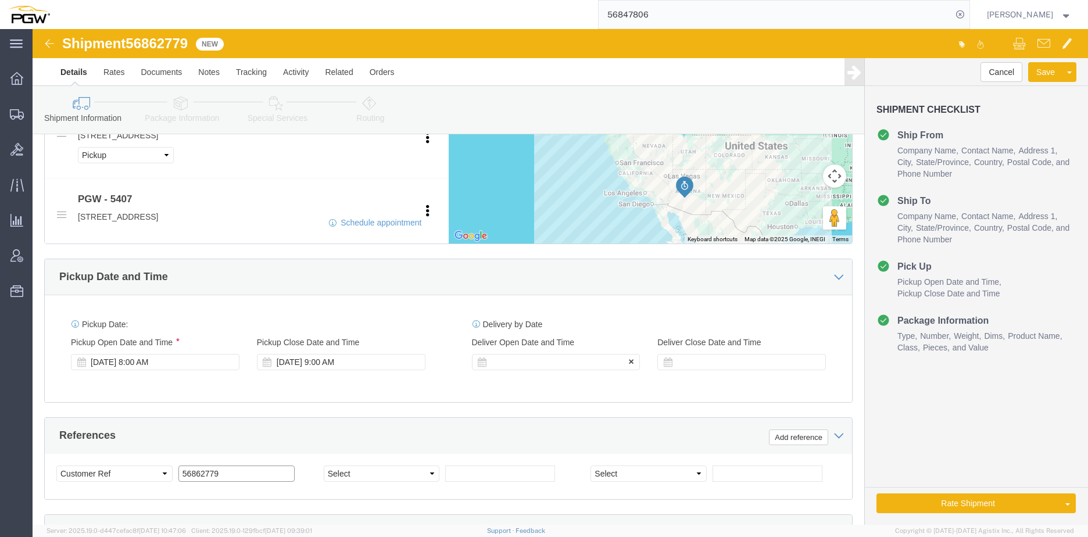
type input "56862779"
click div "Delivery Start Date Delivery Start Time Deliver Open Date and Time"
click div
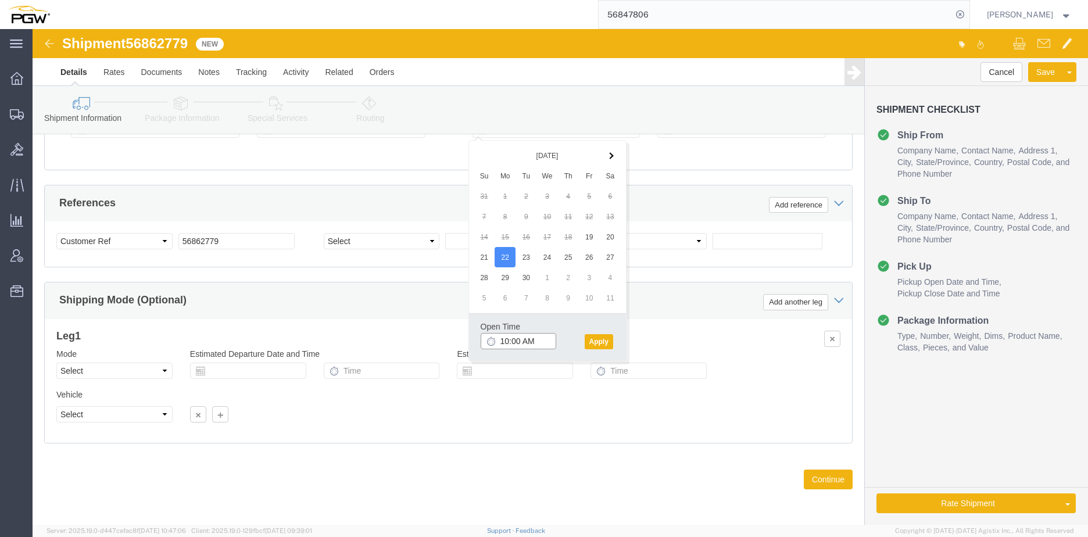
click input "10:00 AM"
type input "8:00 AM"
click button "Apply"
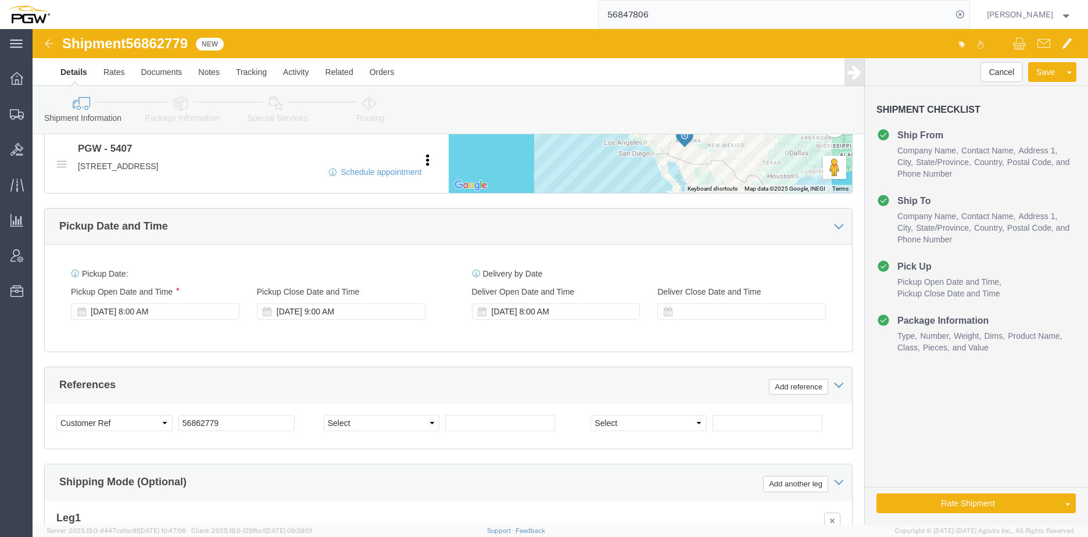
scroll to position [536, 0]
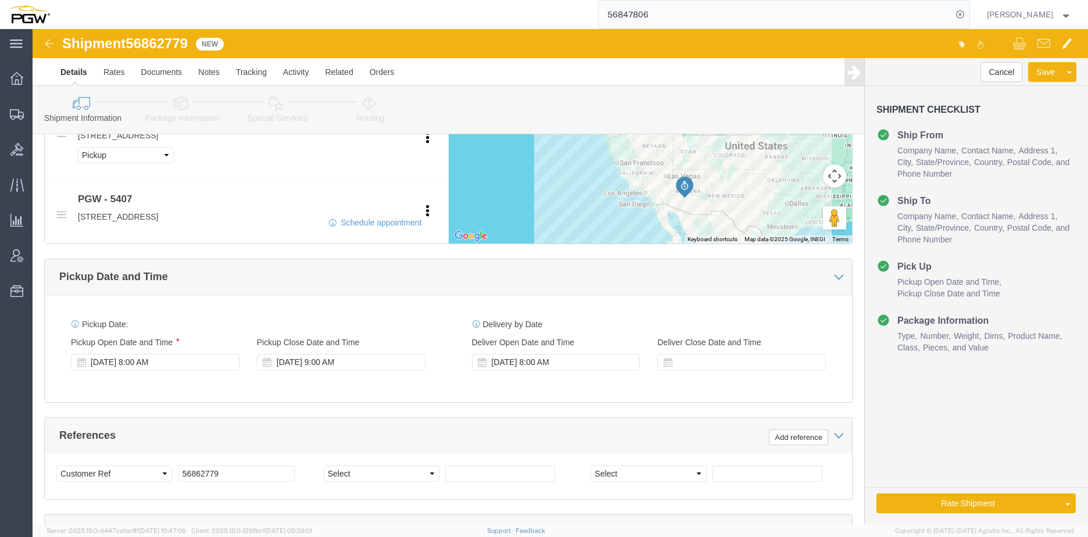
click icon
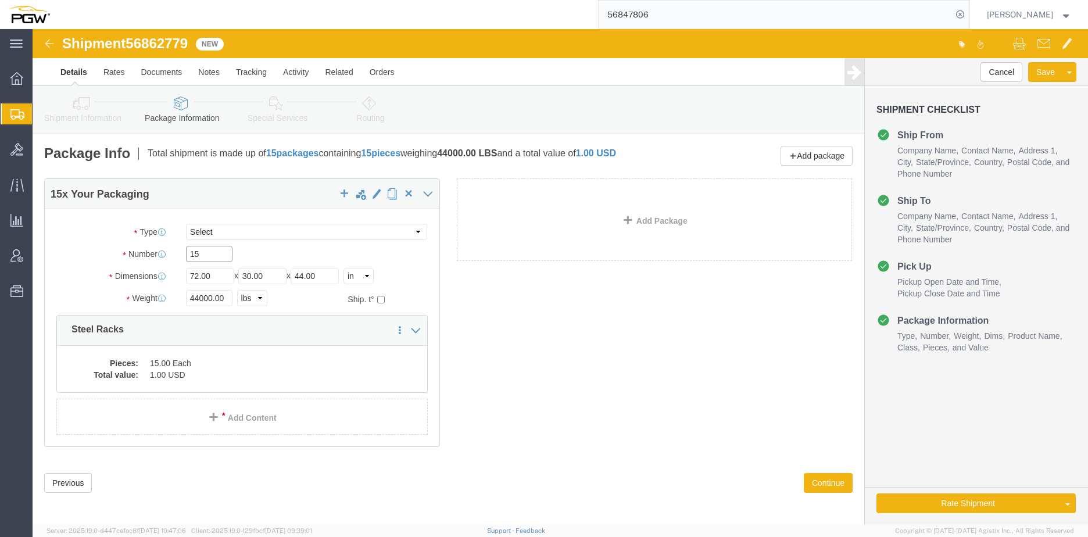
drag, startPoint x: 173, startPoint y: 230, endPoint x: 33, endPoint y: 191, distance: 145.9
click div "15 x Your Packaging Package Type Select Bale(s) Basket(s) Bolt(s) Bottle(s) Buc…"
type input "6"
click input "44000.00"
drag, startPoint x: 192, startPoint y: 268, endPoint x: 20, endPoint y: 268, distance: 171.4
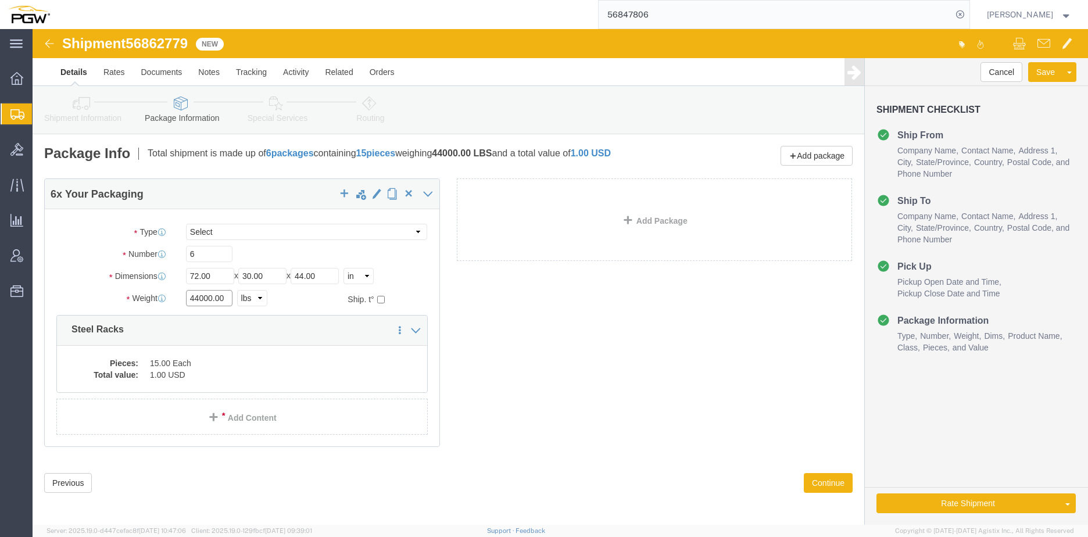
click div "Weight 44000.00 Select kgs lbs Ship. t°"
type input "17000.00"
click dd "15.00 Each"
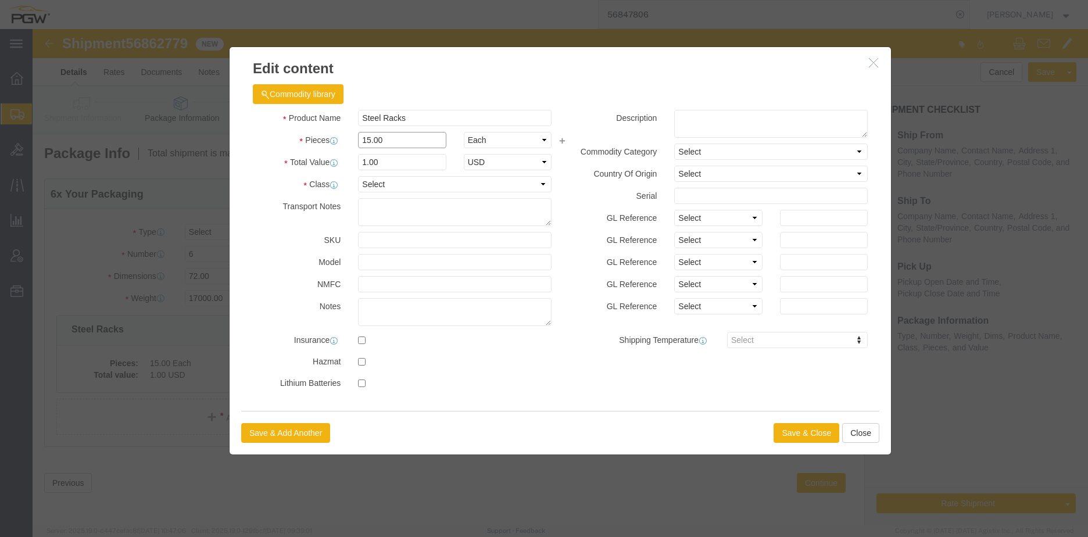
drag, startPoint x: 342, startPoint y: 109, endPoint x: 64, endPoint y: 99, distance: 277.9
click div "Edit content Commodity library Product Name Steel Racks Pieces 15.00 Select Bag…"
type input "6.00"
click input "0.4"
drag, startPoint x: 299, startPoint y: 137, endPoint x: 237, endPoint y: 130, distance: 62.6
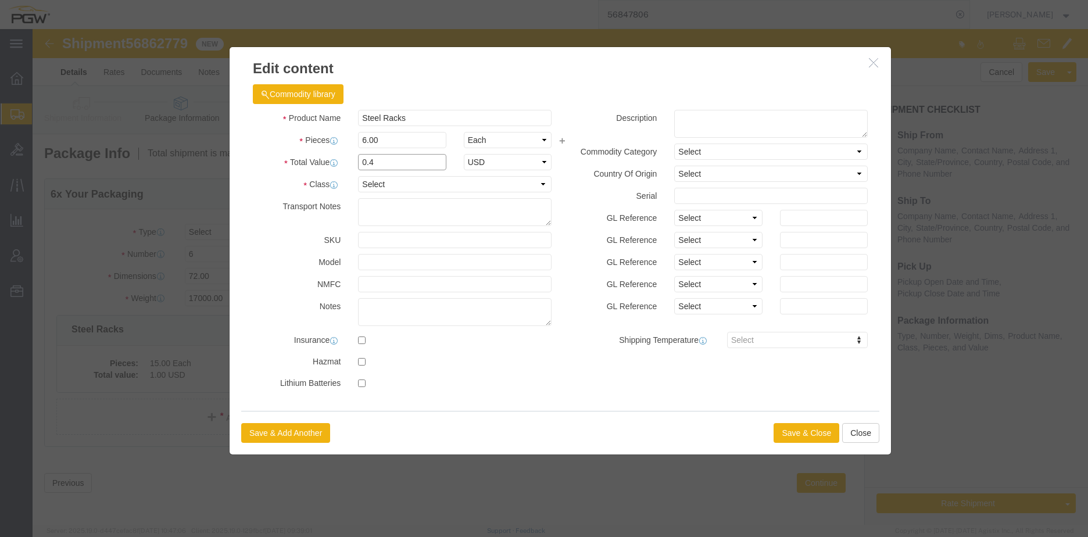
click div "Total Value 0.4 Select ADP AED AFN ALL AMD AOA ARS ATS AUD AWG AZN BAM BBD BDT …"
type input "1.00"
click button "Save & Close"
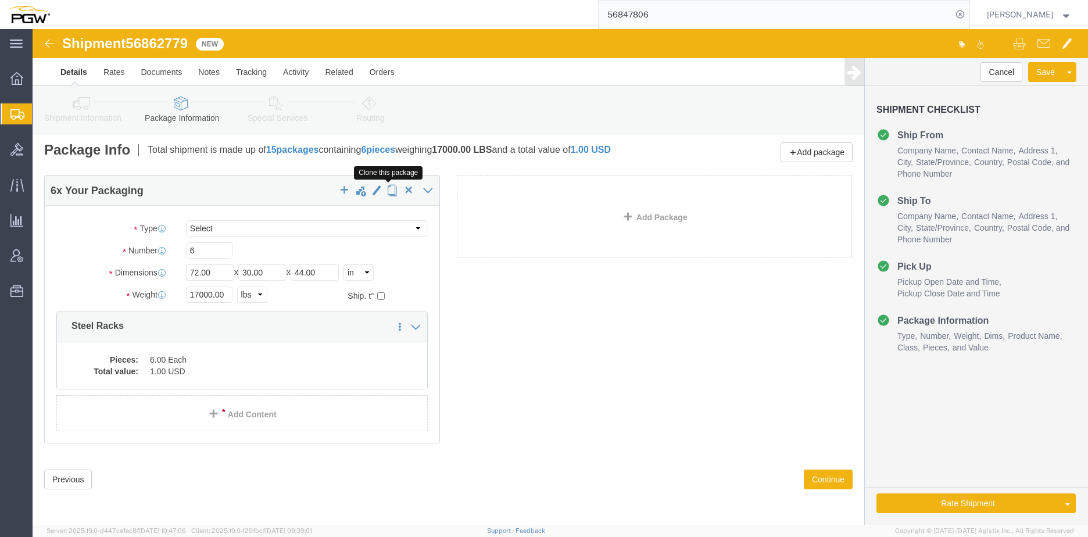
click span "button"
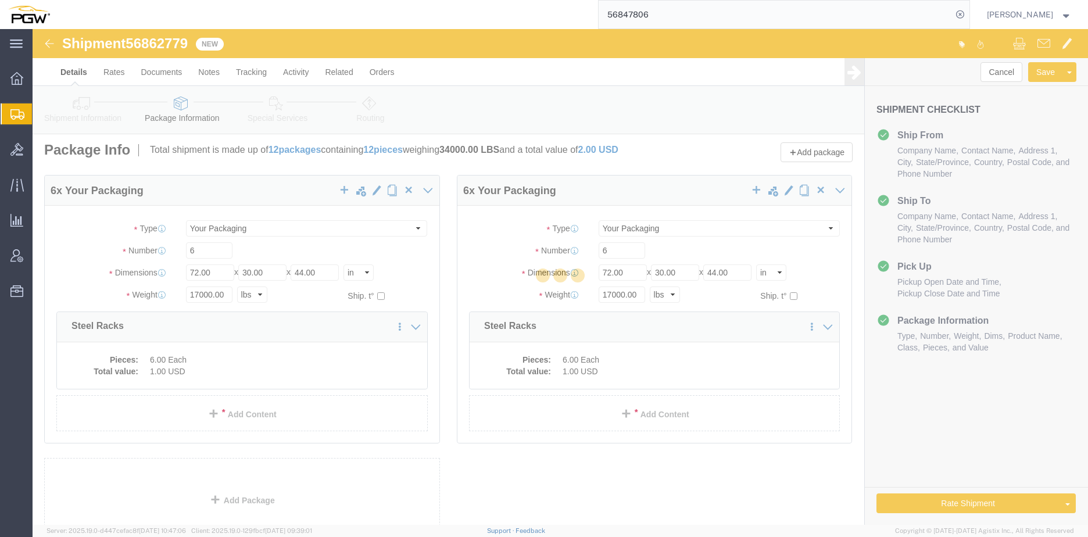
scroll to position [0, 0]
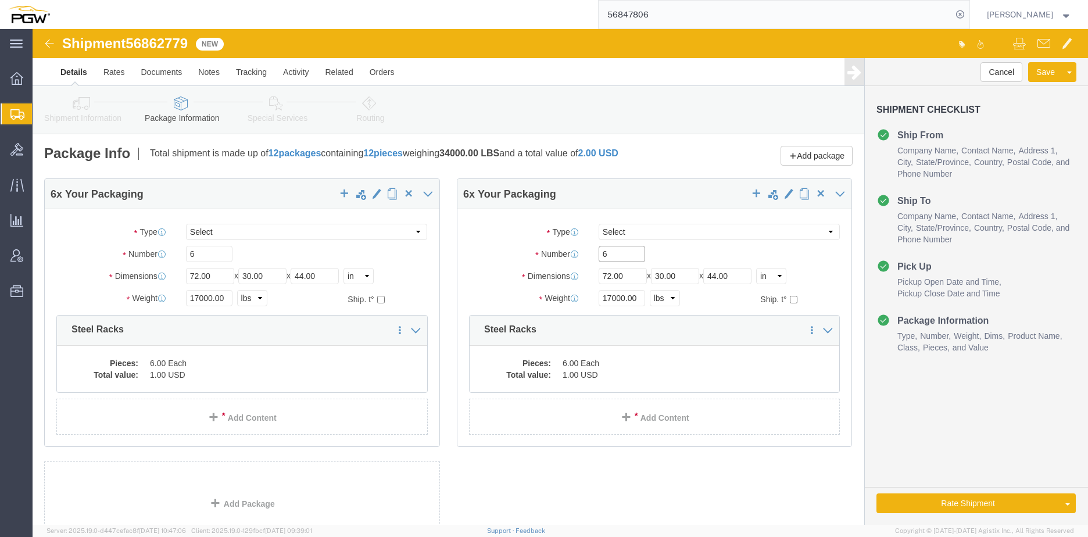
drag, startPoint x: 594, startPoint y: 233, endPoint x: 479, endPoint y: 229, distance: 114.6
click div "Number 6"
type input "9"
click input "17000.00"
drag, startPoint x: 529, startPoint y: 280, endPoint x: 409, endPoint y: 276, distance: 120.9
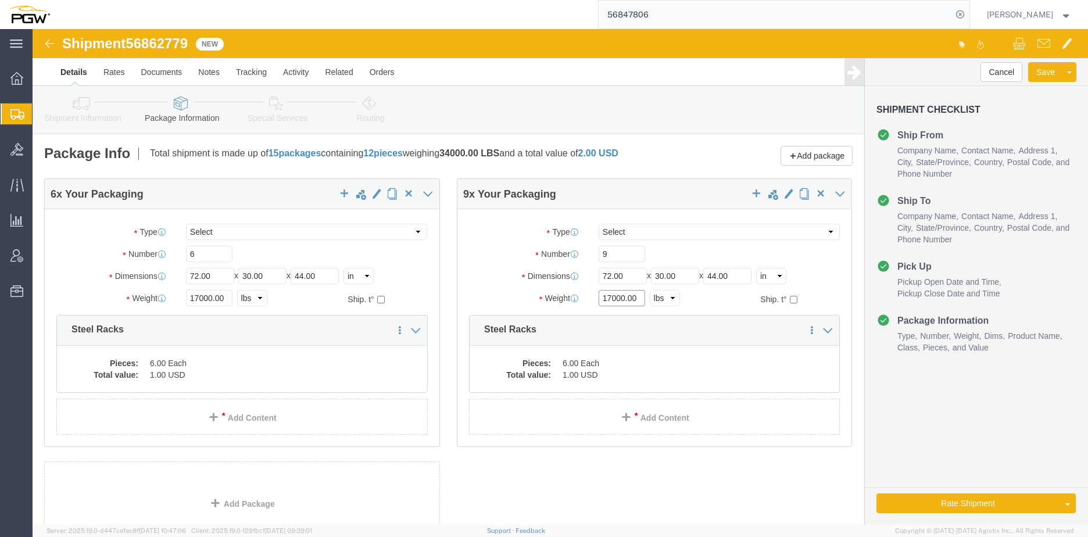
click div "6 x Your Packaging Package Type Select Bale(s) Basket(s) Bolt(s) Bottle(s) Buck…"
drag, startPoint x: 583, startPoint y: 276, endPoint x: 446, endPoint y: 267, distance: 136.8
click div "Weight 27000.00 Select kgs lbs Ship. t°"
type input "26000.00"
click dd "1.00 USD"
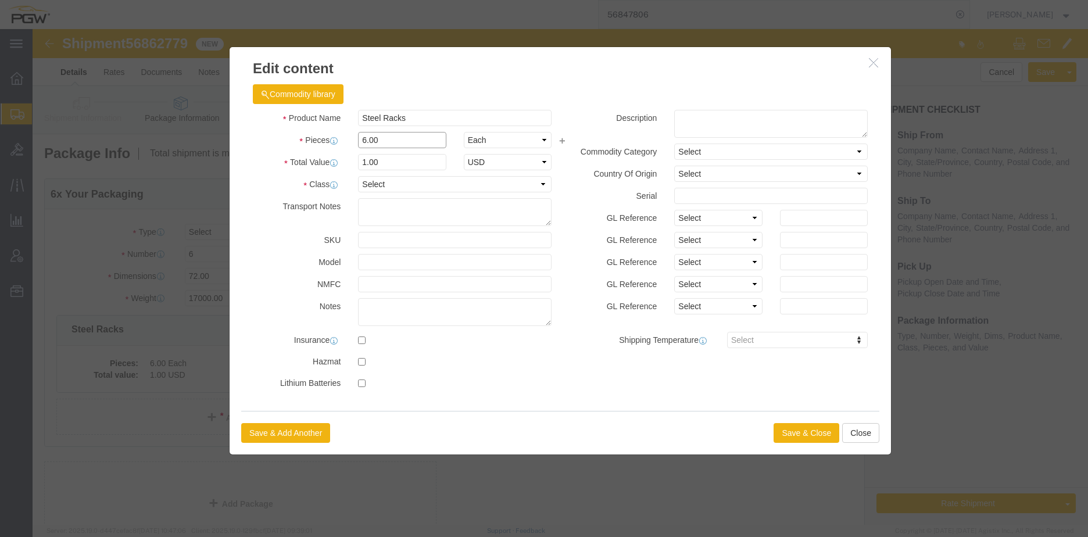
drag, startPoint x: 356, startPoint y: 110, endPoint x: 117, endPoint y: 98, distance: 239.2
click div "Edit content Commodity library Product Name Steel Racks Pieces 6.00 Select Bag …"
type input "9.00"
drag, startPoint x: 349, startPoint y: 128, endPoint x: 359, endPoint y: 134, distance: 12.0
click input "1.5"
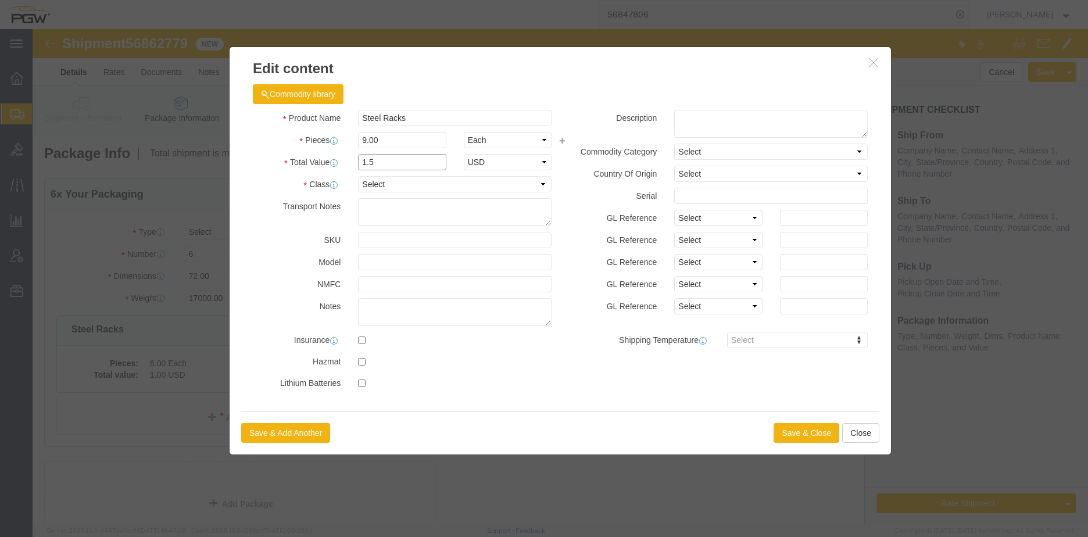
drag, startPoint x: 338, startPoint y: 135, endPoint x: 155, endPoint y: 122, distance: 183.5
click div "Edit content Commodity library Product Name Steel Racks Pieces 9.00 Select Bag …"
type input "1.00"
click button "Save & Close"
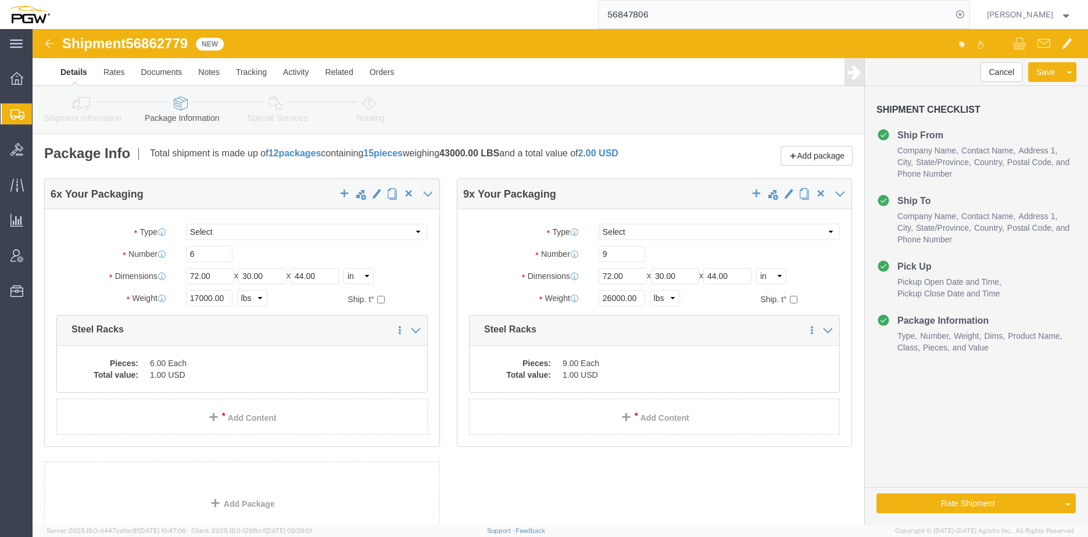
click icon
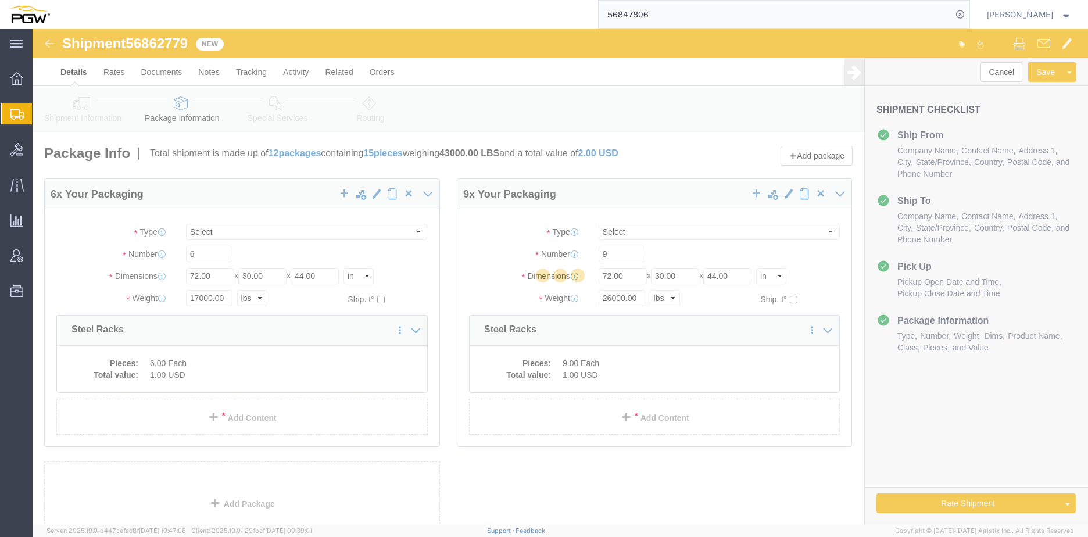
select select
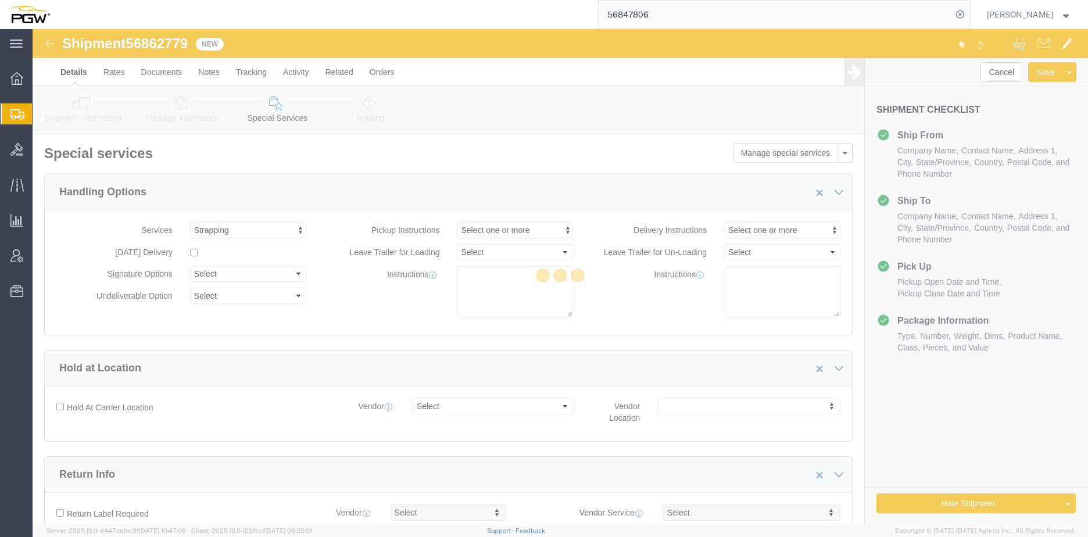
select select "COSTCENTER"
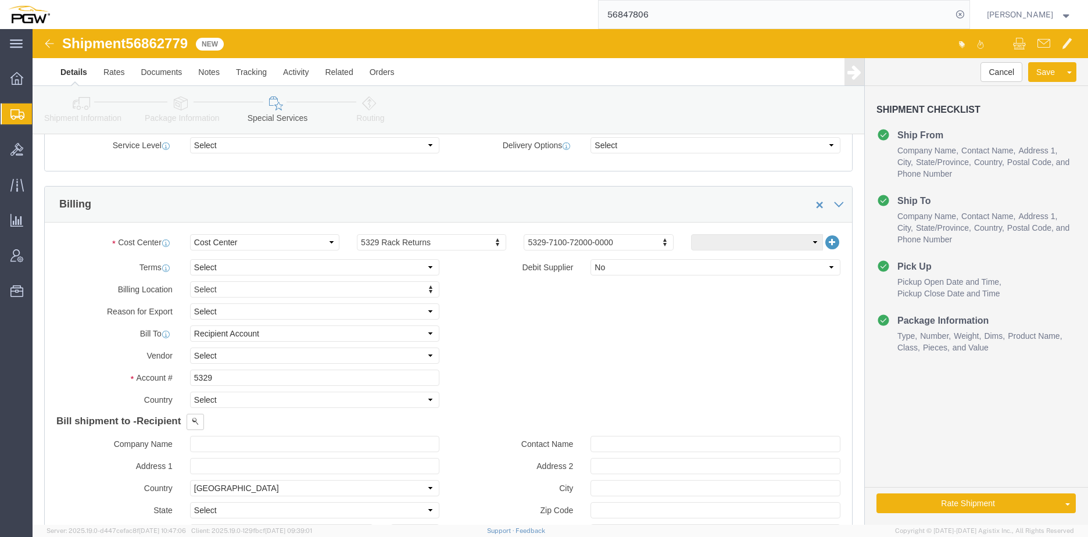
scroll to position [465, 0]
type input "5407"
click input "5329"
drag, startPoint x: 191, startPoint y: 349, endPoint x: 13, endPoint y: 329, distance: 178.4
click div "Billing Location Select Select My Profile Location 5303 - PGW autoglass - Corpo…"
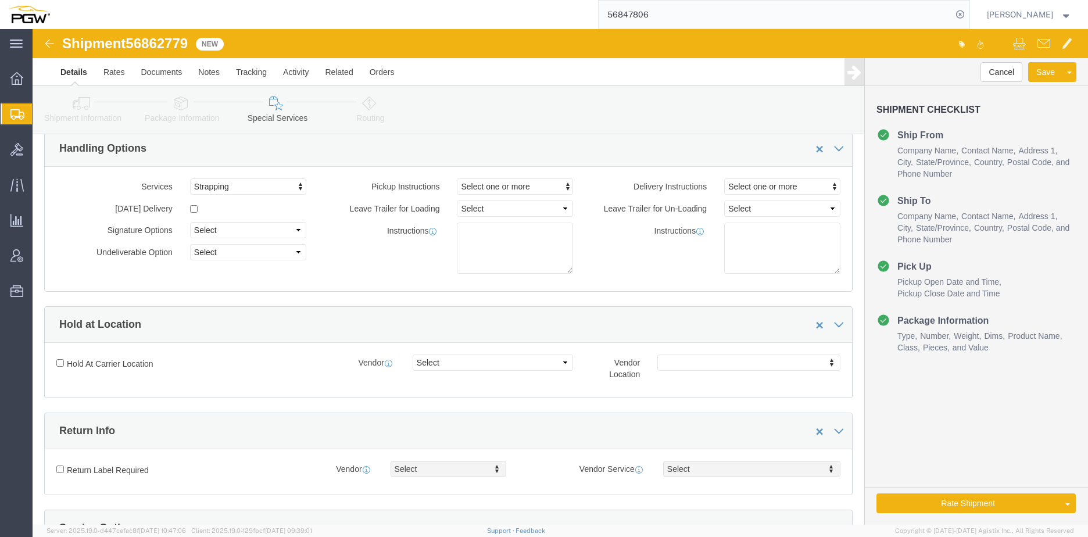
scroll to position [0, 0]
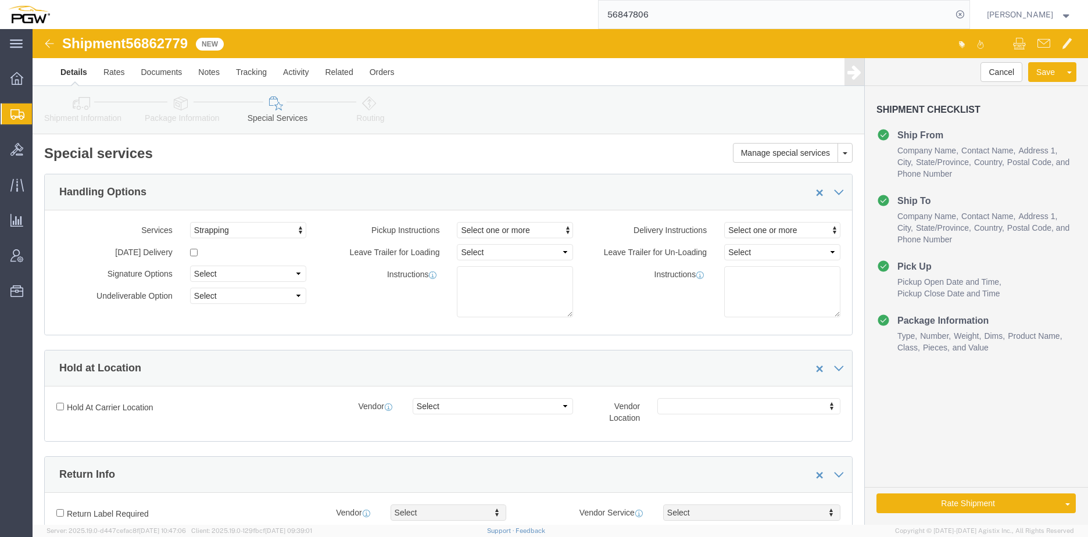
type input "5407"
click link "Routing"
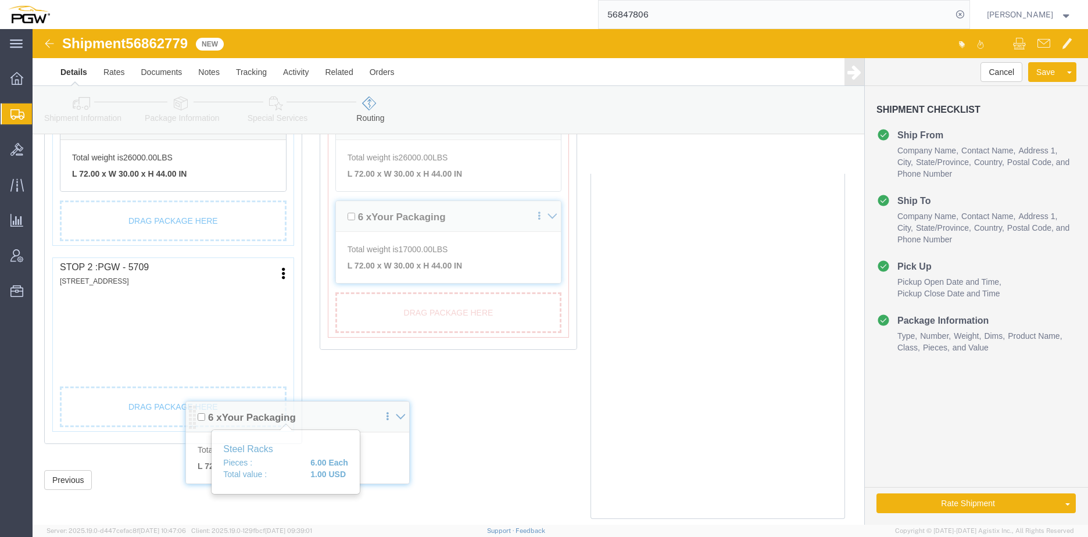
scroll to position [407, 0]
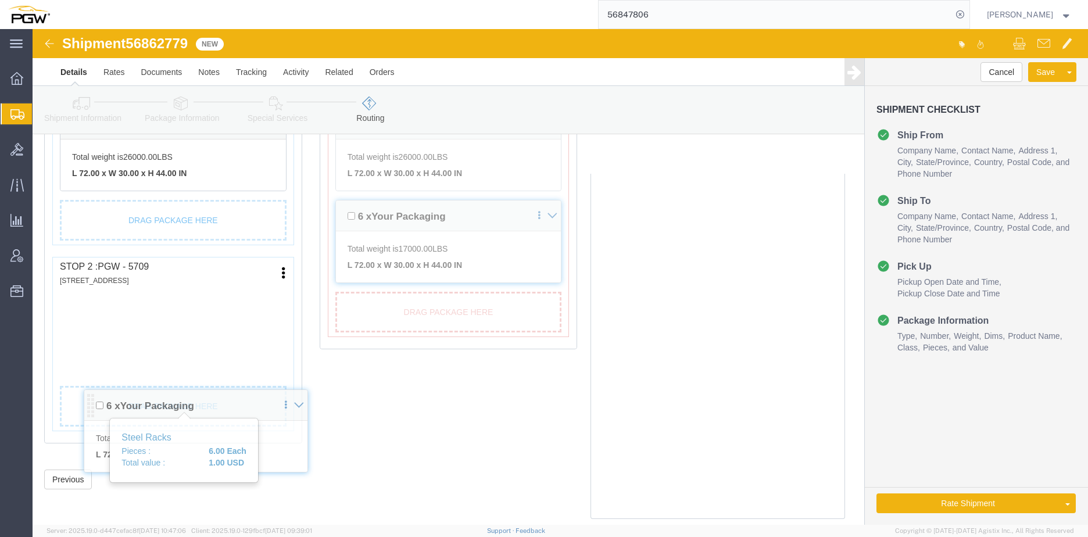
drag, startPoint x: 35, startPoint y: 363, endPoint x: 51, endPoint y: 336, distance: 31.0
click div "Pickups + Add Stop From : PGW - 5711 [STREET_ADDRESS][PERSON_NAME] Edit Move to…"
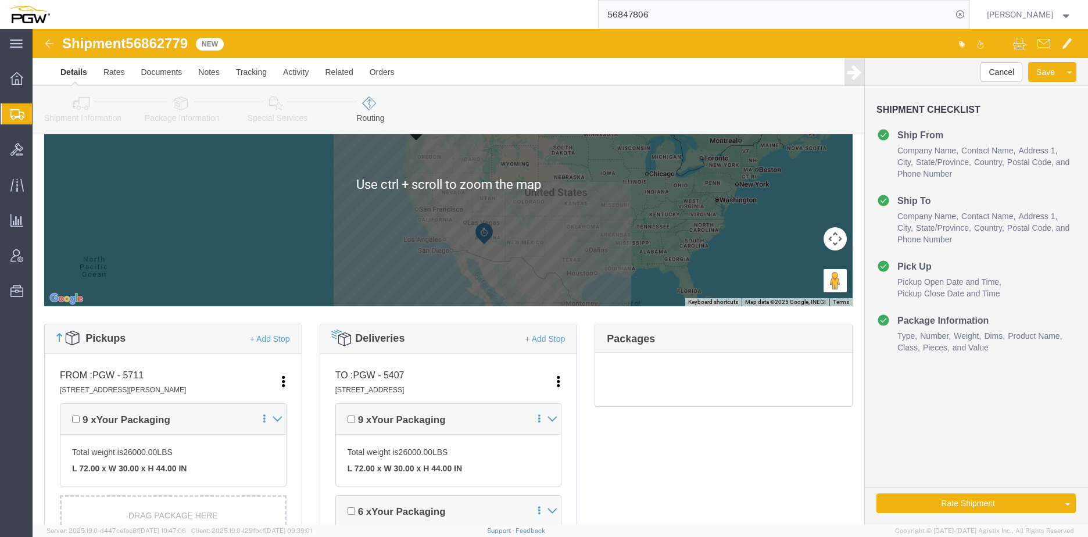
scroll to position [116, 0]
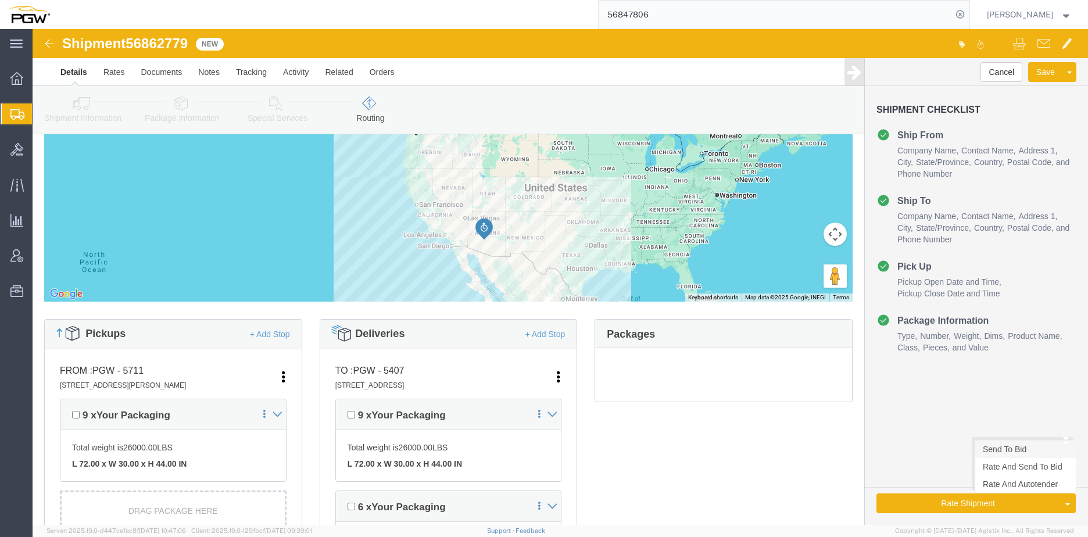
click link "Send To Bid"
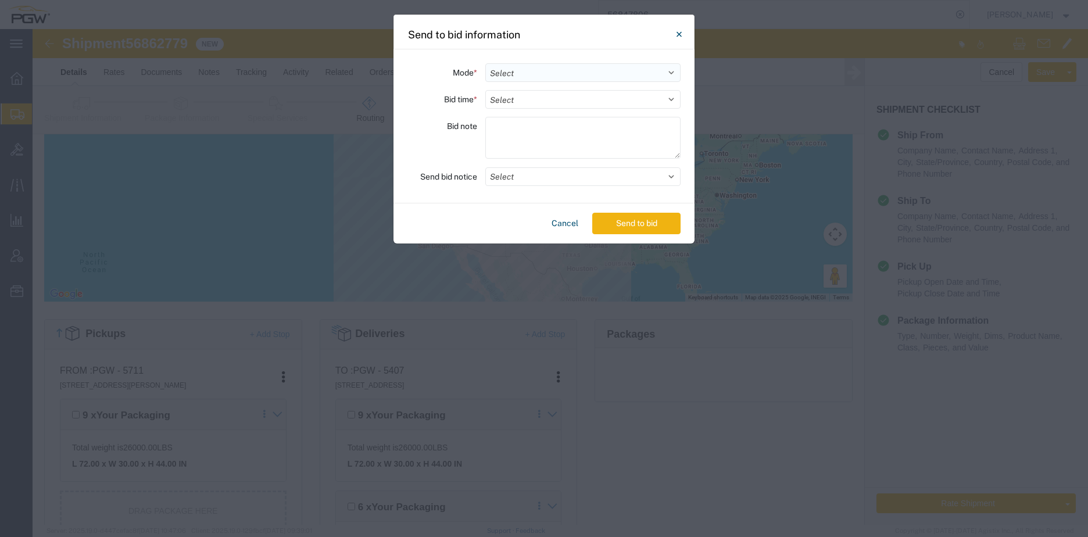
click at [533, 74] on select "Select Small Parcel Truckload Air Rail Less than Truckload Ocean Freight Multi-…" at bounding box center [582, 72] width 195 height 19
select select "TL"
click at [485, 63] on select "Select Small Parcel Truckload Air Rail Less than Truckload Ocean Freight Multi-…" at bounding box center [582, 72] width 195 height 19
click at [504, 97] on select "Select 30 Min (Rush) 1 Hour (Rush) 2 Hours (Rush) 4 Hours (Rush) 8 Hours (Rush)…" at bounding box center [582, 99] width 195 height 19
select select "20"
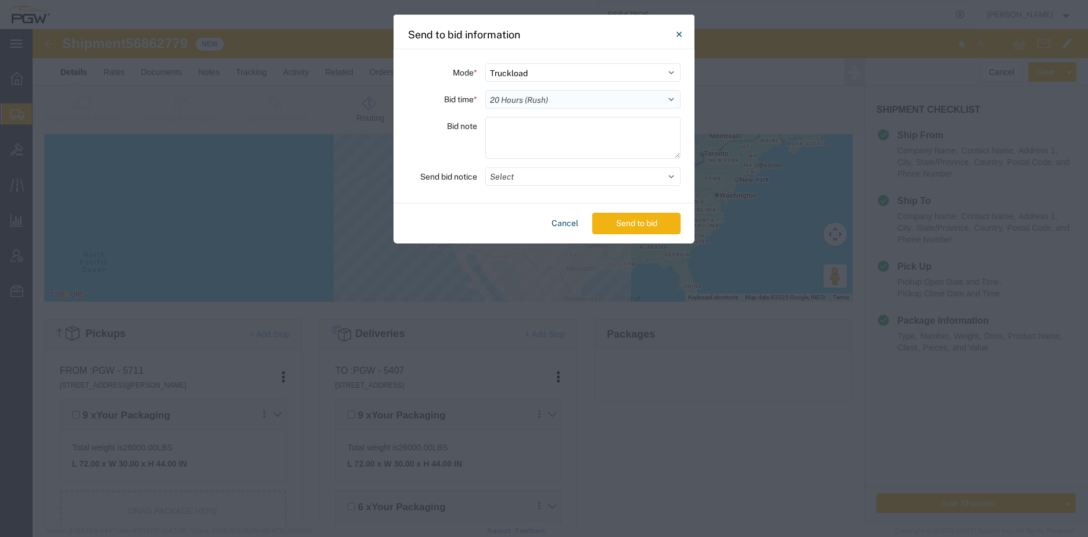
click at [485, 90] on select "Select 30 Min (Rush) 1 Hour (Rush) 2 Hours (Rush) 4 Hours (Rush) 8 Hours (Rush)…" at bounding box center [582, 99] width 195 height 19
click at [526, 177] on button "Select" at bounding box center [582, 176] width 195 height 19
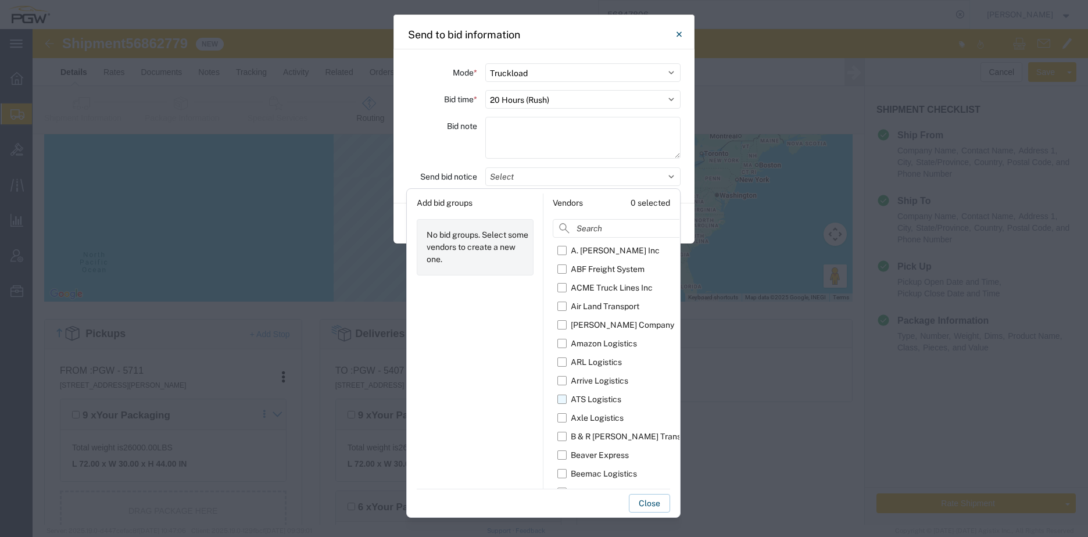
click at [568, 396] on label "ATS Logistics" at bounding box center [646, 399] width 179 height 19
click at [0, 0] on input "ATS Logistics" at bounding box center [0, 0] width 0 height 0
click at [650, 505] on button "Close" at bounding box center [649, 503] width 41 height 19
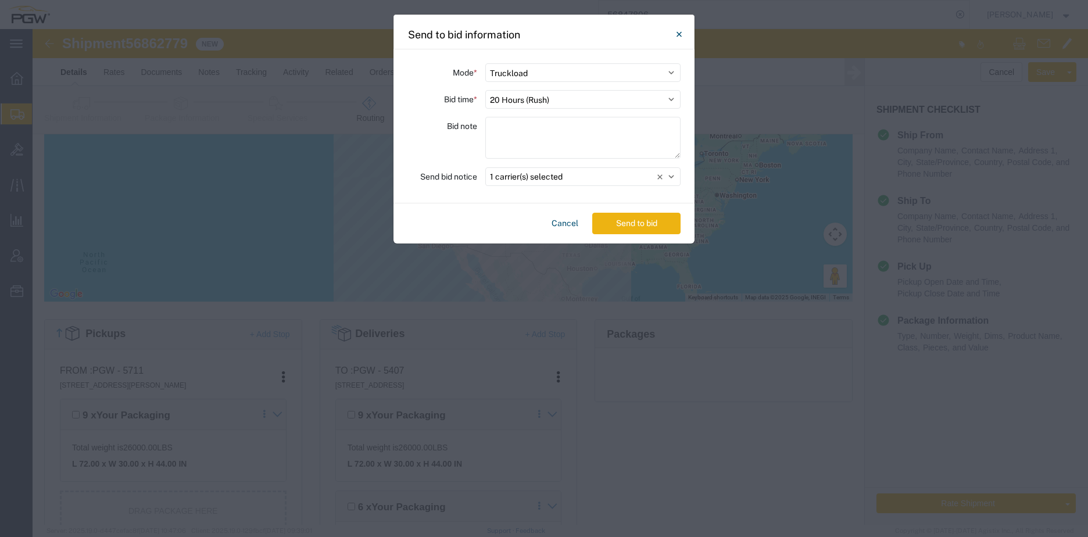
click at [621, 223] on button "Send to bid" at bounding box center [636, 224] width 88 height 22
